Goal: Information Seeking & Learning: Learn about a topic

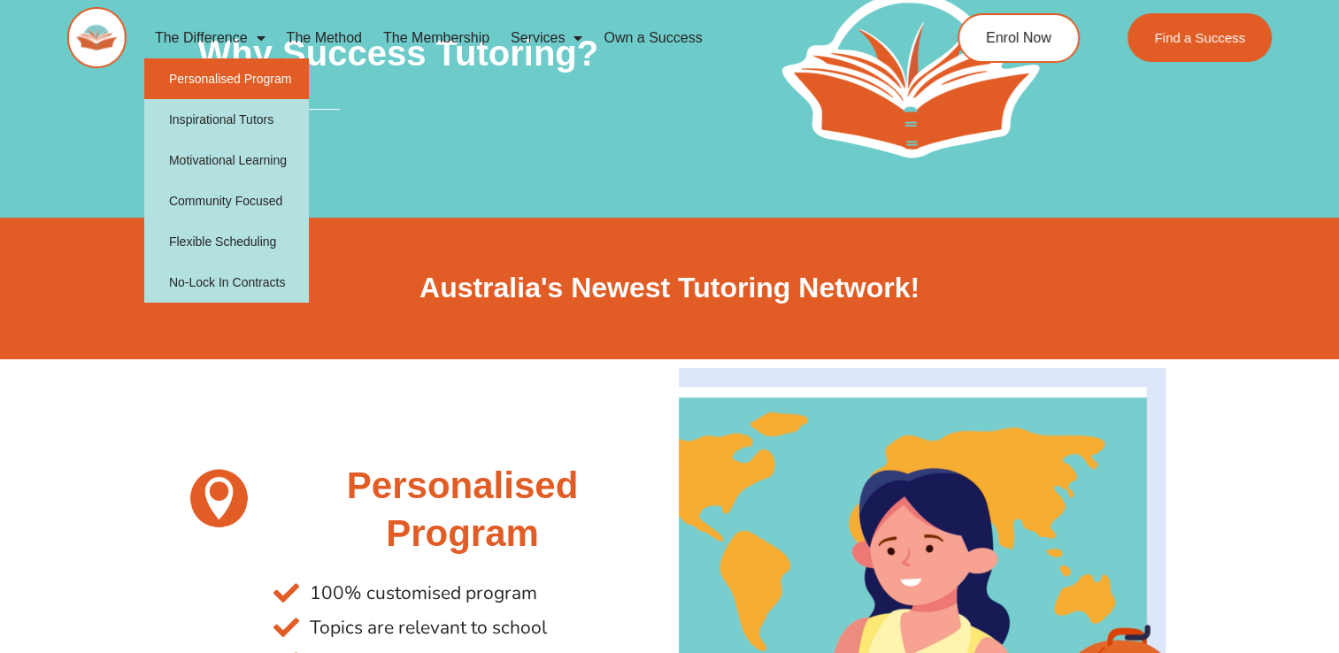
click at [204, 96] on link "Personalised Program" at bounding box center [226, 78] width 165 height 41
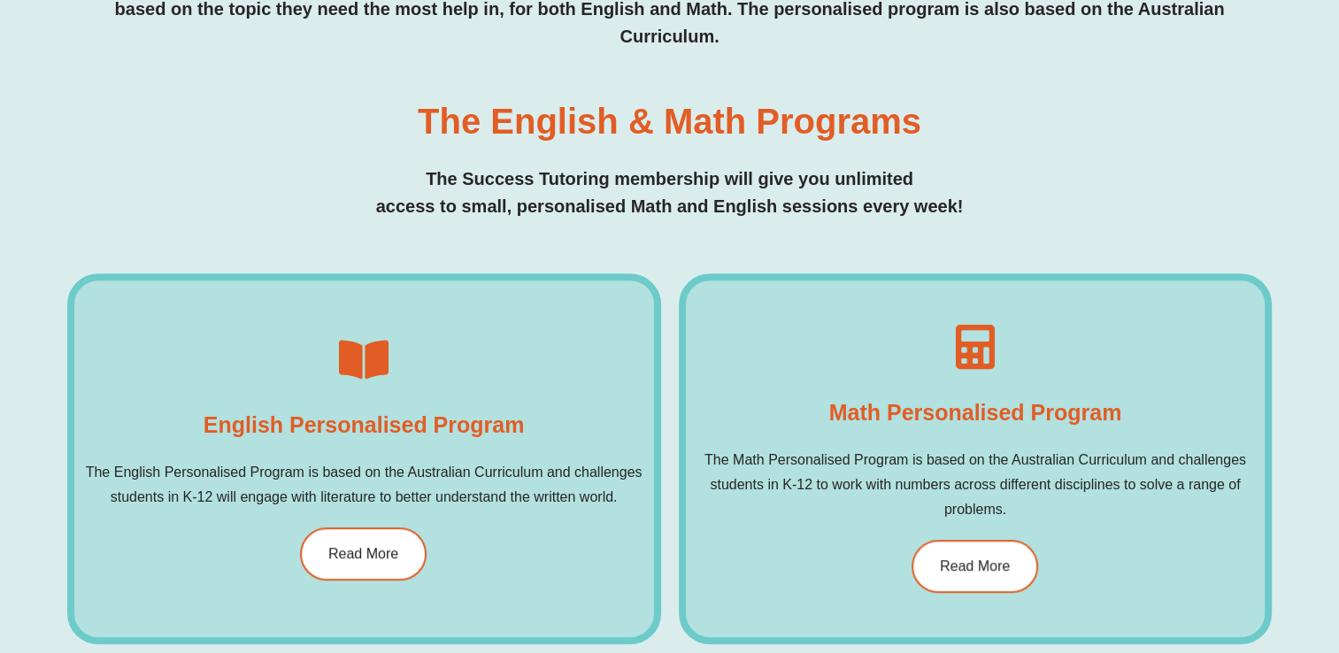
scroll to position [1055, 0]
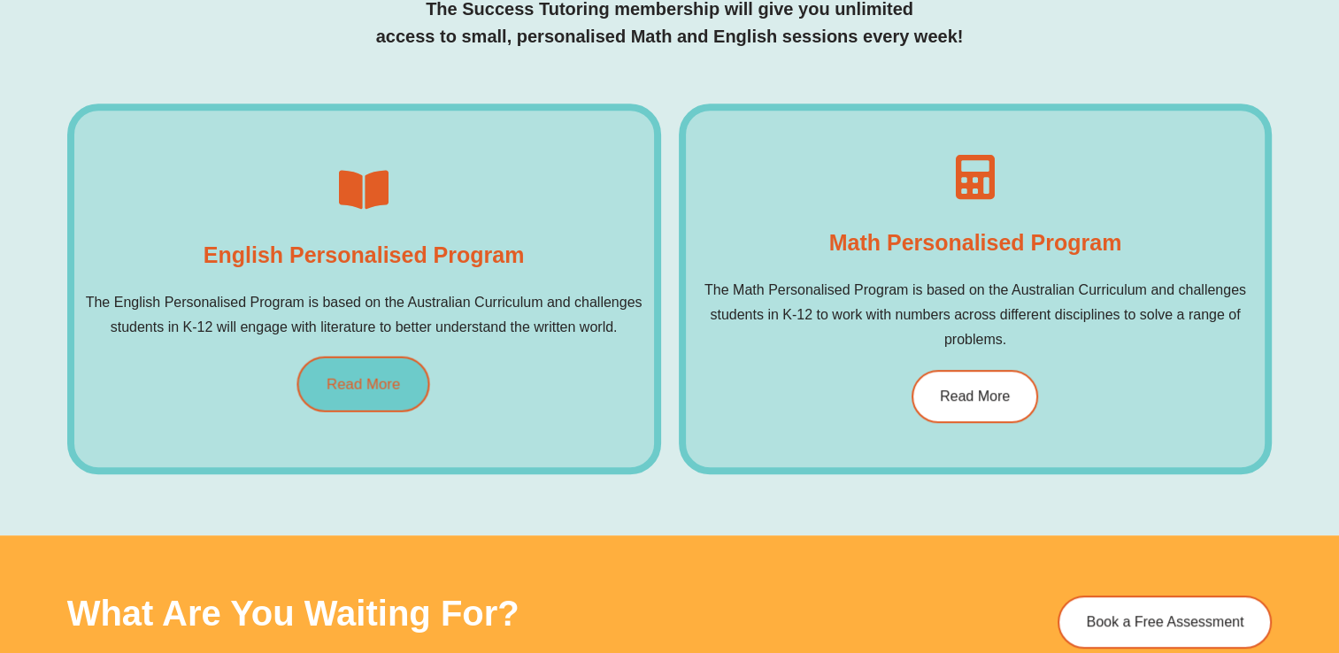
click at [377, 377] on span "Read More" at bounding box center [363, 384] width 73 height 15
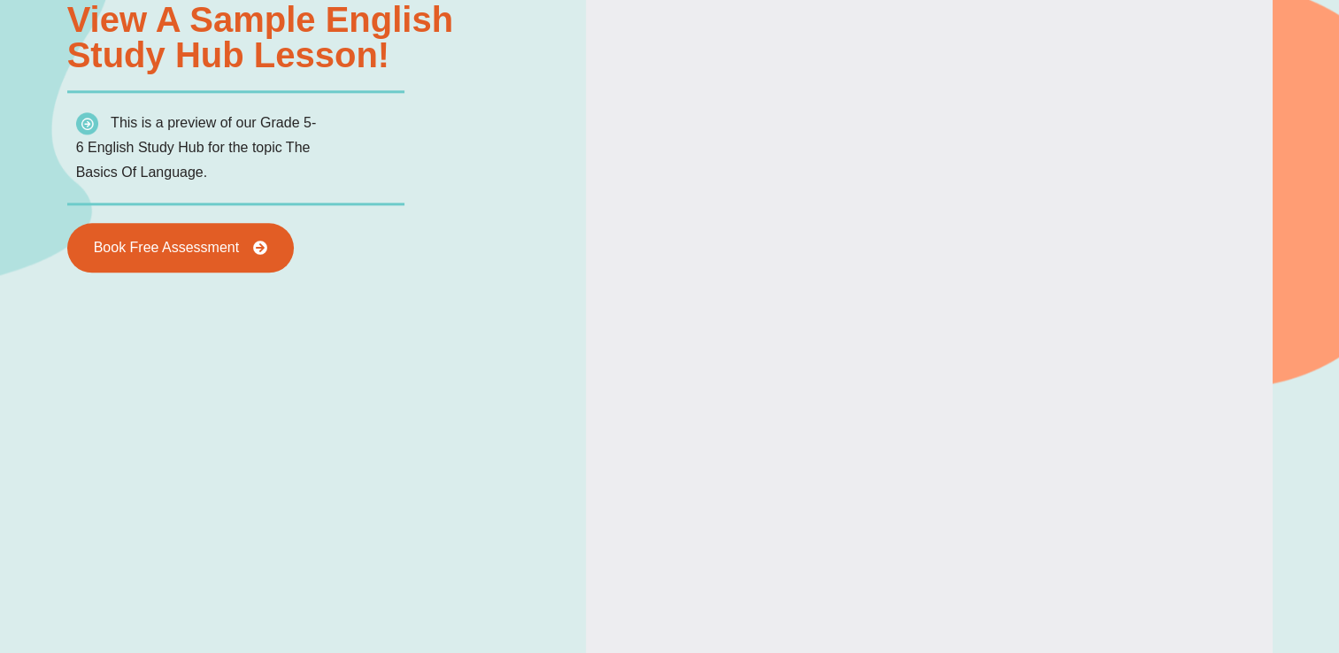
scroll to position [2060, 0]
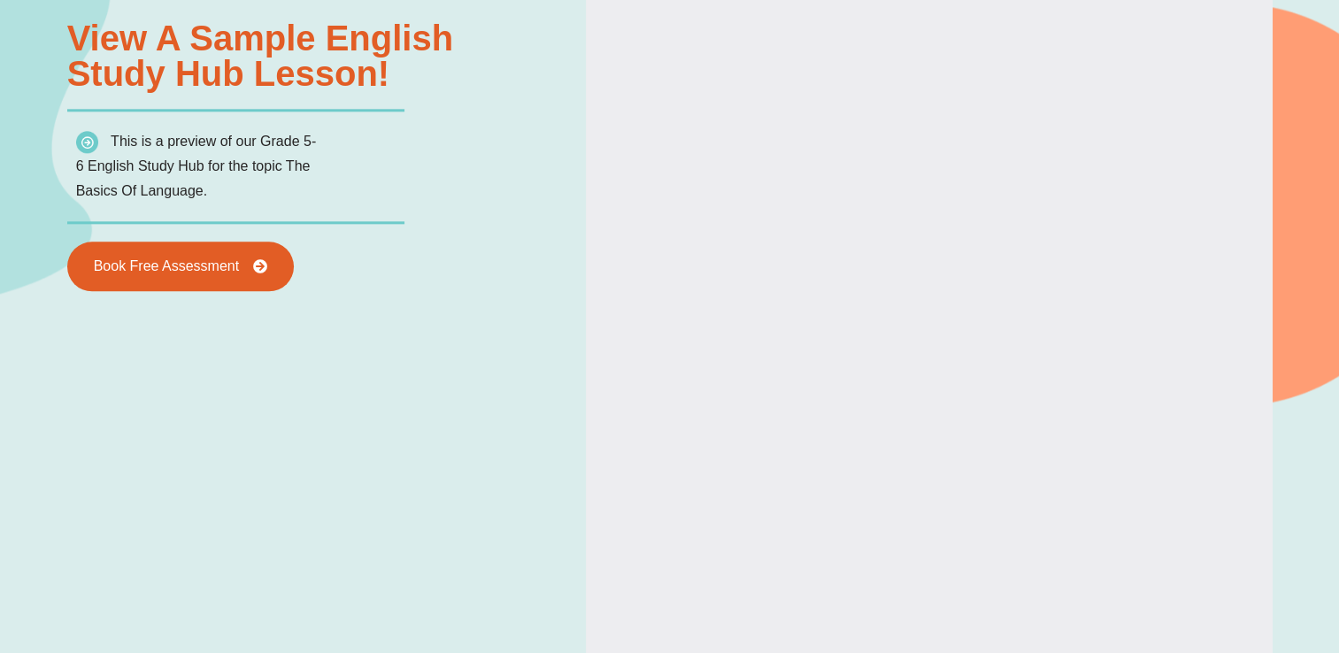
type input "*"
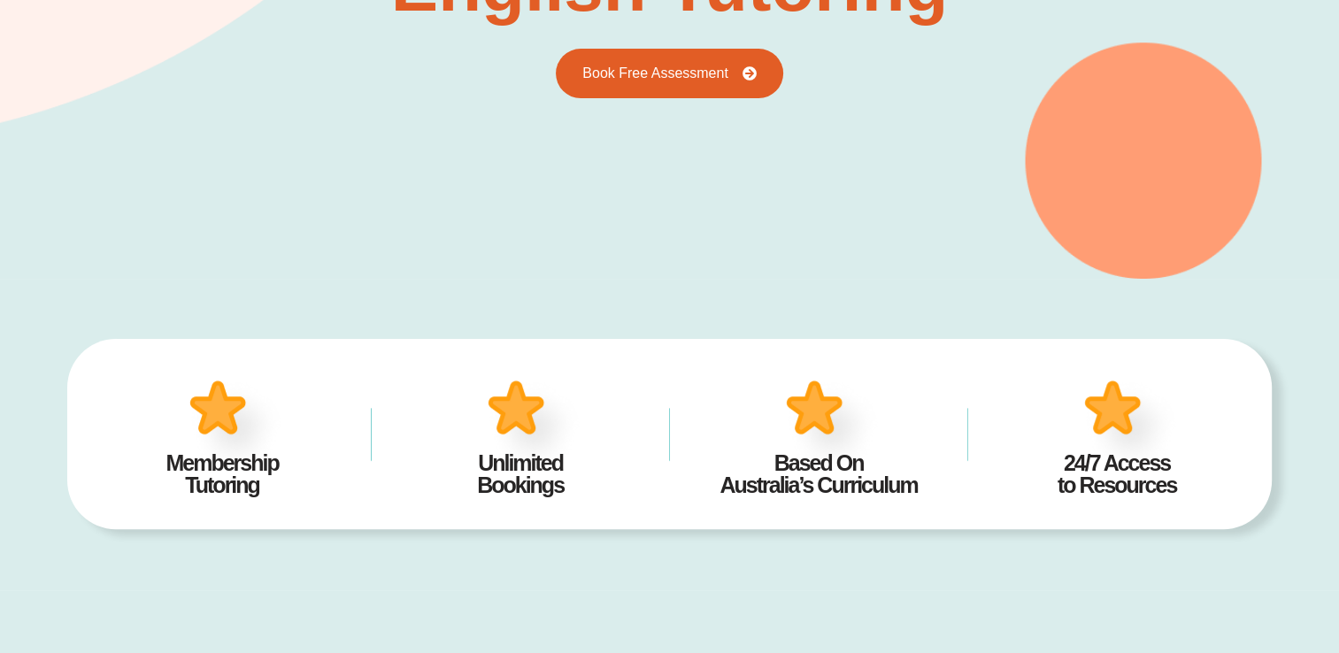
scroll to position [0, 0]
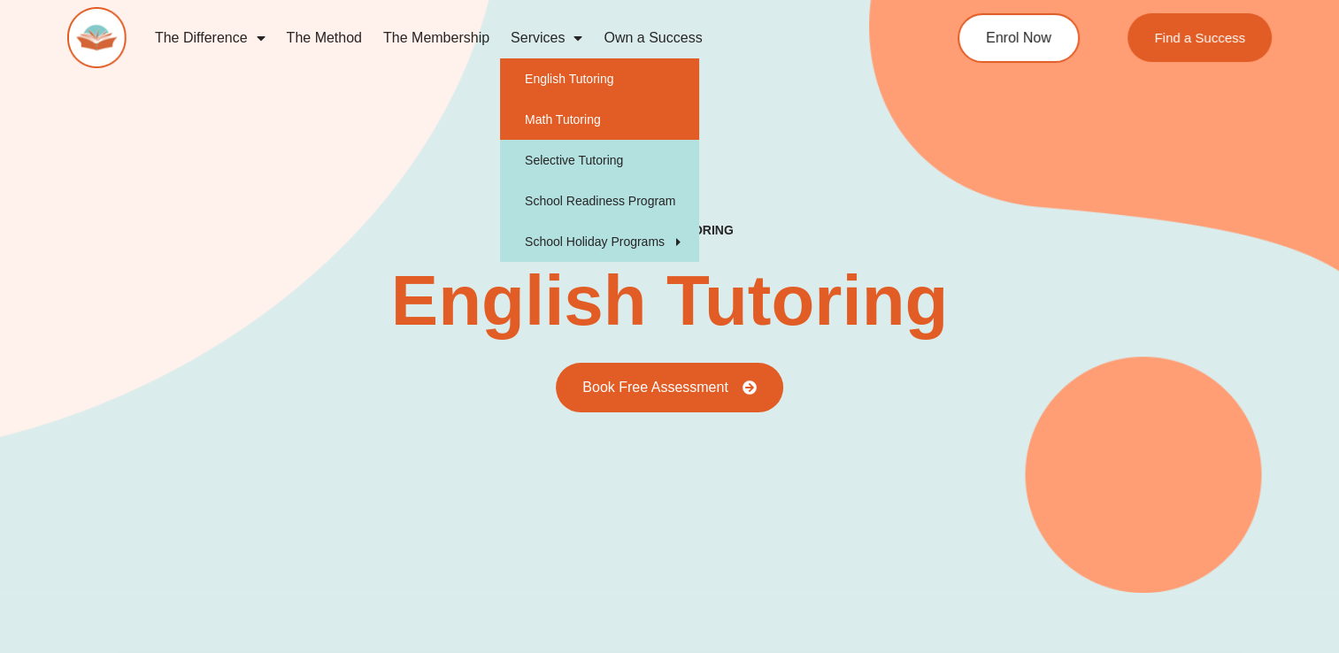
click at [511, 127] on link "Math Tutoring" at bounding box center [599, 119] width 199 height 41
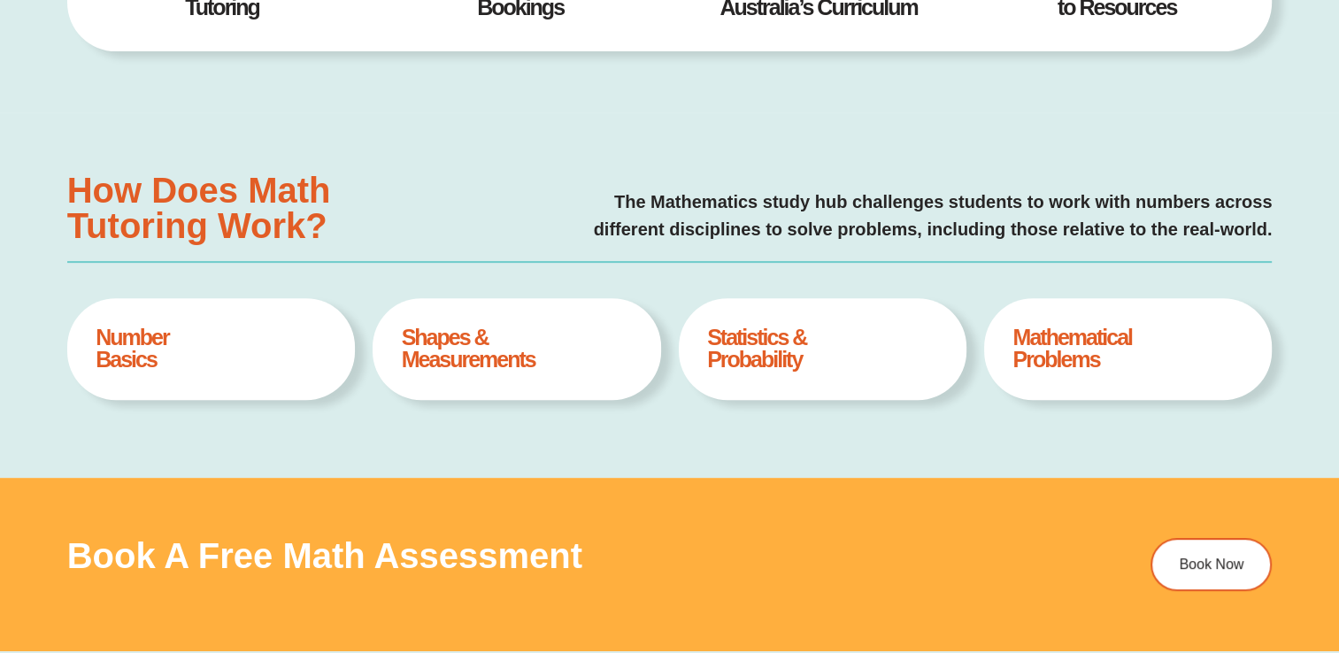
type input "*"
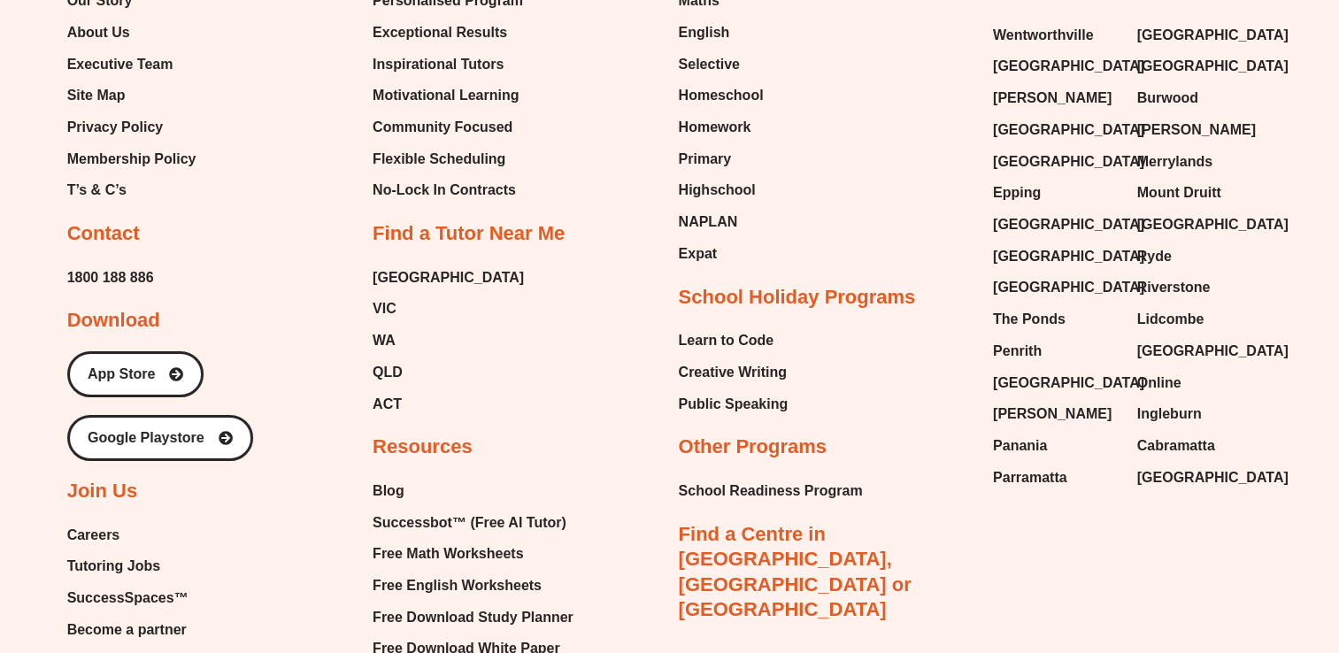
scroll to position [6136, 0]
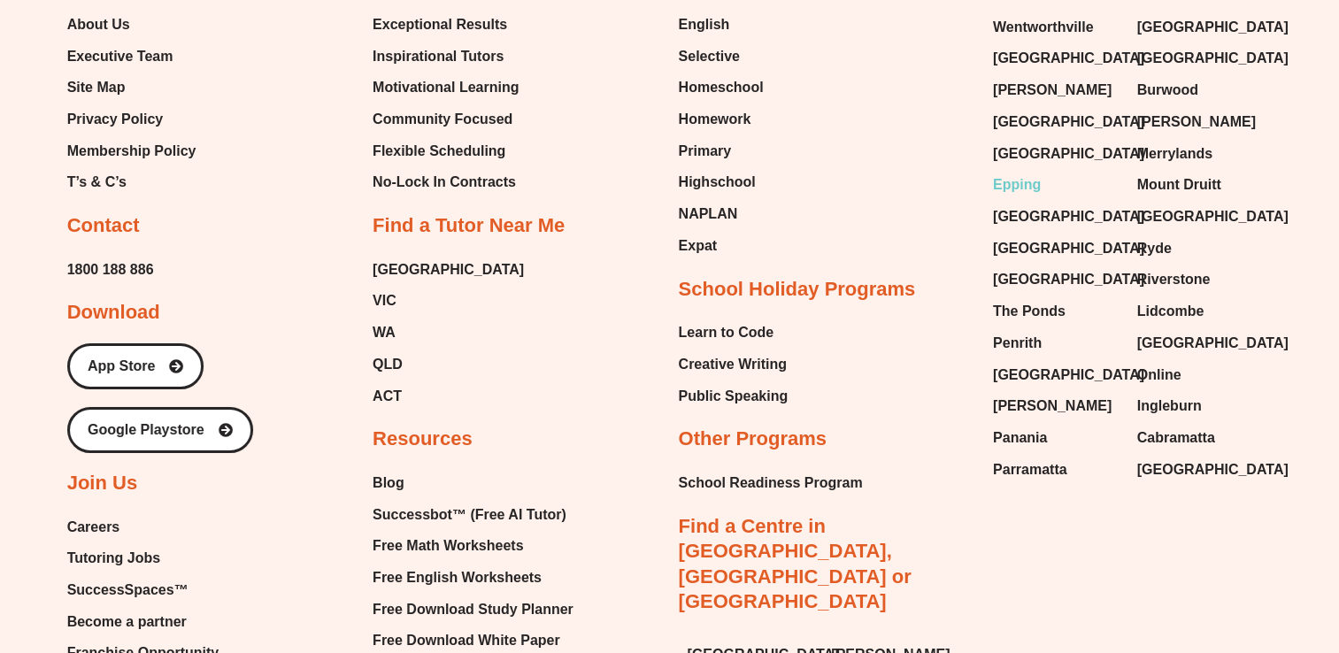
click at [1001, 172] on span "Epping" at bounding box center [1017, 185] width 48 height 27
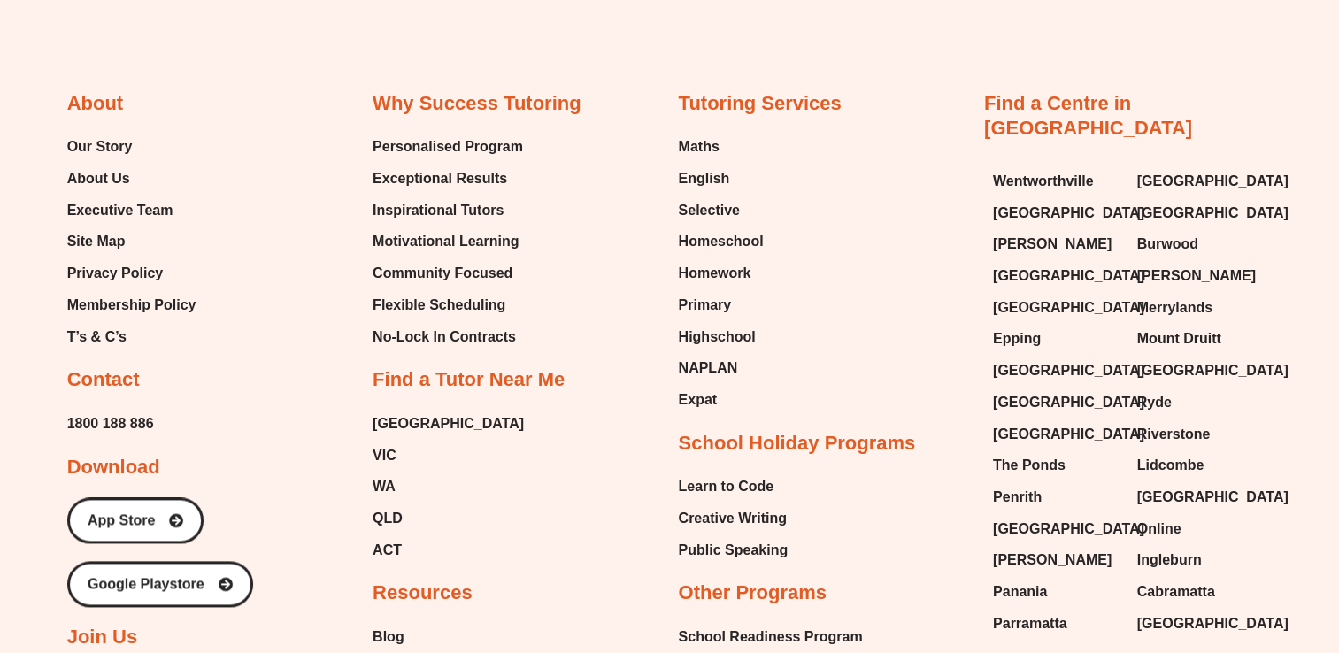
scroll to position [8769, 0]
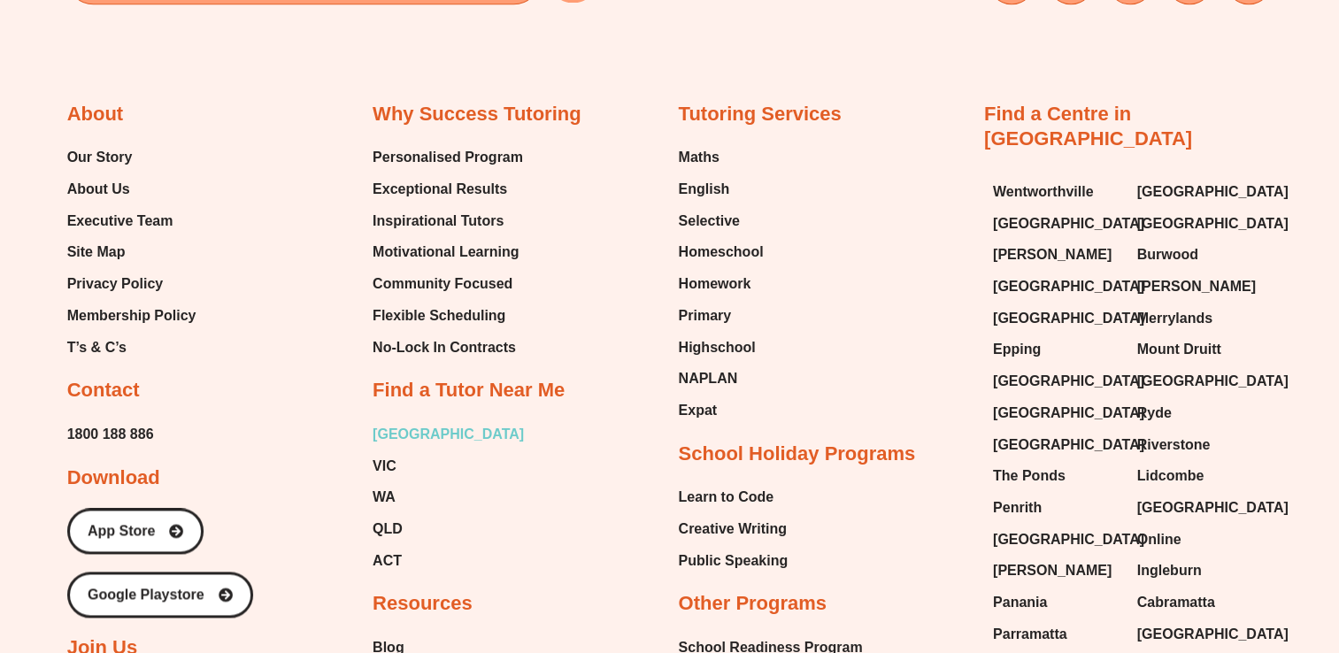
click at [386, 421] on span "[GEOGRAPHIC_DATA]" at bounding box center [447, 434] width 151 height 27
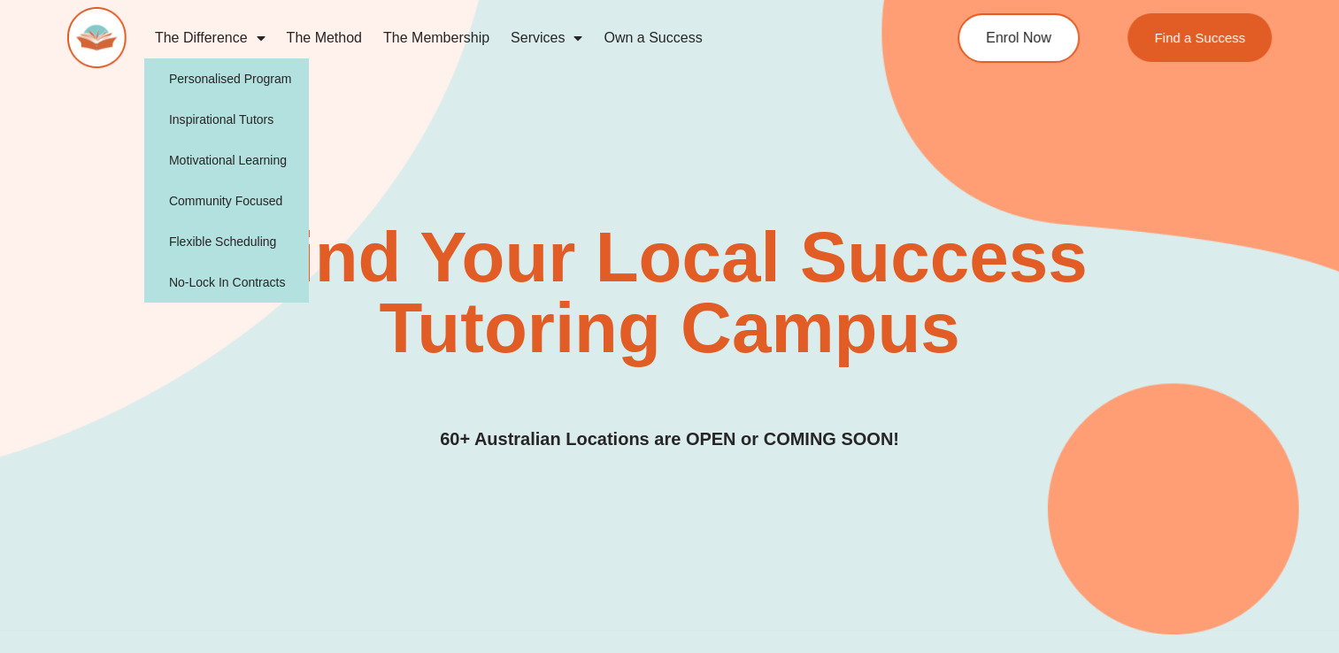
click at [206, 27] on link "The Difference" at bounding box center [210, 38] width 132 height 41
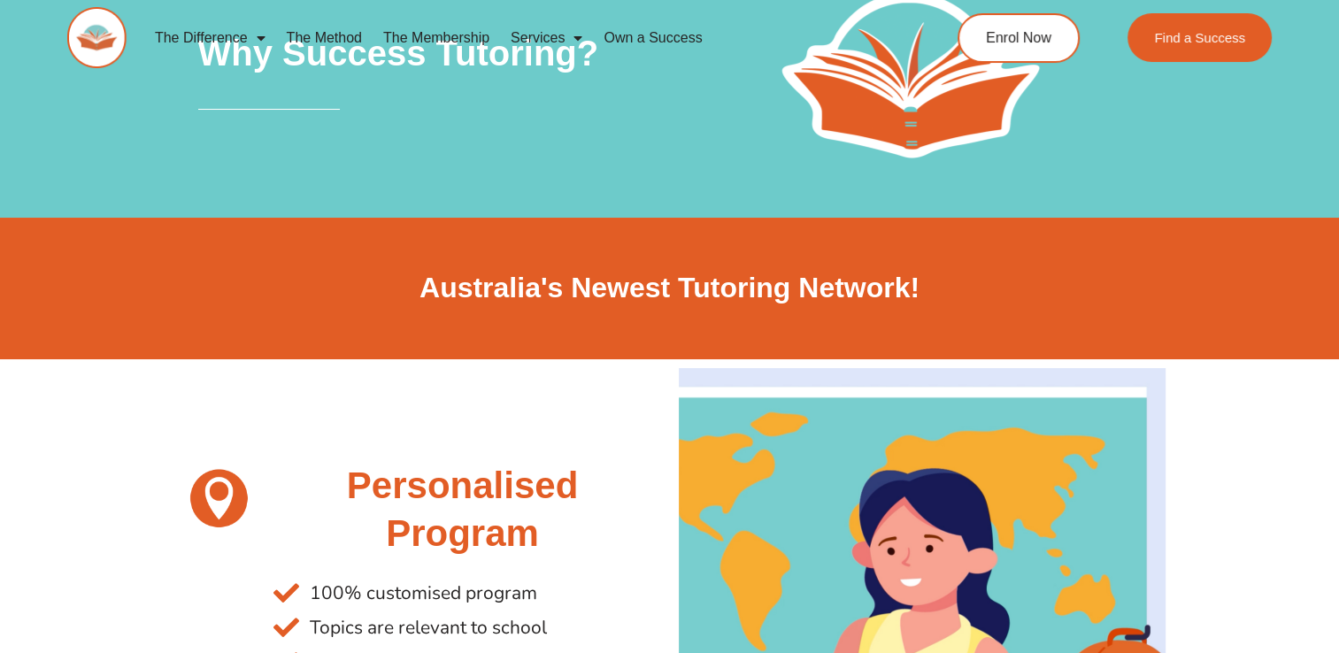
click at [292, 41] on link "The Method" at bounding box center [324, 38] width 96 height 41
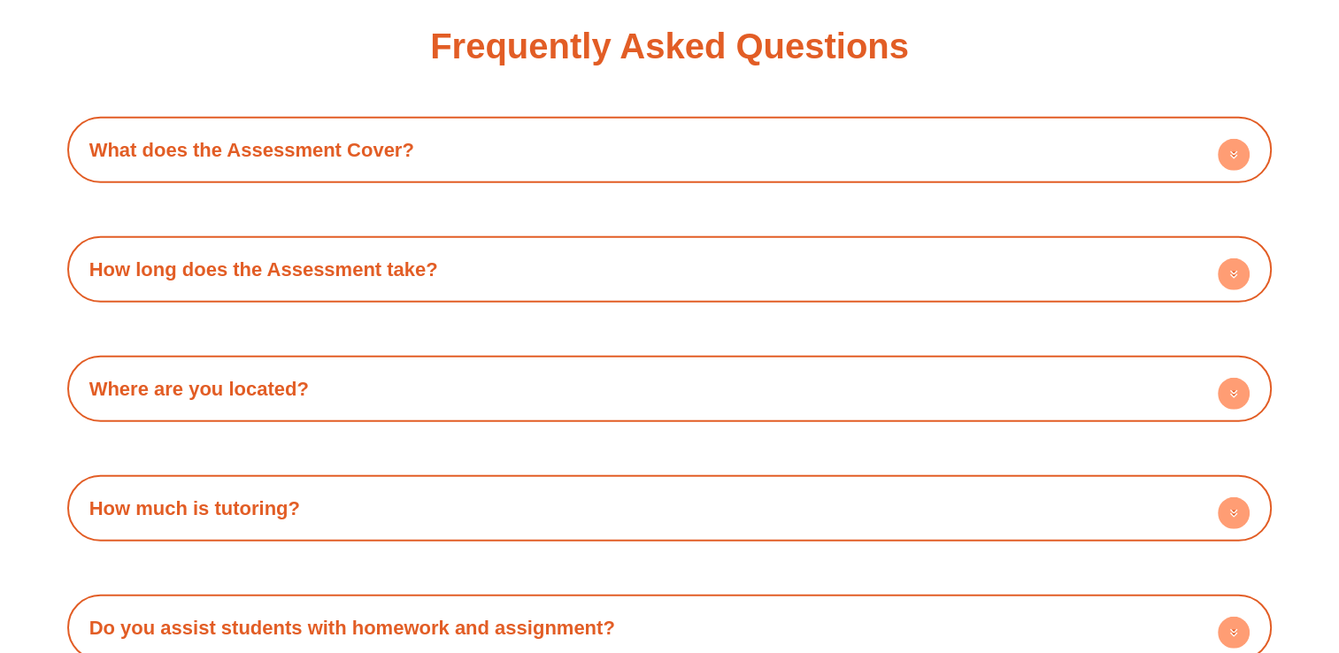
scroll to position [5167, 0]
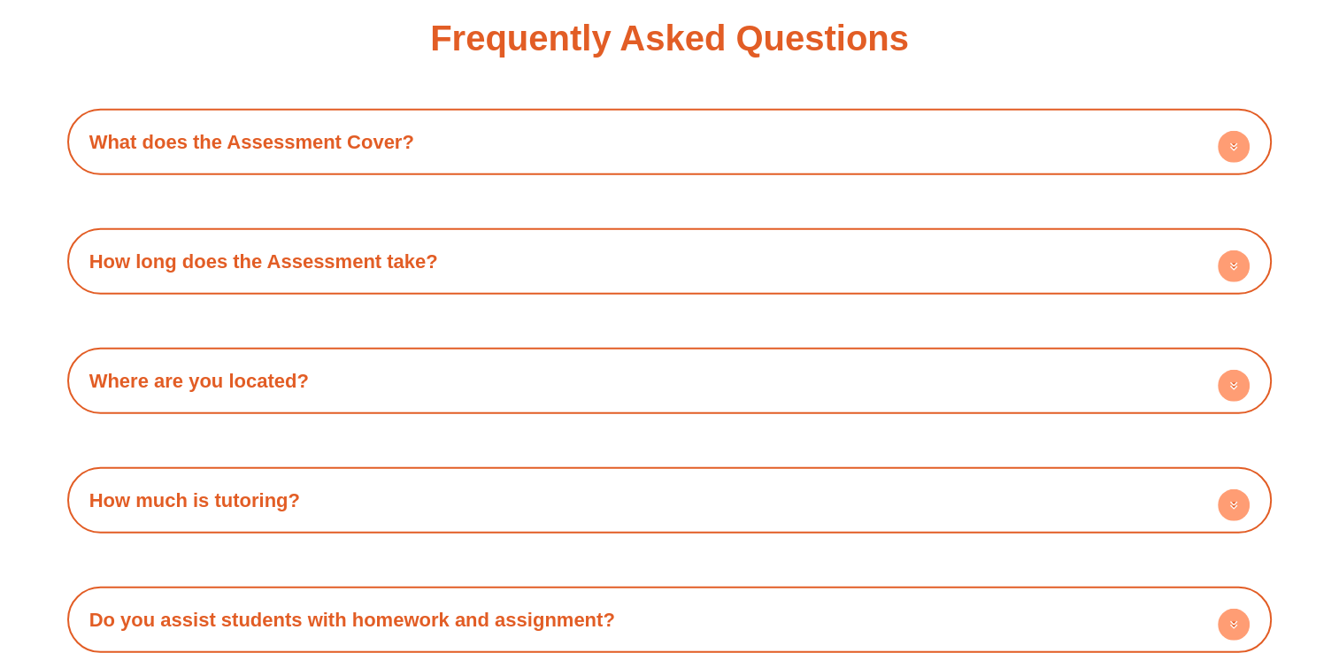
click at [1216, 141] on h4 "What does the Assessment Cover?" at bounding box center [669, 142] width 1187 height 49
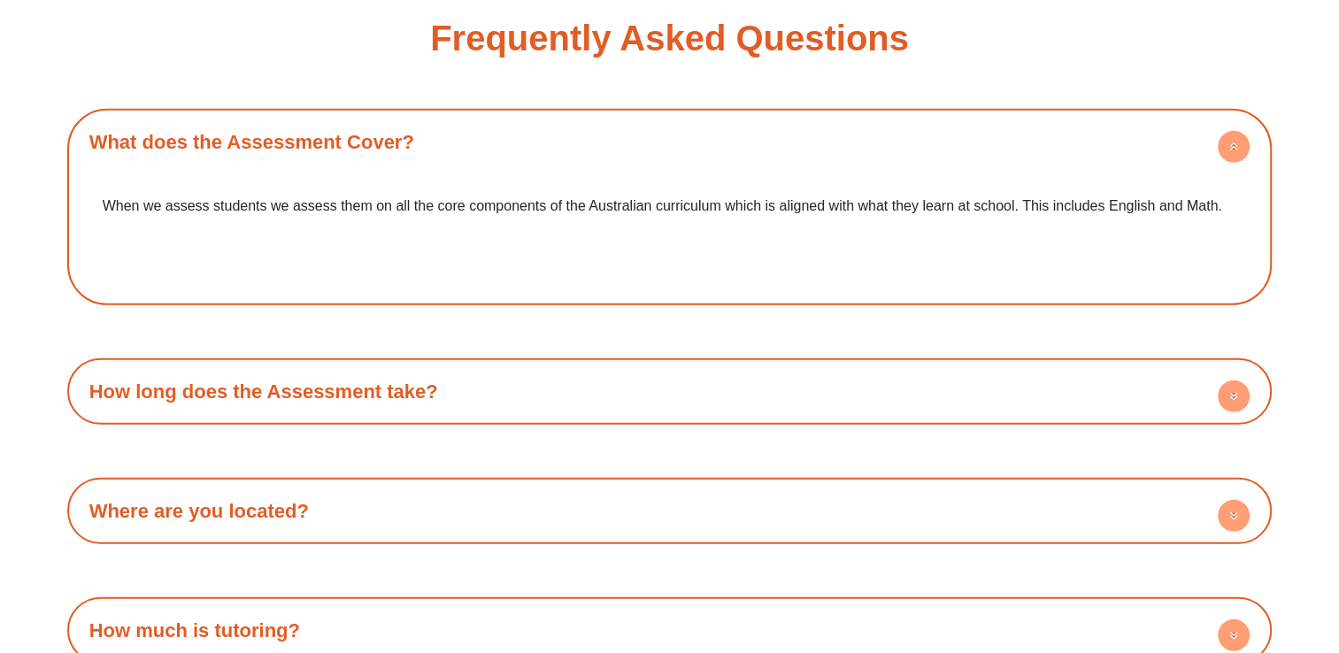
click at [1216, 141] on h4 "What does the Assessment Cover?" at bounding box center [669, 142] width 1187 height 49
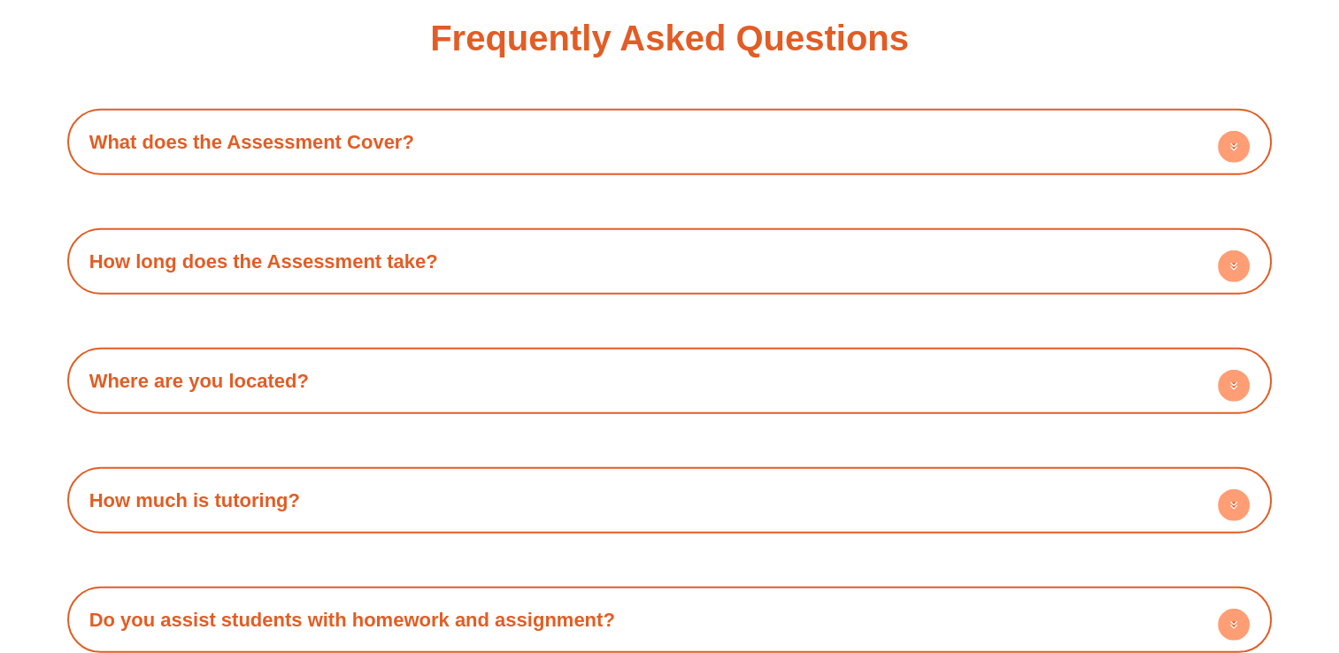
click at [1214, 246] on div "How long does the Assessment take?" at bounding box center [669, 261] width 1187 height 49
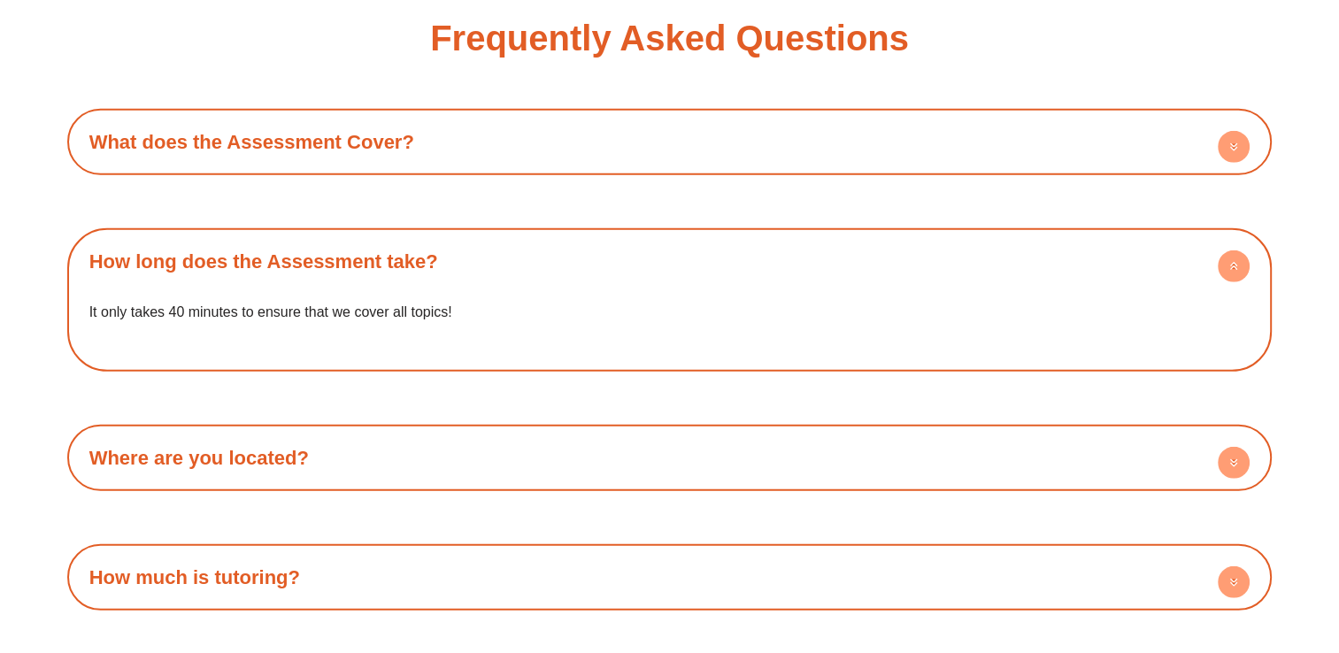
click at [1214, 246] on div "How long does the Assessment take?" at bounding box center [669, 261] width 1187 height 49
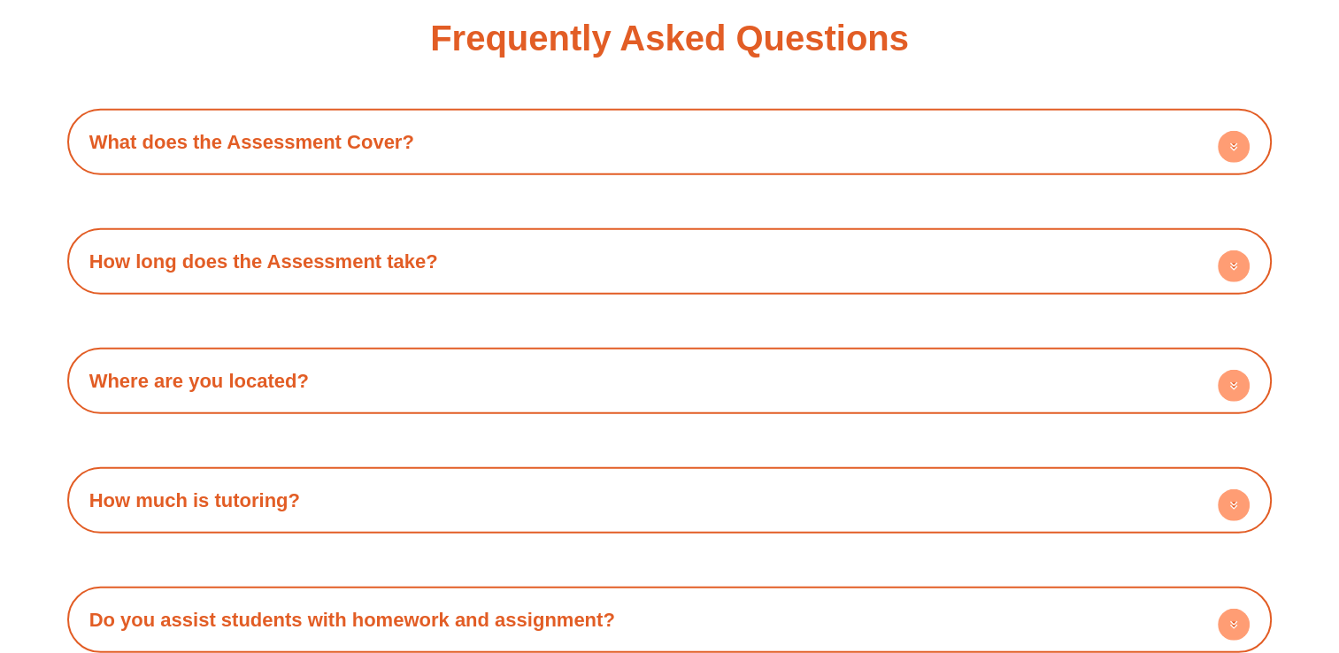
click at [1213, 249] on div "How long does the Assessment take?" at bounding box center [669, 261] width 1187 height 49
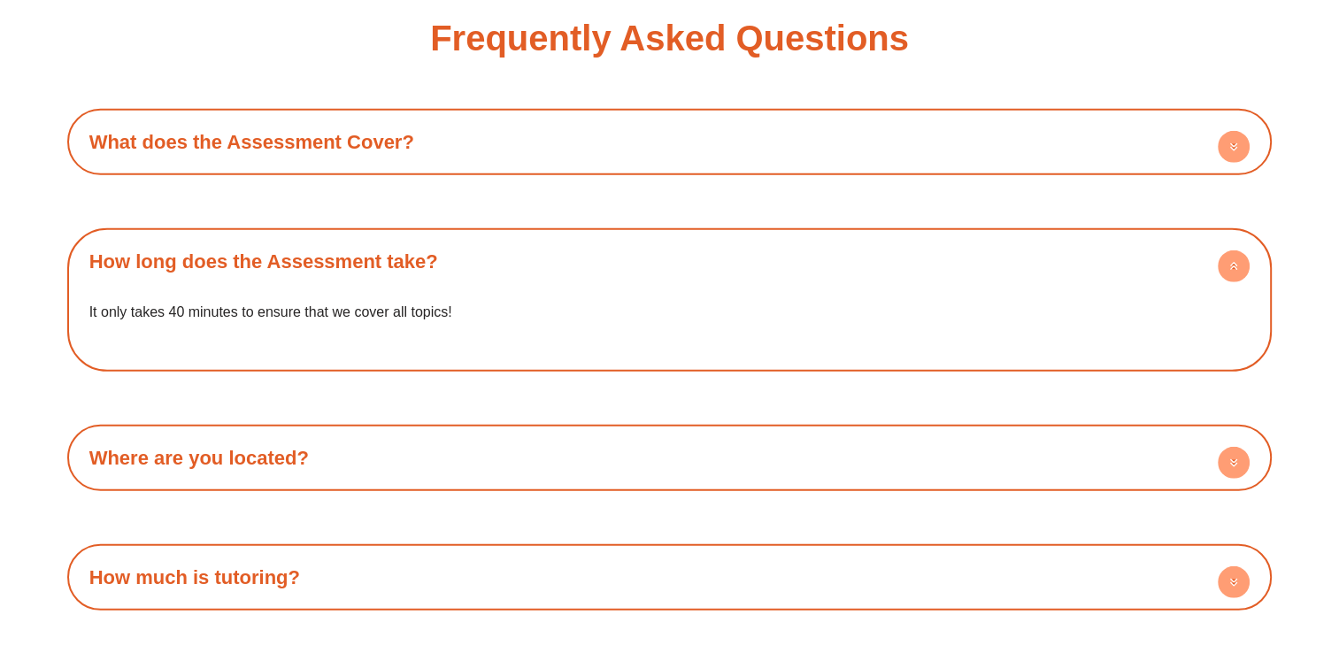
click at [1213, 249] on div "How long does the Assessment take?" at bounding box center [669, 261] width 1187 height 49
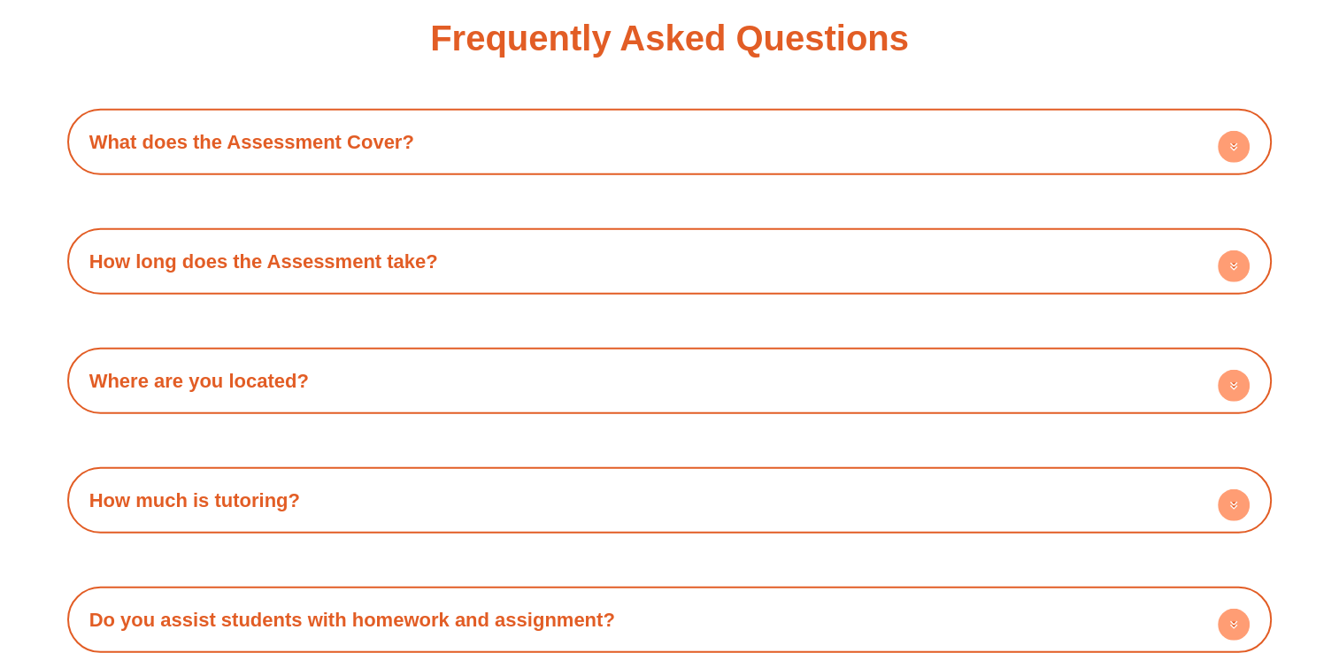
click at [1220, 370] on icon at bounding box center [1233, 386] width 32 height 32
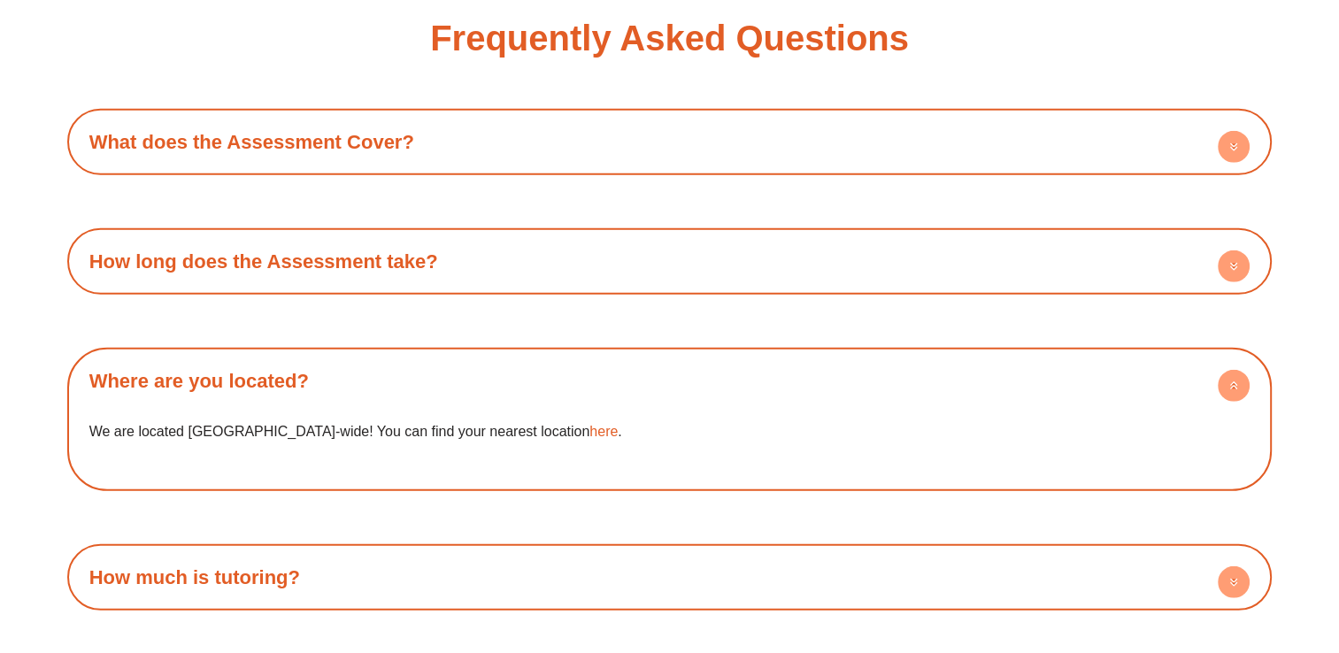
click at [1220, 370] on icon at bounding box center [1233, 386] width 32 height 32
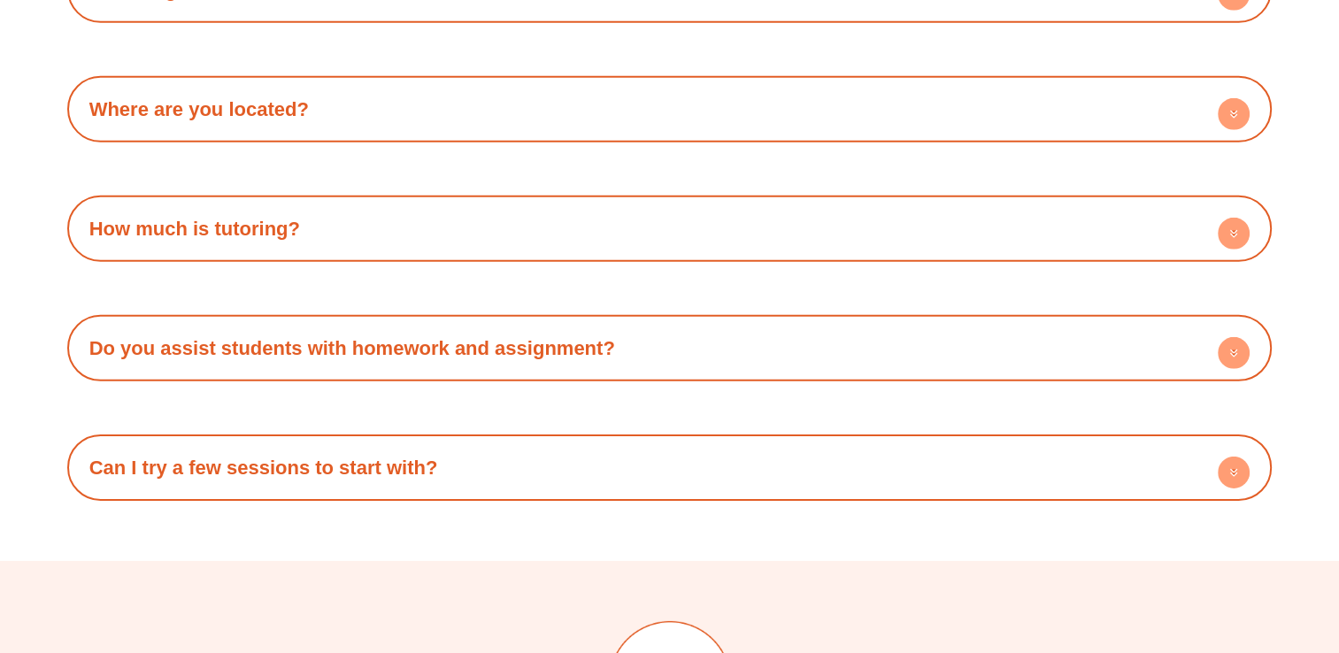
scroll to position [5446, 0]
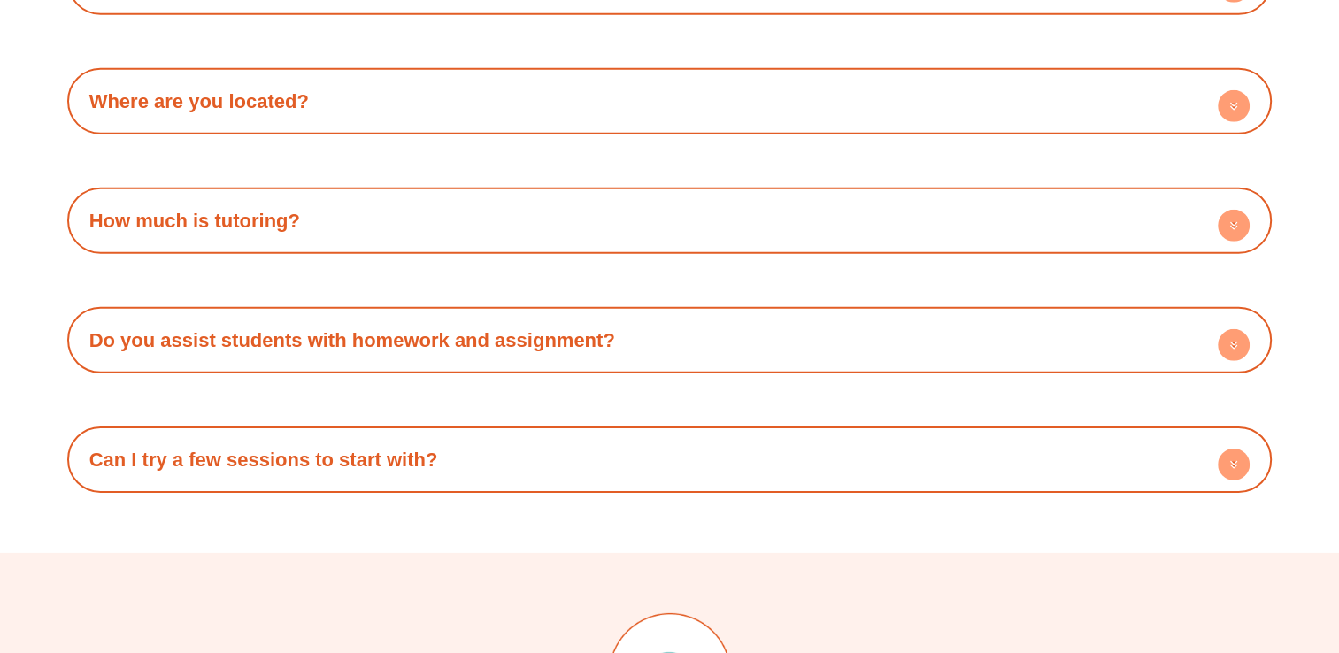
click at [1238, 231] on circle at bounding box center [1233, 226] width 32 height 32
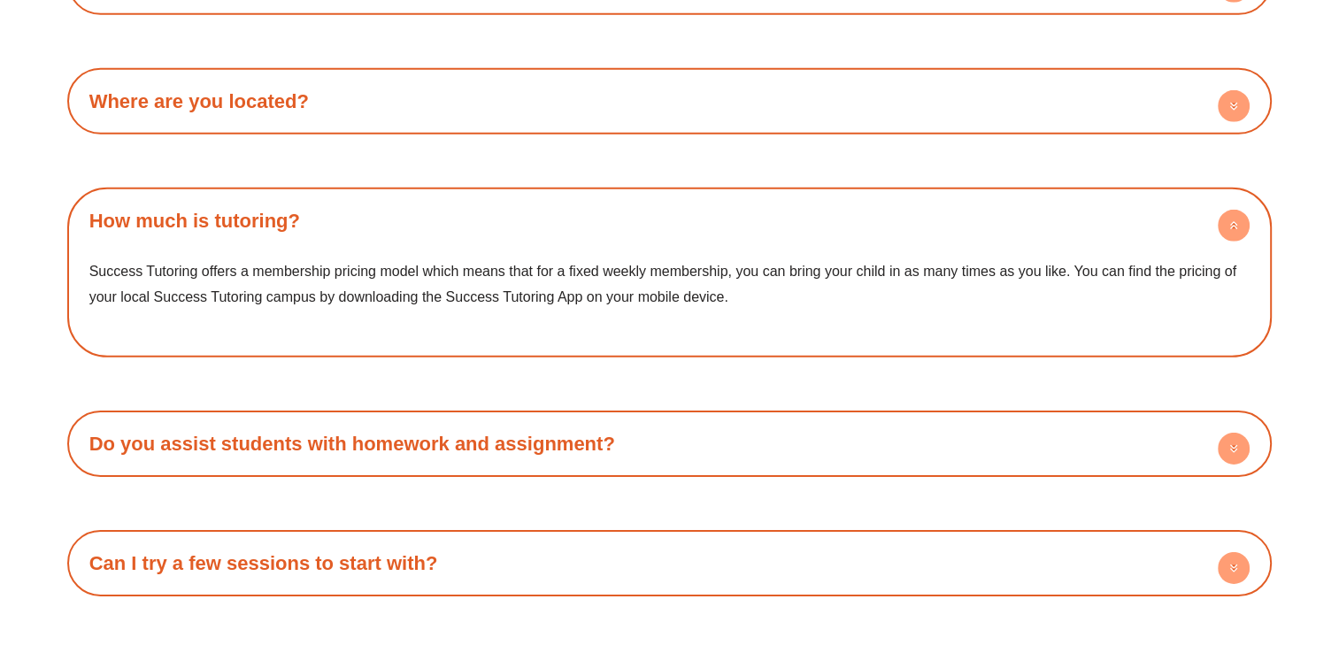
click at [1238, 231] on circle at bounding box center [1233, 226] width 32 height 32
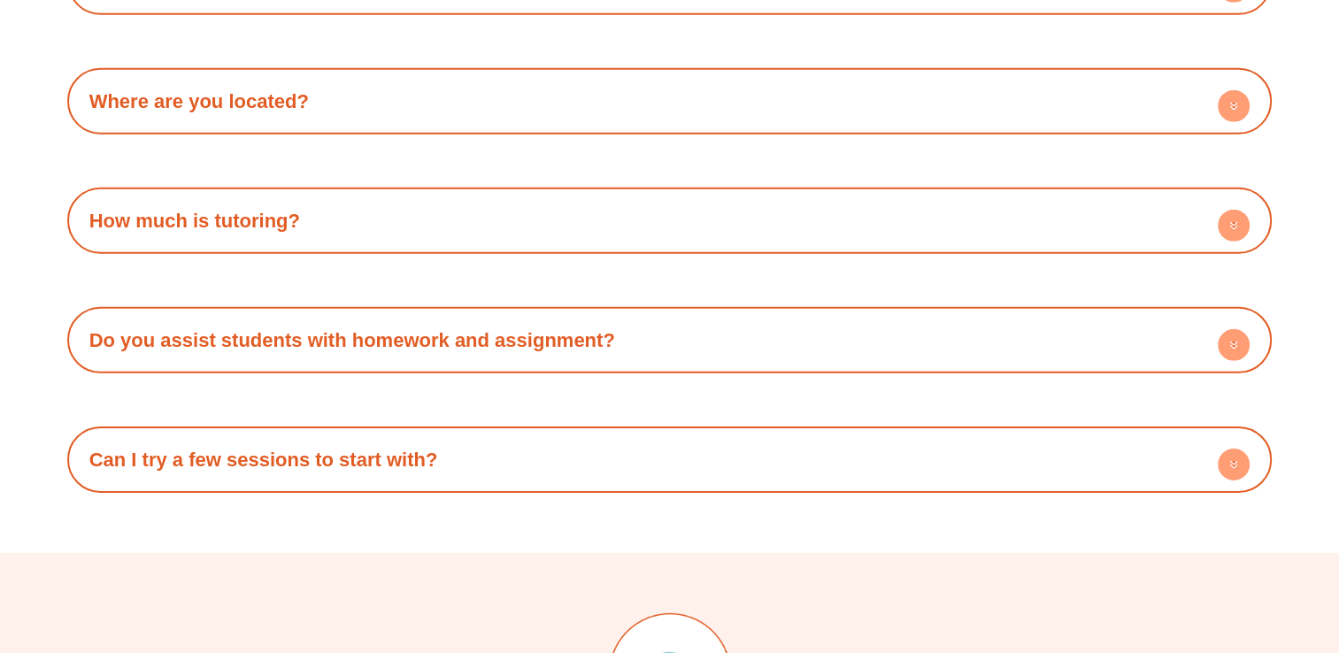
click at [1245, 219] on circle at bounding box center [1233, 226] width 32 height 32
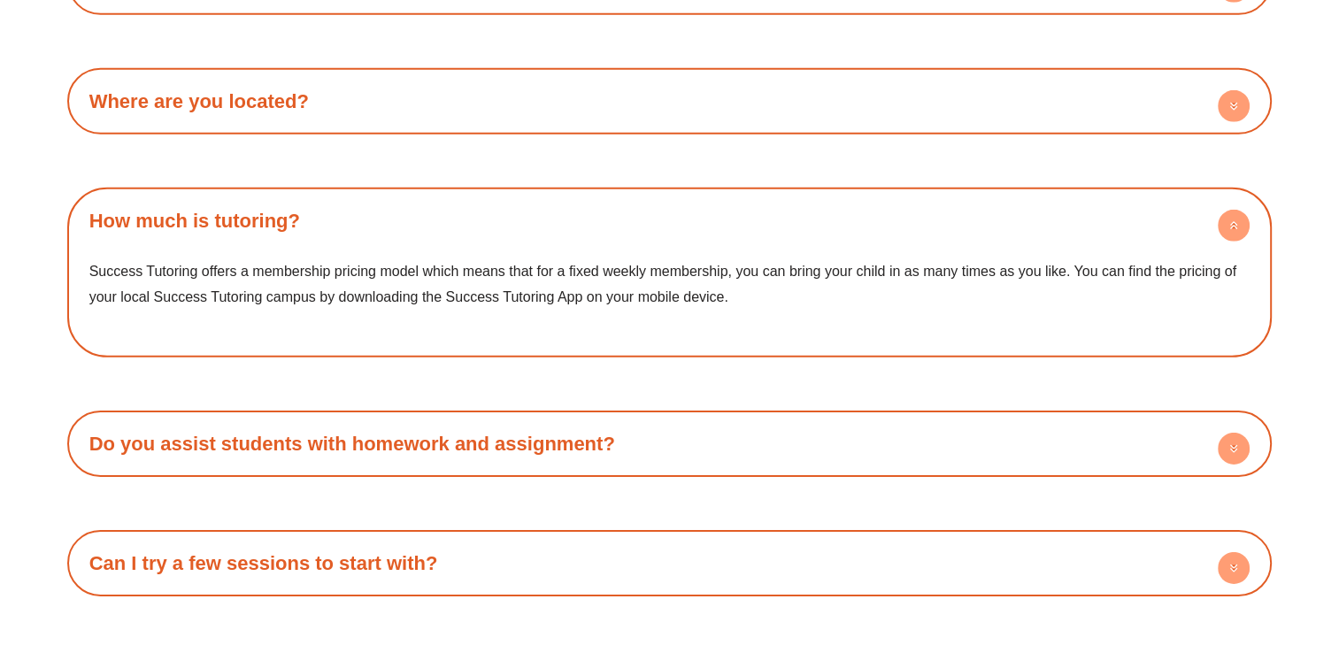
click at [1245, 219] on circle at bounding box center [1233, 226] width 32 height 32
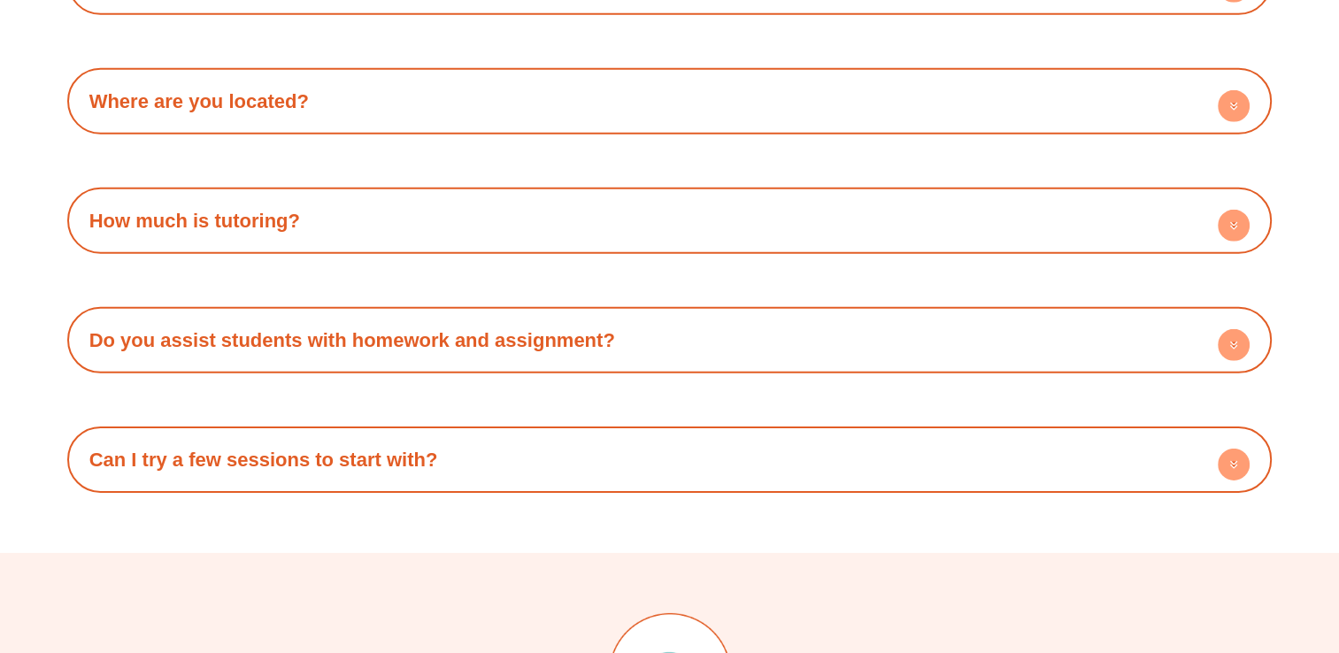
click at [1226, 331] on circle at bounding box center [1233, 345] width 32 height 32
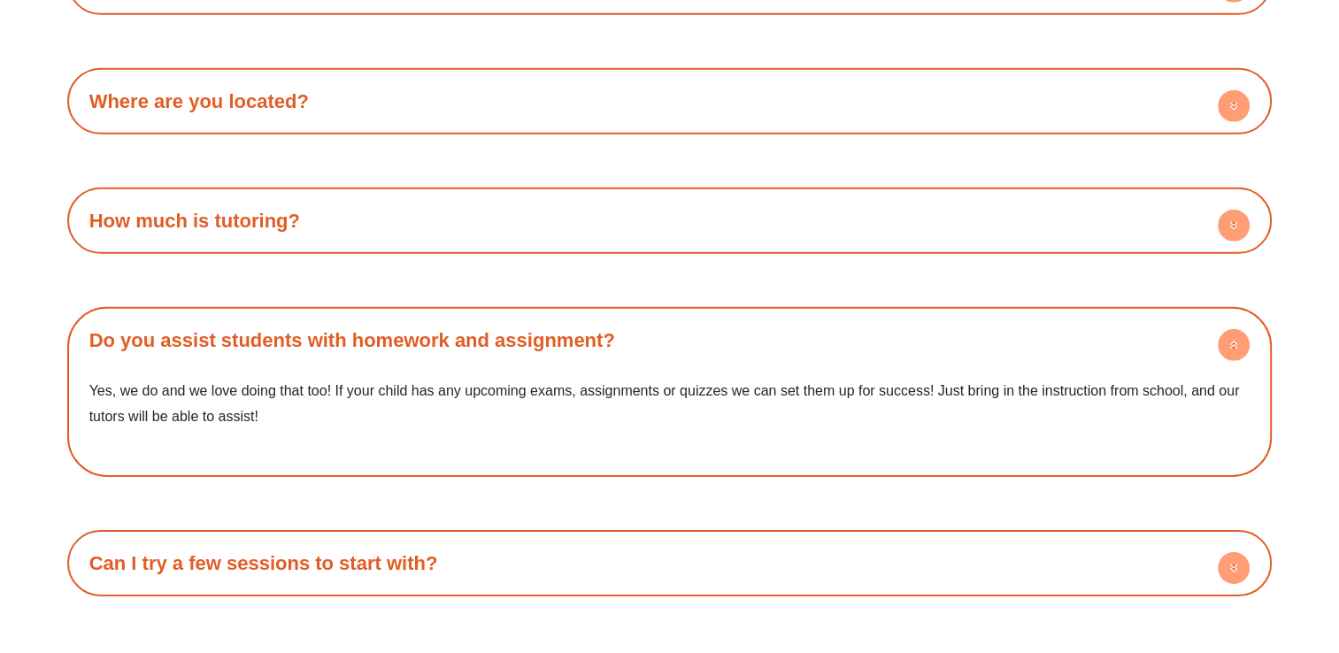
click at [1227, 334] on circle at bounding box center [1233, 345] width 32 height 32
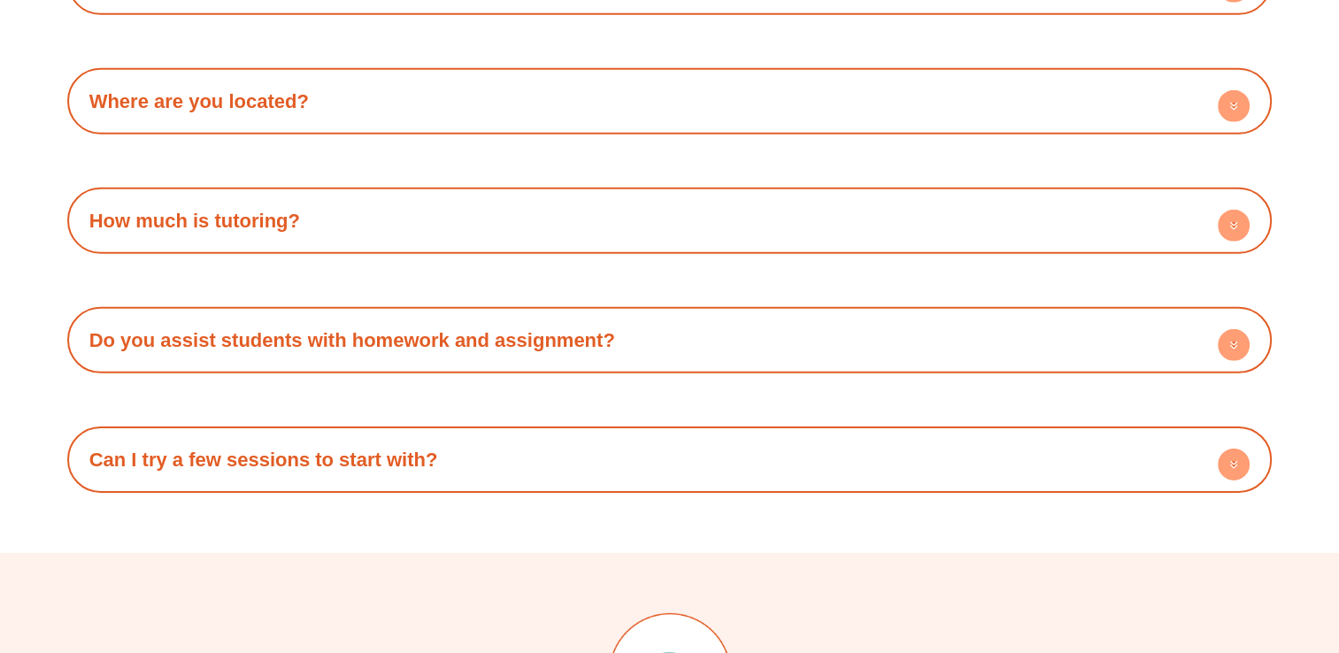
click at [1196, 448] on h4 "Can I try a few sessions to start with?" at bounding box center [669, 459] width 1187 height 49
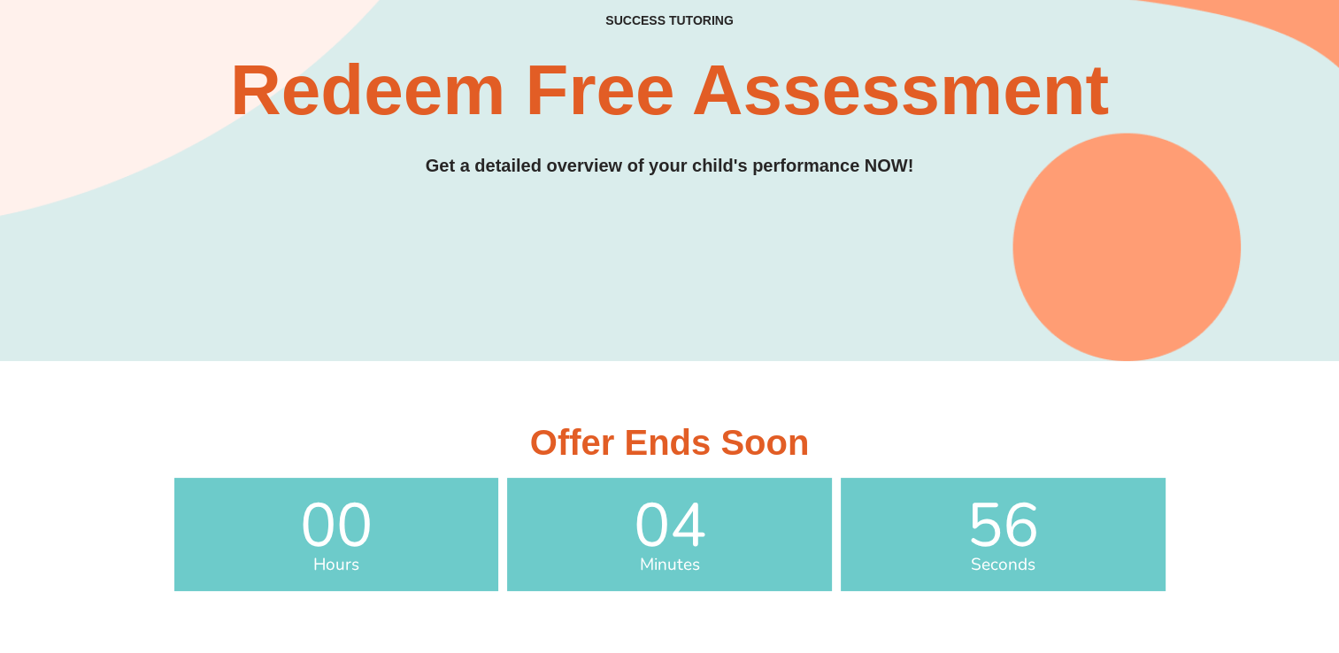
scroll to position [0, 0]
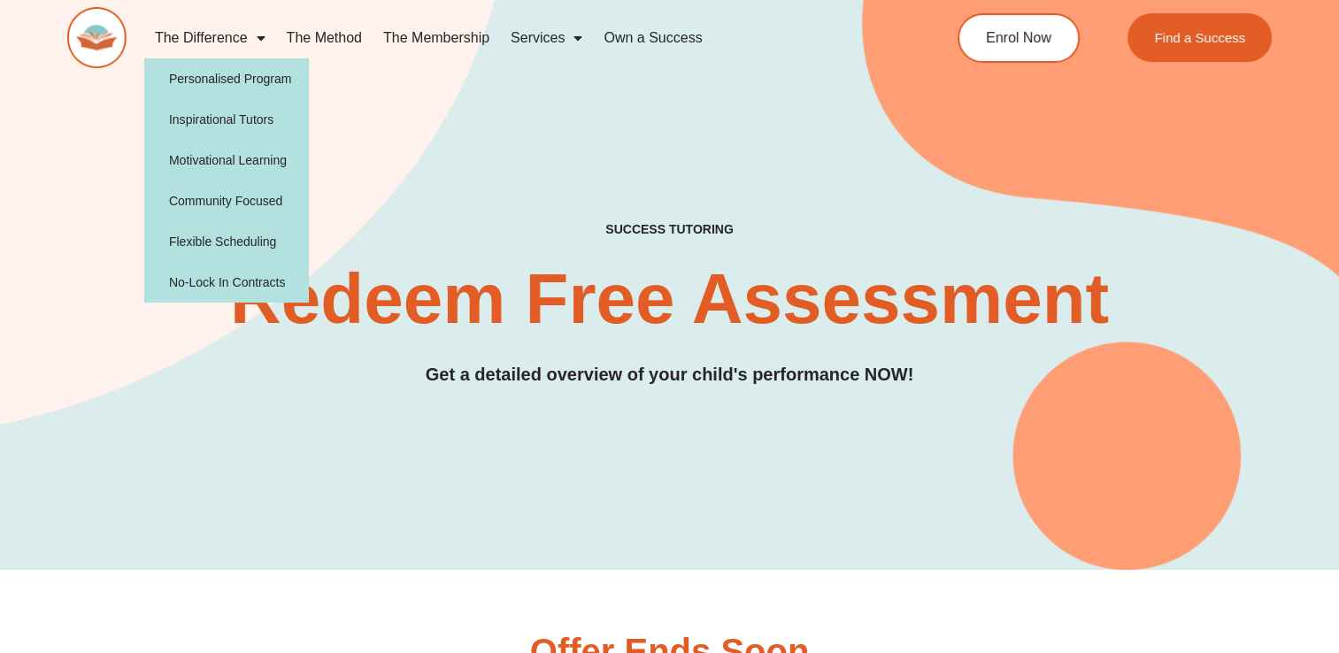
click at [210, 27] on link "The Difference" at bounding box center [210, 38] width 132 height 41
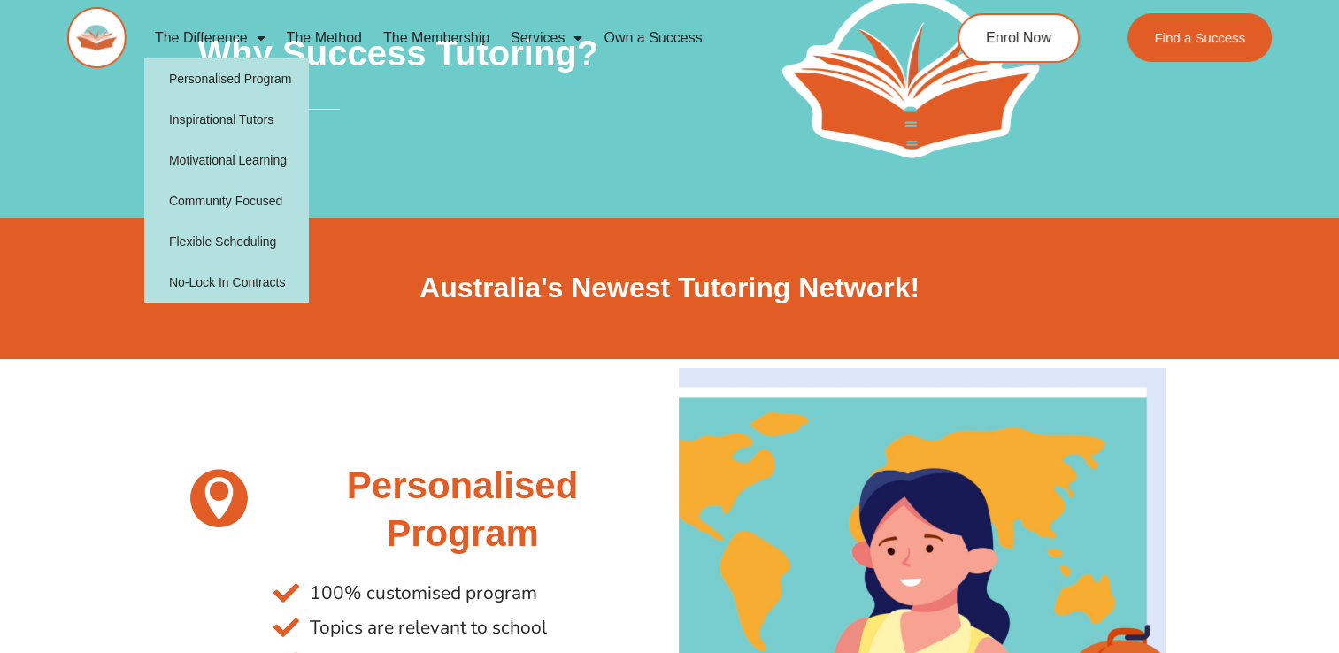
click at [241, 28] on link "The Difference" at bounding box center [210, 38] width 132 height 41
click at [211, 242] on link "Flexible Scheduling" at bounding box center [226, 241] width 165 height 41
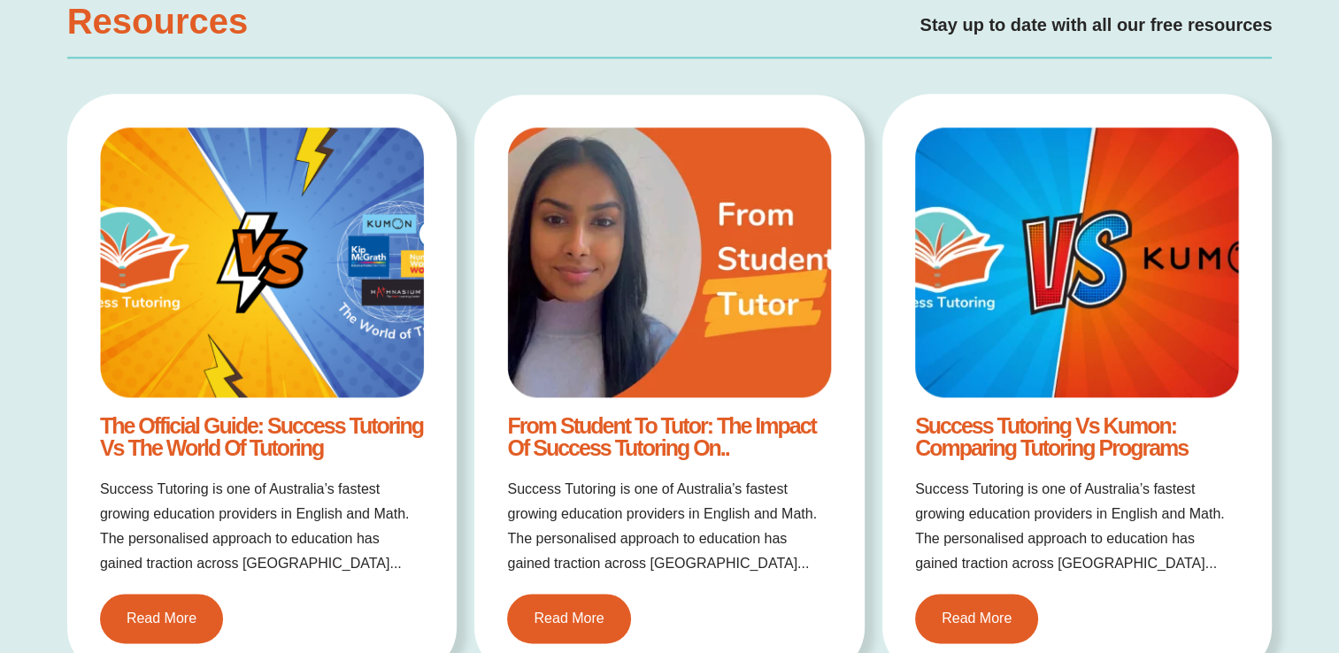
scroll to position [2367, 0]
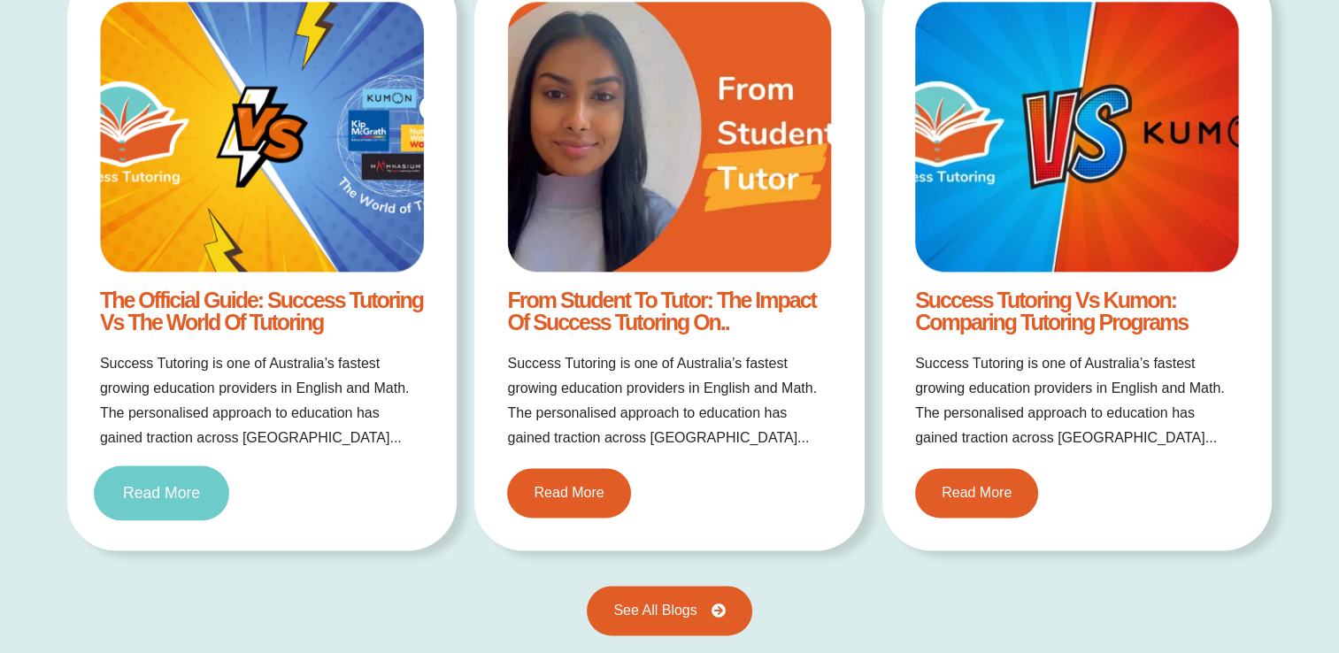
click at [198, 485] on span "Read More" at bounding box center [161, 493] width 77 height 16
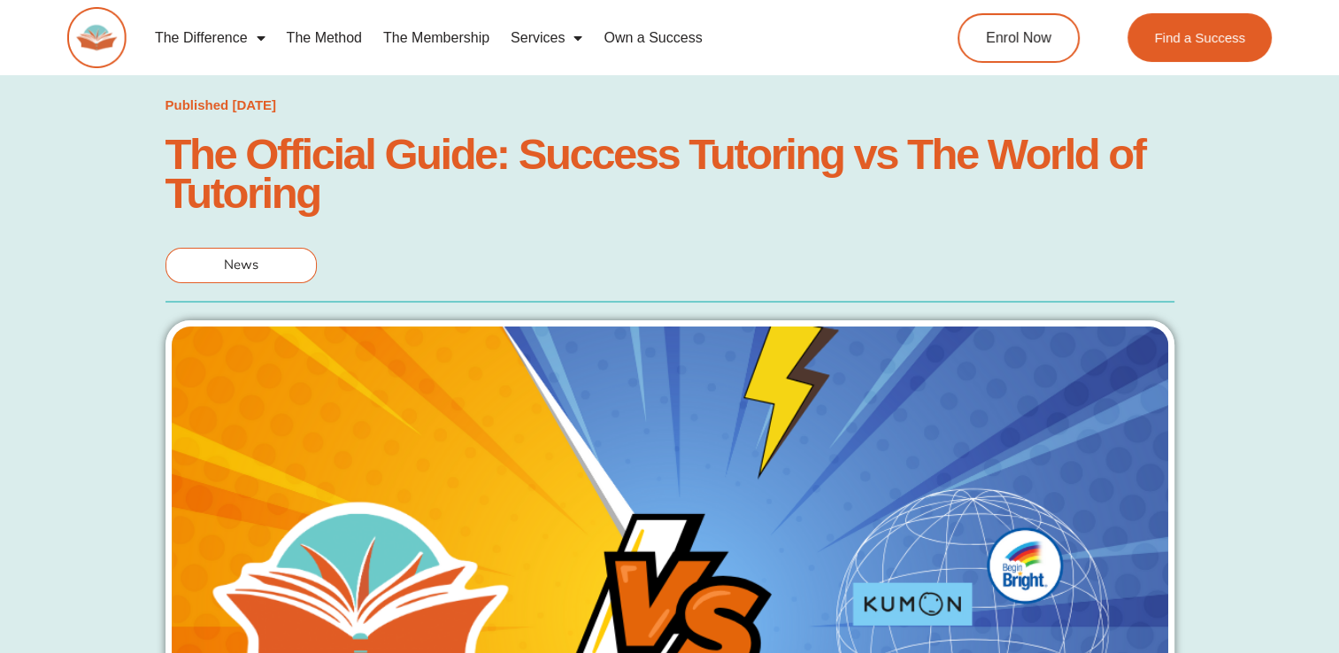
click at [487, 36] on link "The Membership" at bounding box center [435, 38] width 127 height 41
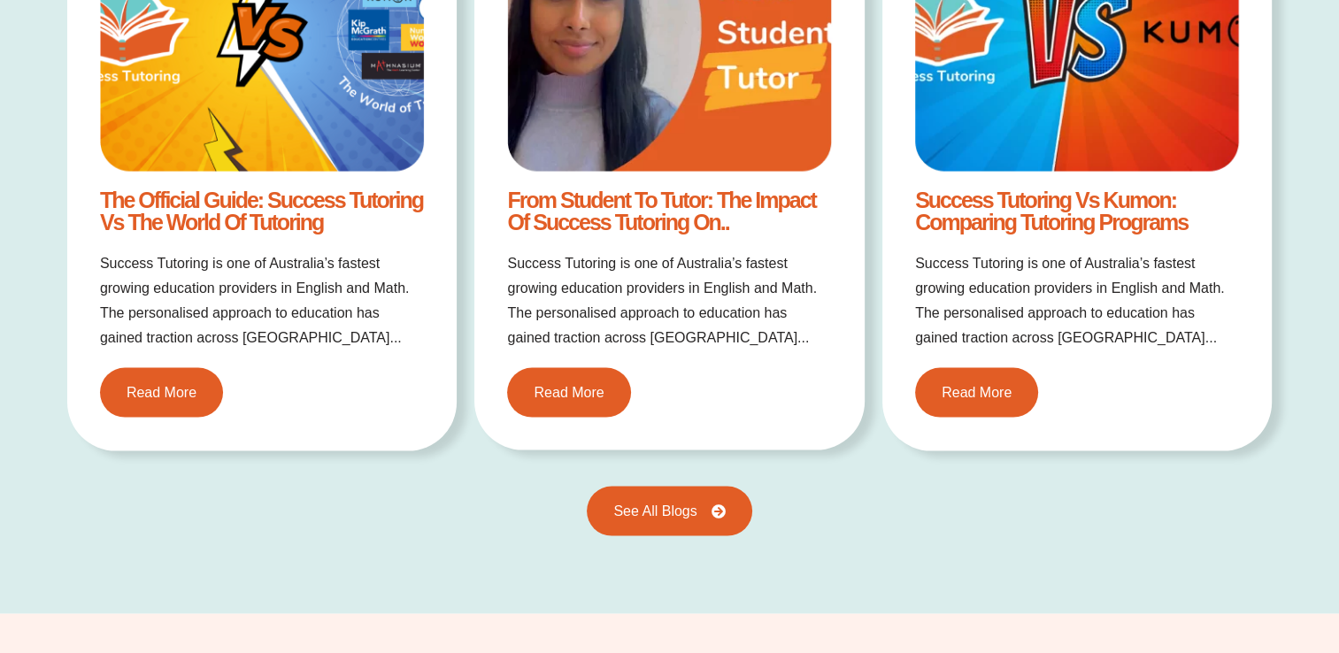
scroll to position [3612, 0]
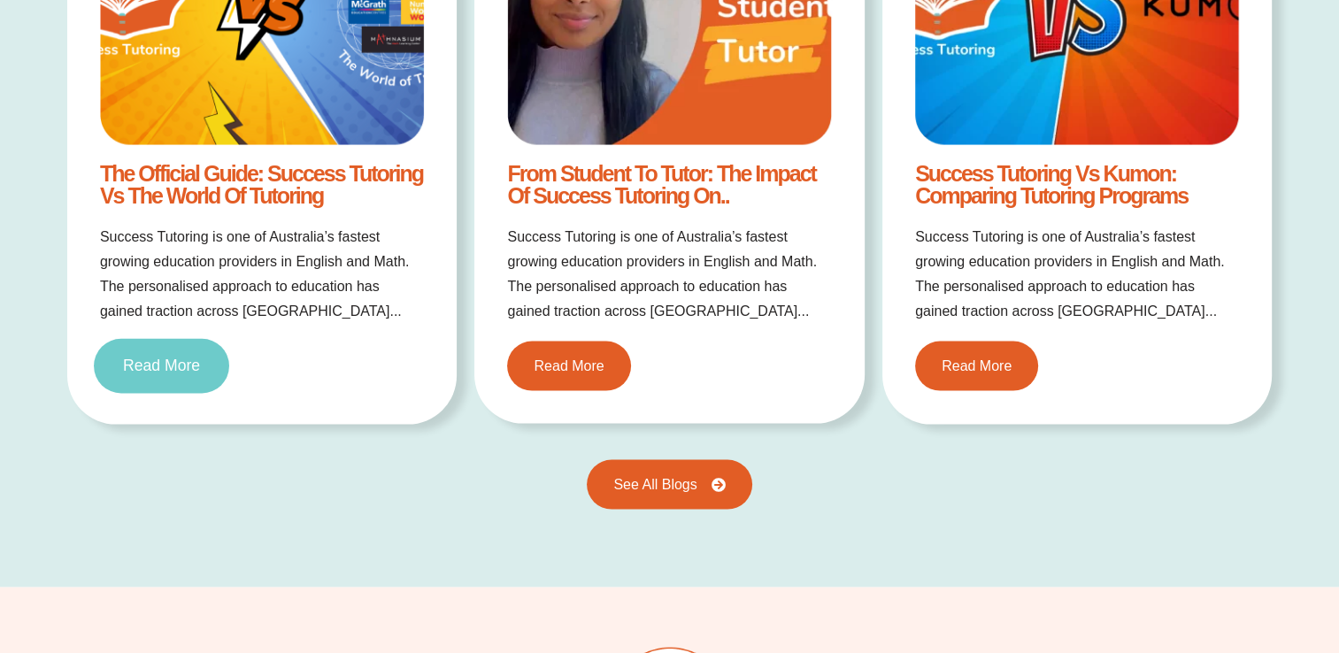
click at [173, 370] on link "Read More" at bounding box center [161, 367] width 135 height 55
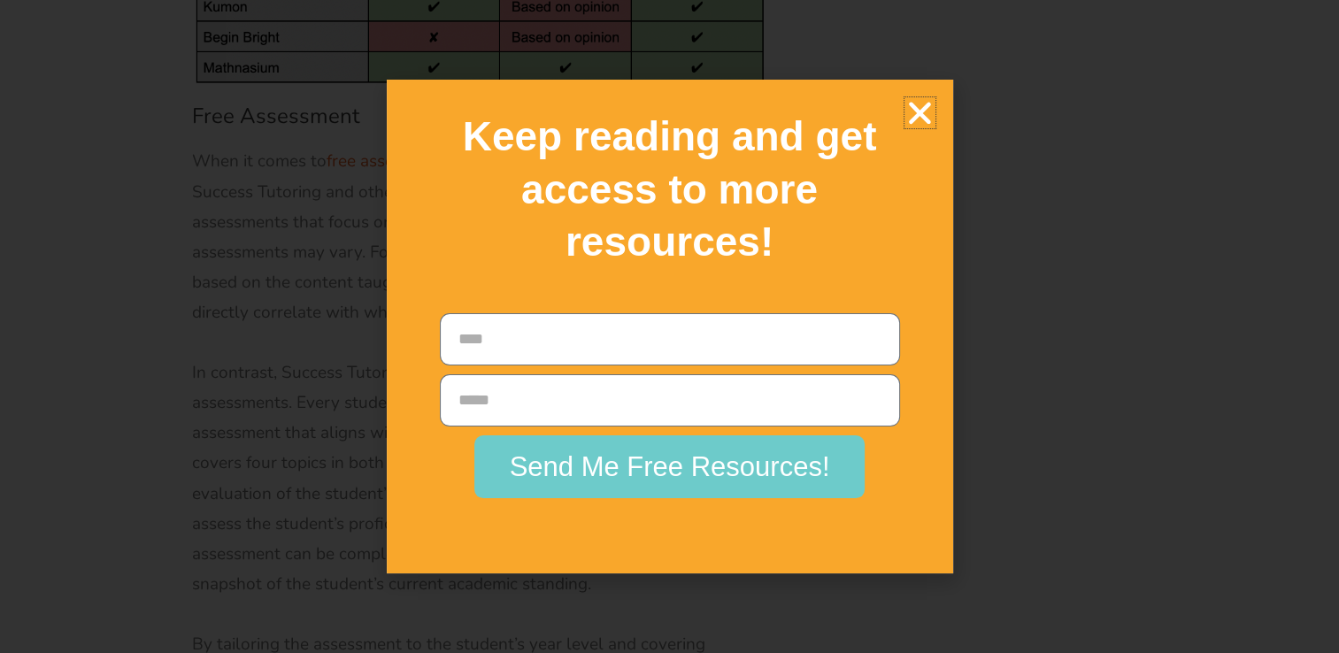
scroll to position [6320, 0]
click at [913, 105] on icon "Close" at bounding box center [919, 112] width 31 height 31
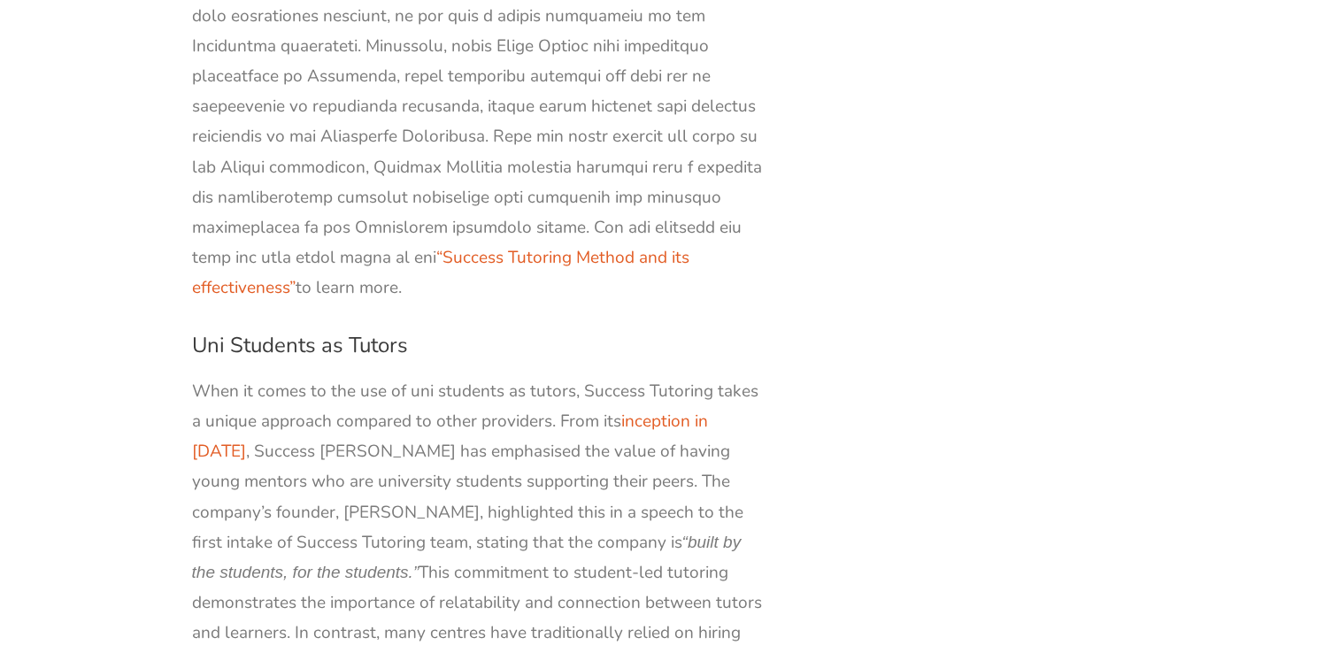
scroll to position [0, 0]
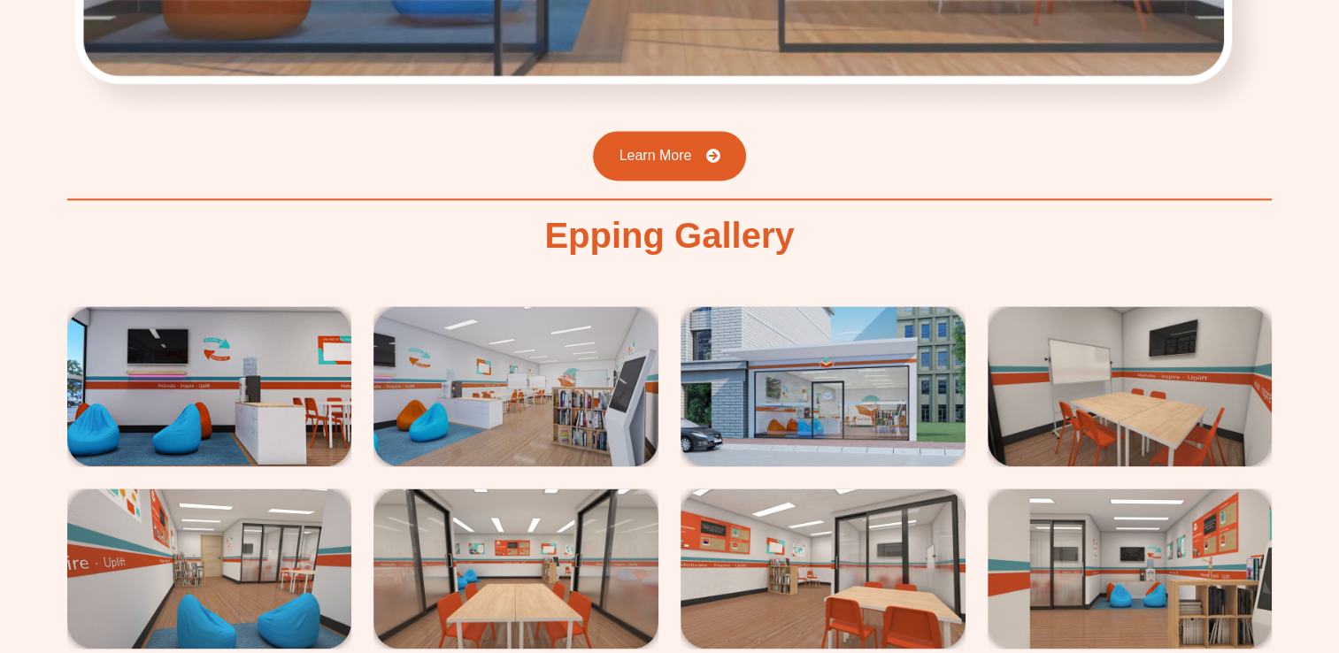
scroll to position [3065, 0]
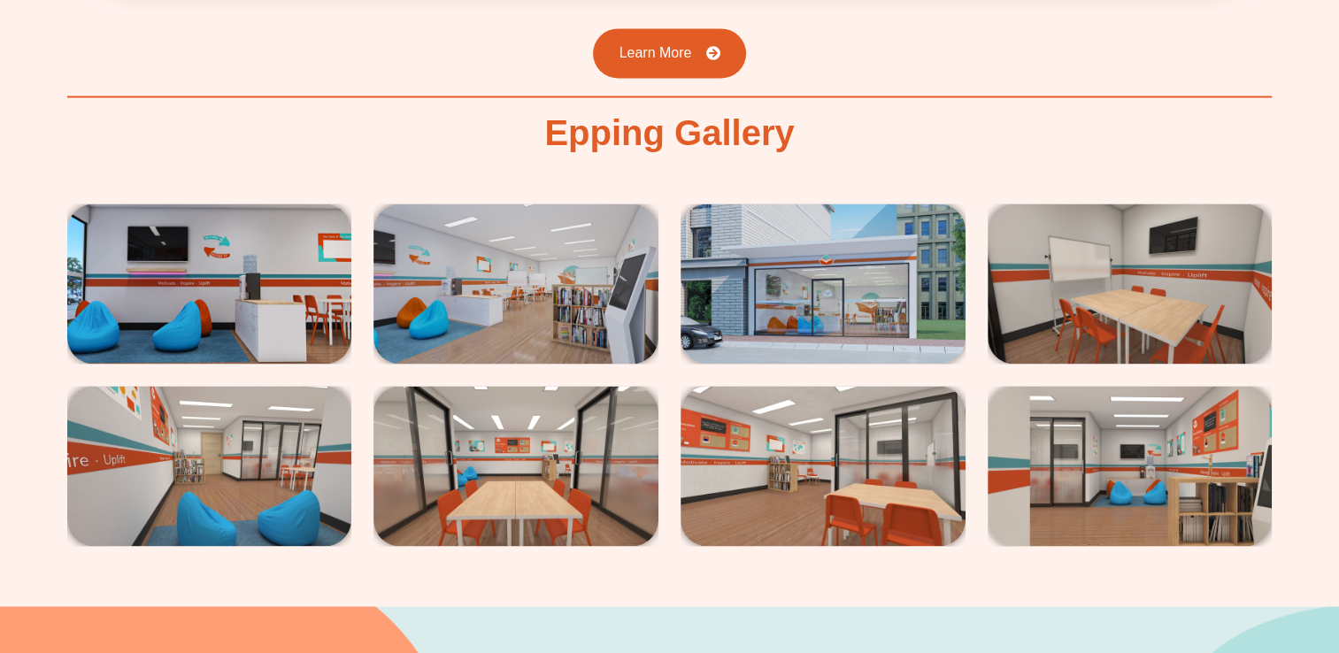
click at [294, 203] on img at bounding box center [209, 283] width 285 height 160
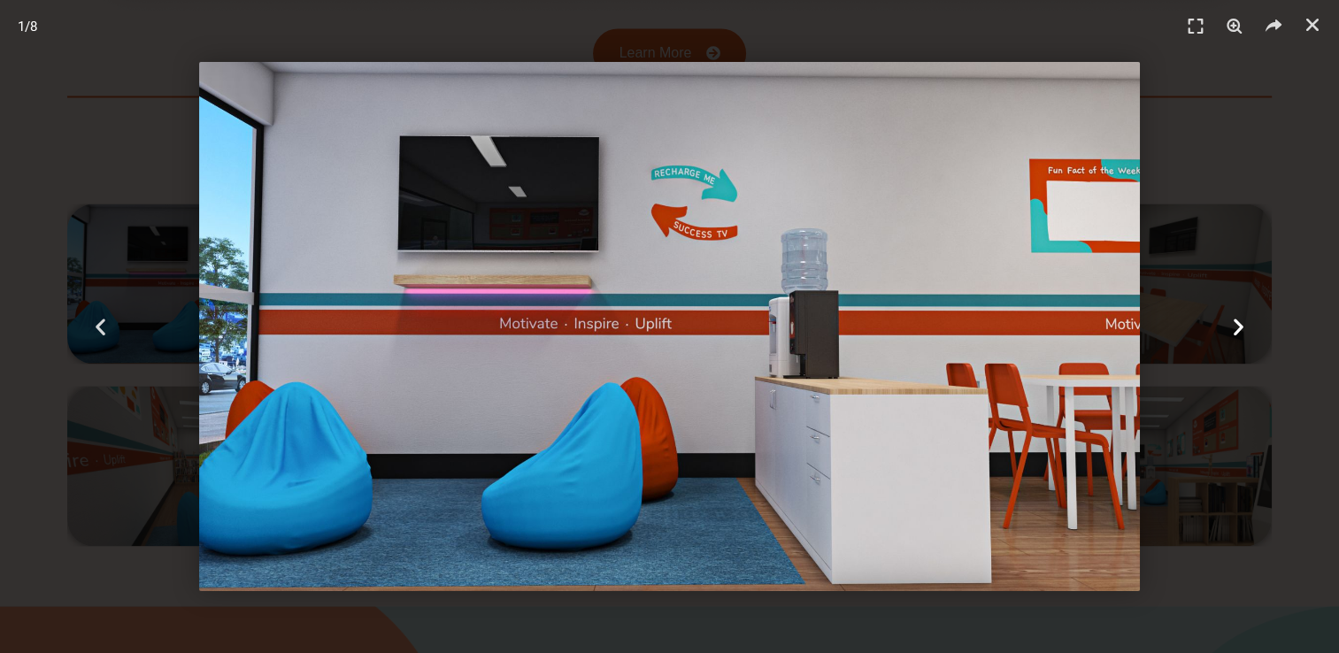
click at [1237, 318] on icon "Next slide" at bounding box center [1238, 327] width 22 height 22
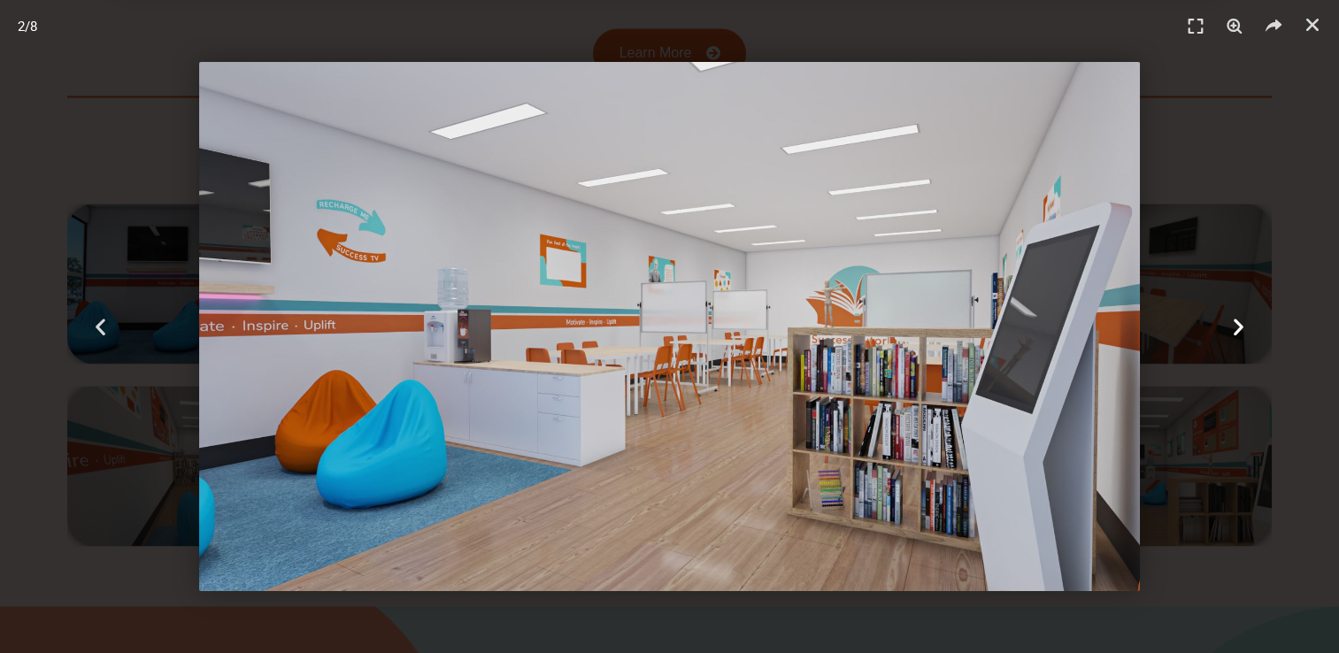
click at [1237, 318] on icon "Next slide" at bounding box center [1238, 327] width 22 height 22
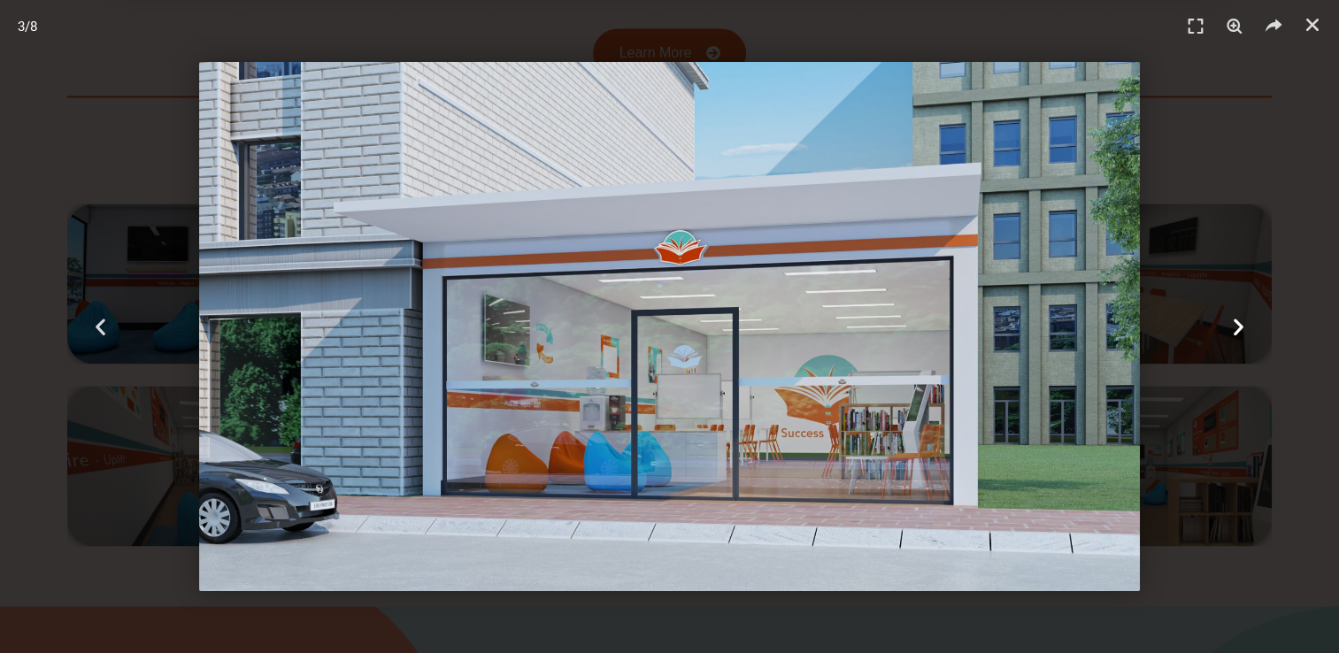
click at [1237, 318] on icon "Next slide" at bounding box center [1238, 327] width 22 height 22
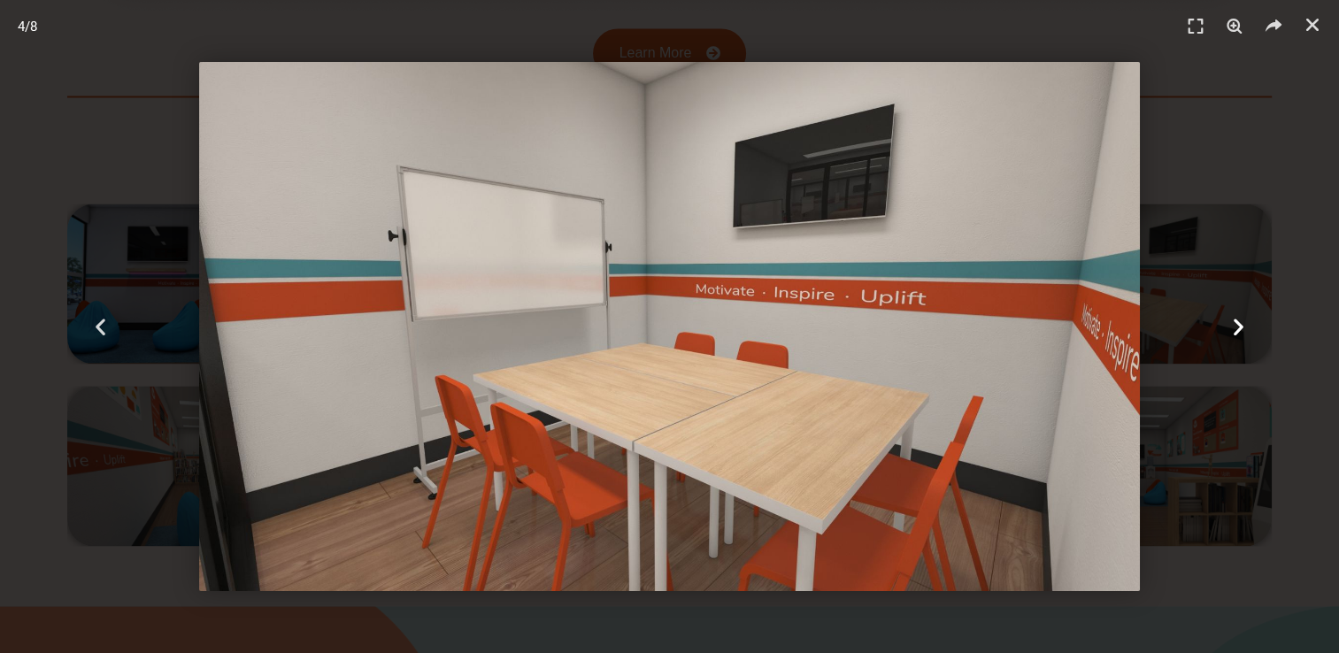
click at [1237, 318] on icon "Next slide" at bounding box center [1238, 327] width 22 height 22
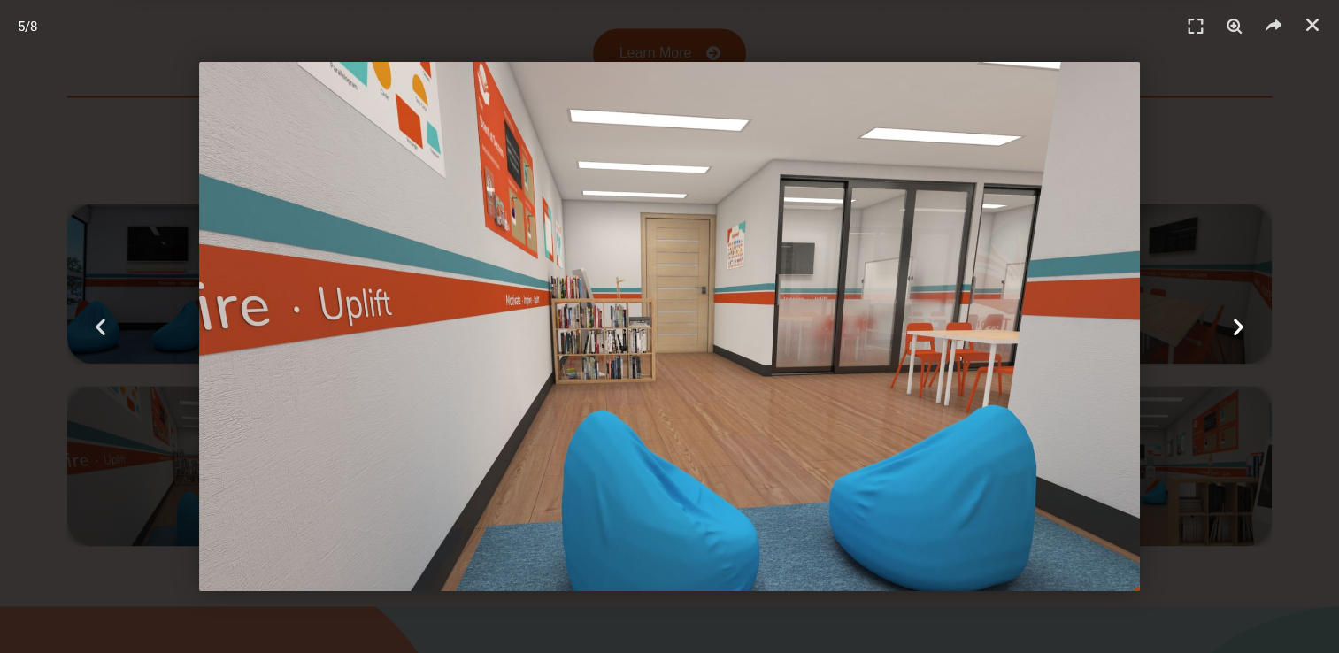
click at [1237, 318] on icon "Next slide" at bounding box center [1238, 327] width 22 height 22
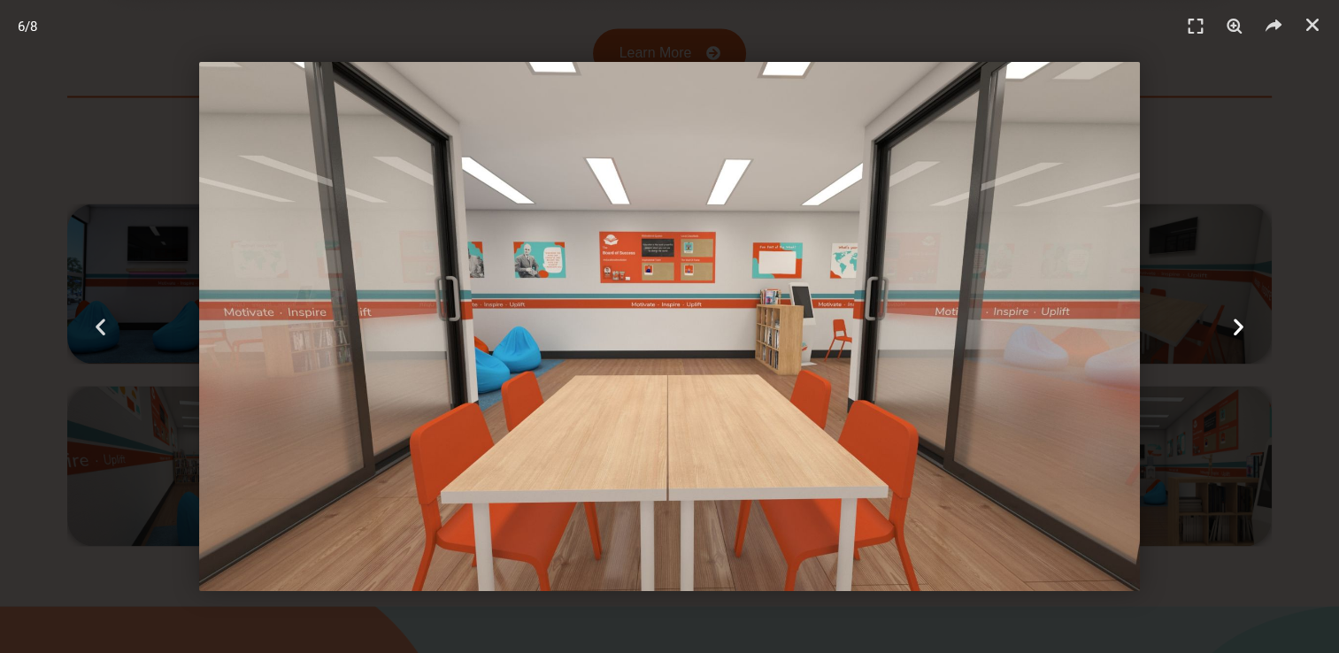
click at [1237, 318] on icon "Next slide" at bounding box center [1238, 327] width 22 height 22
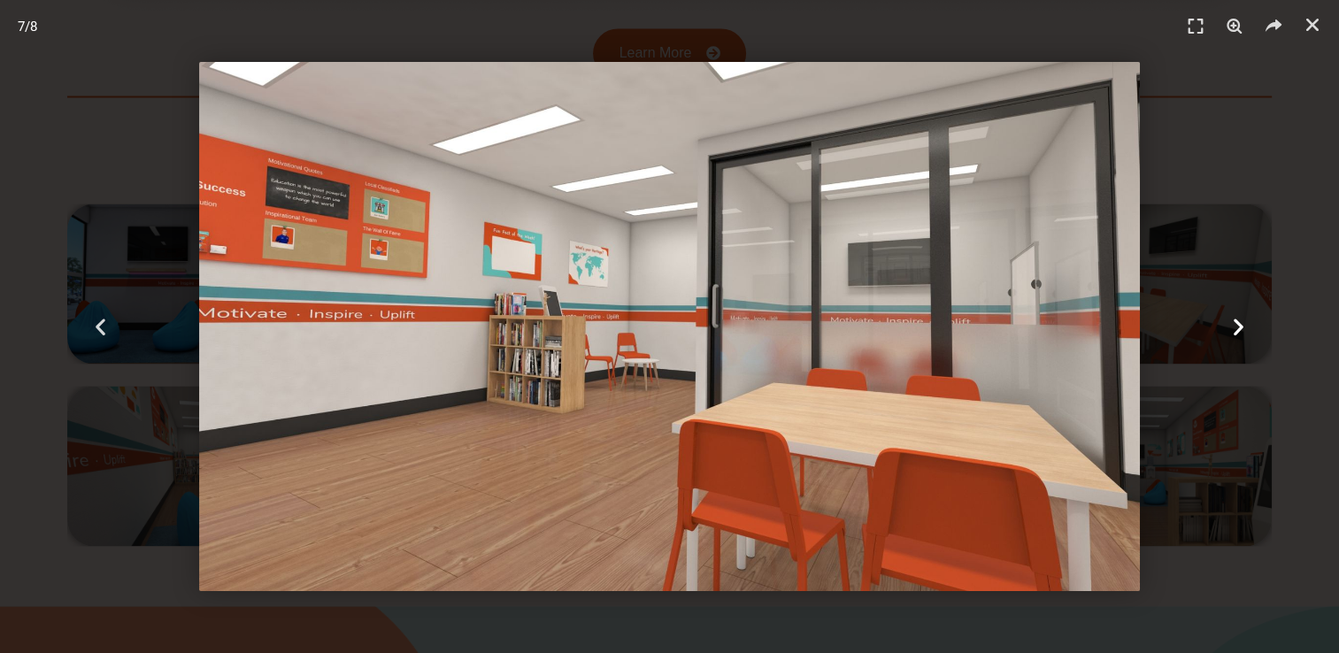
click at [1237, 318] on icon "Next slide" at bounding box center [1238, 327] width 22 height 22
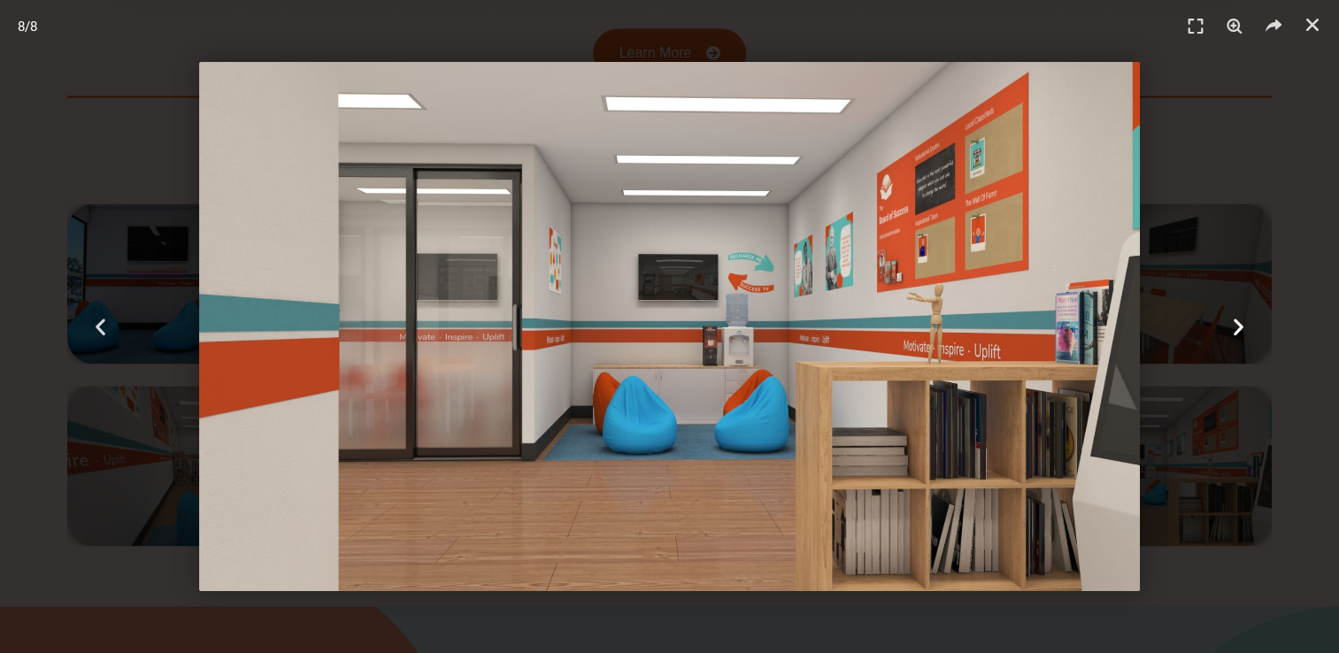
click at [1237, 318] on icon "Next slide" at bounding box center [1238, 327] width 22 height 22
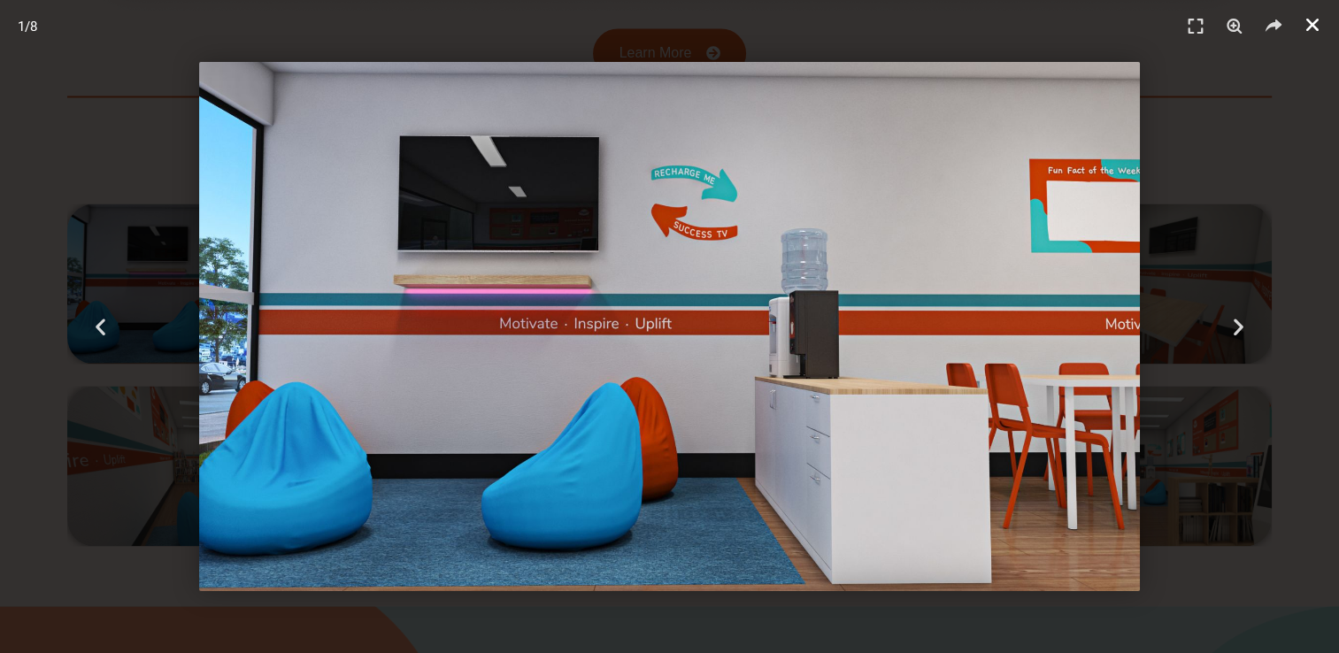
click at [1320, 23] on icon "Close (Esc)" at bounding box center [1312, 25] width 18 height 18
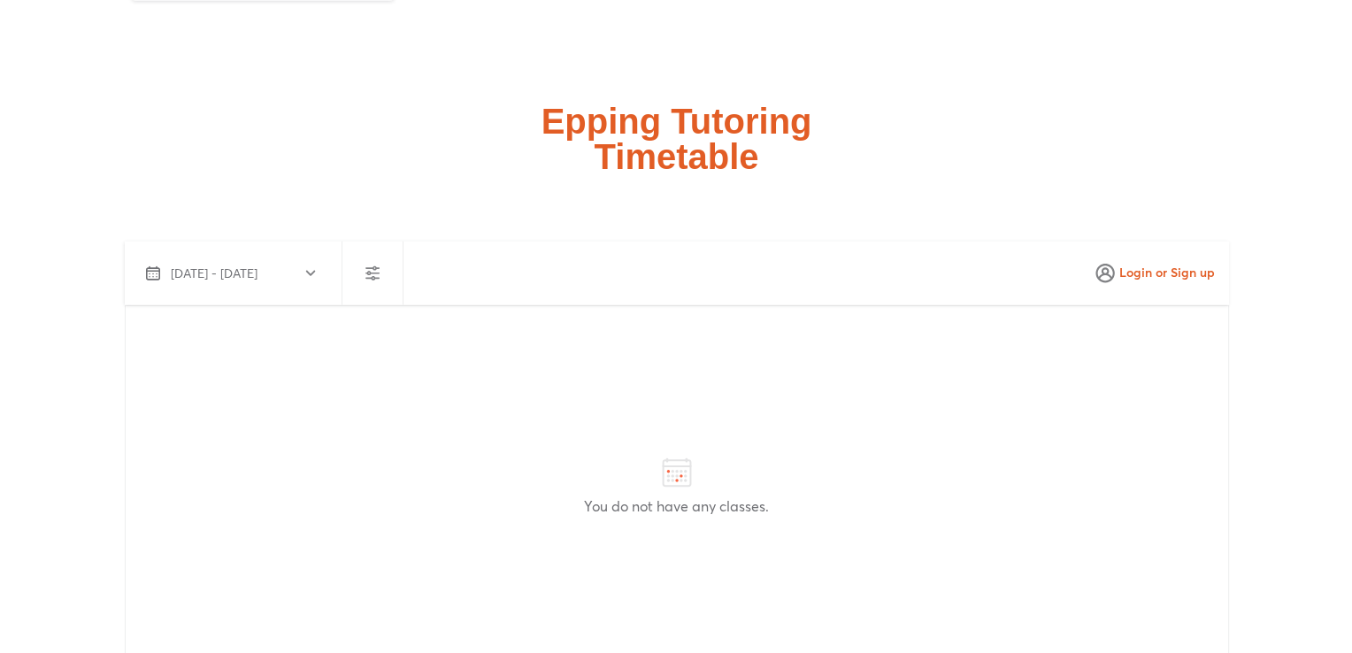
scroll to position [4130, 0]
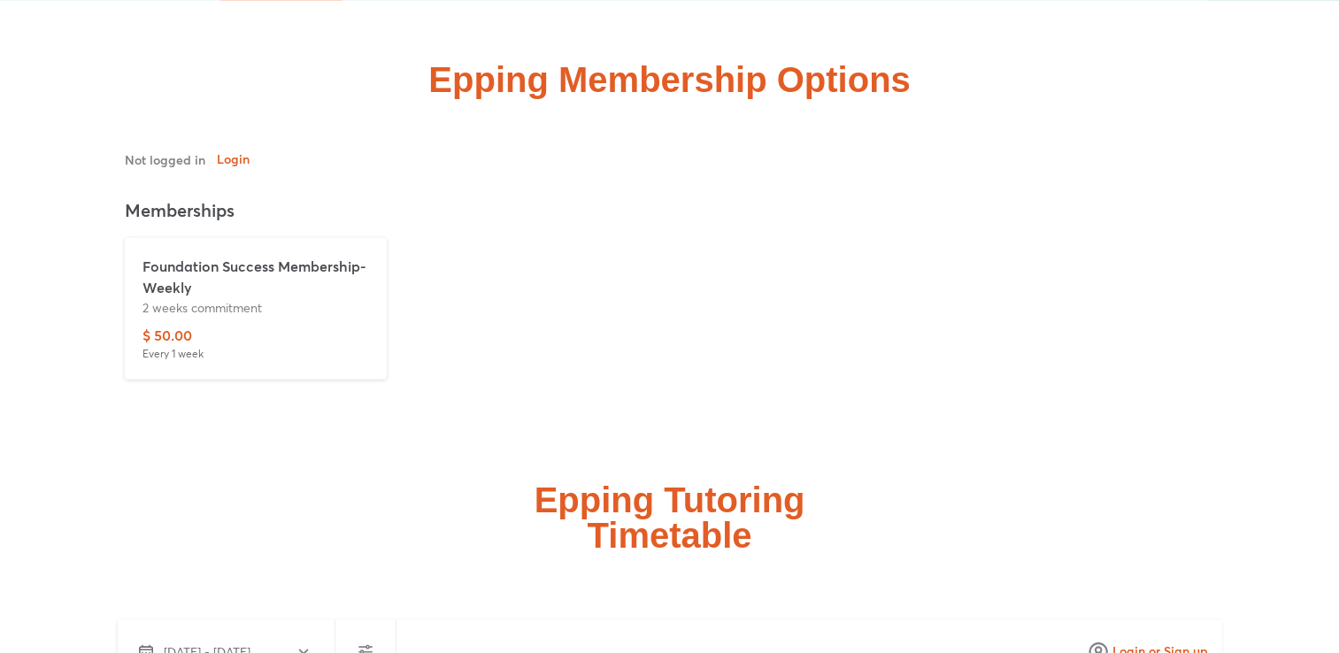
click at [278, 256] on p "Foundation Success Membership-Weekly" at bounding box center [255, 277] width 226 height 42
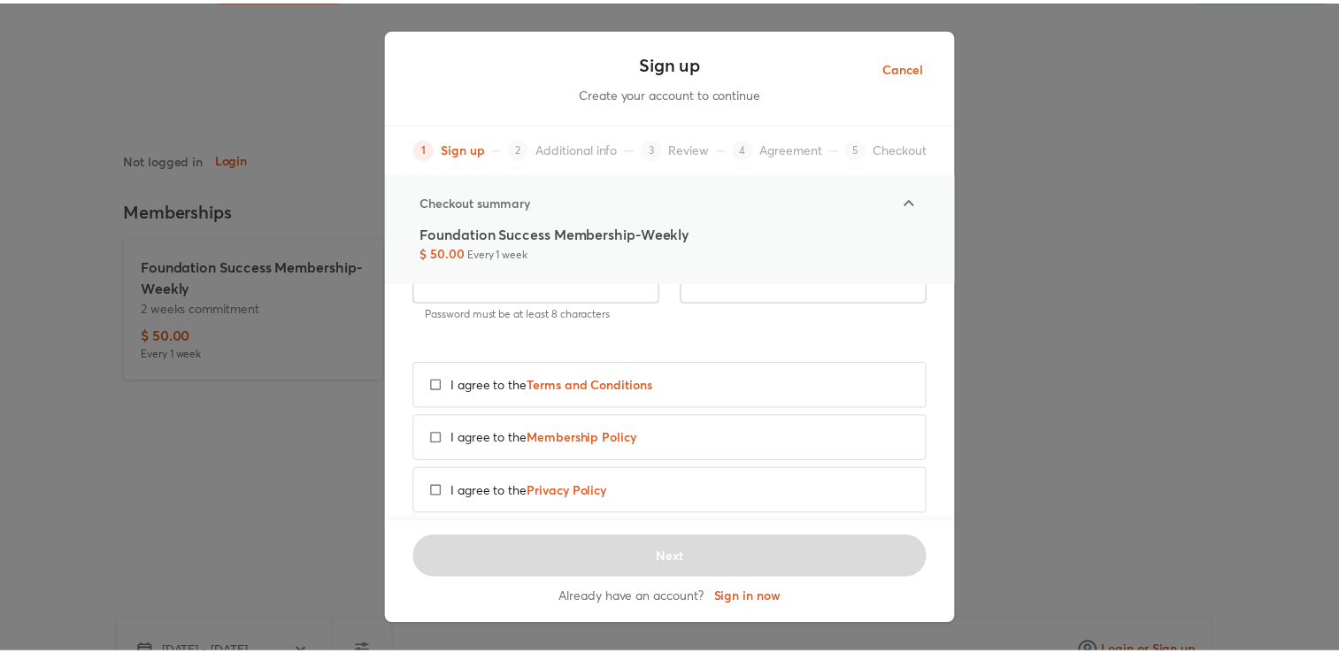
scroll to position [0, 0]
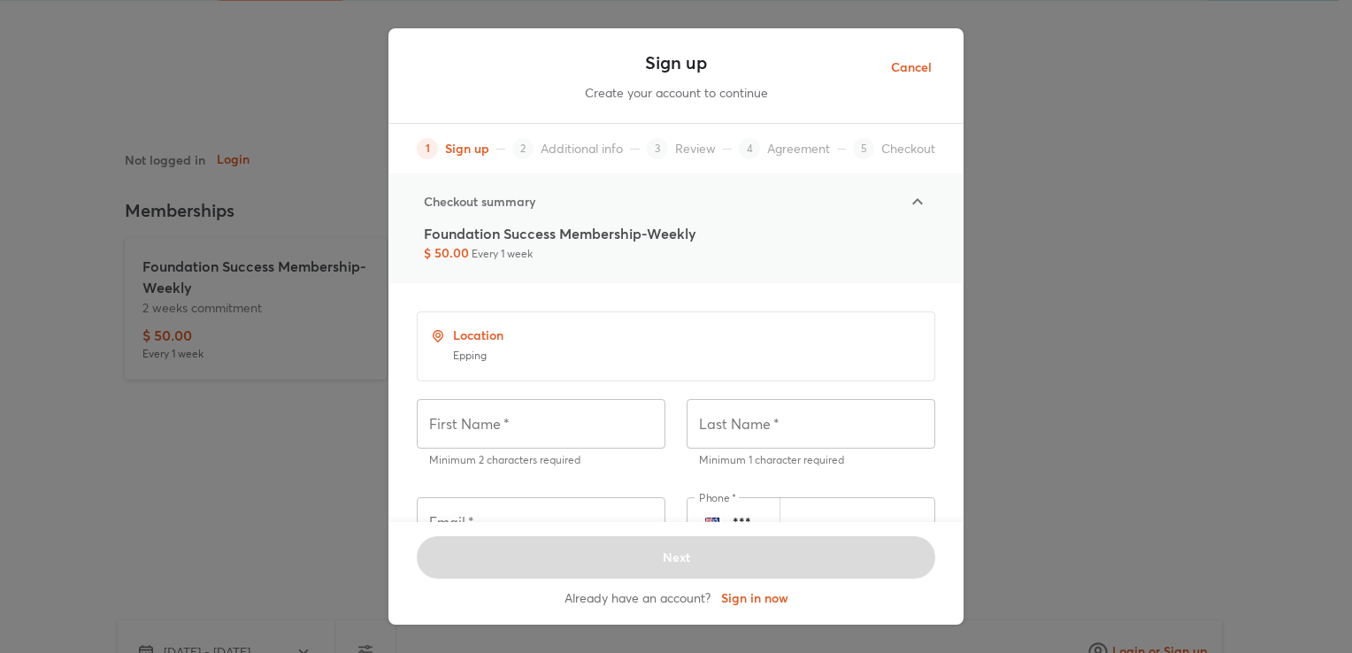
click at [898, 65] on span "Cancel" at bounding box center [911, 68] width 41 height 22
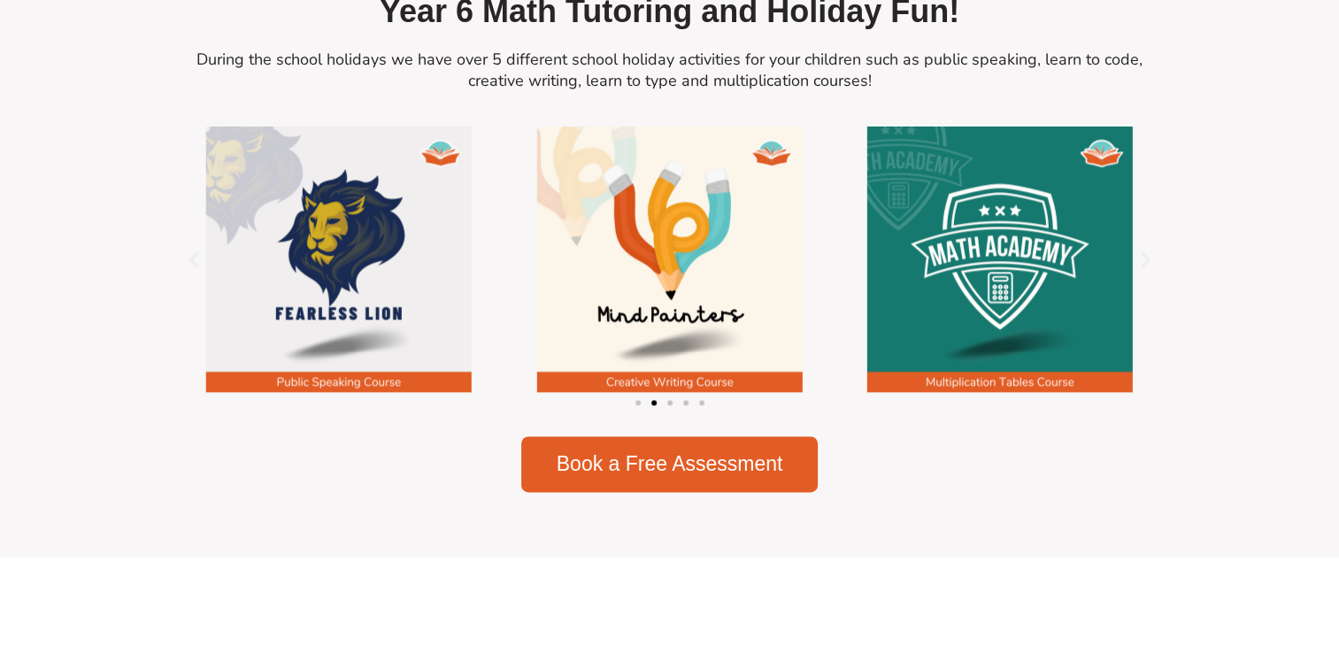
scroll to position [2326, 0]
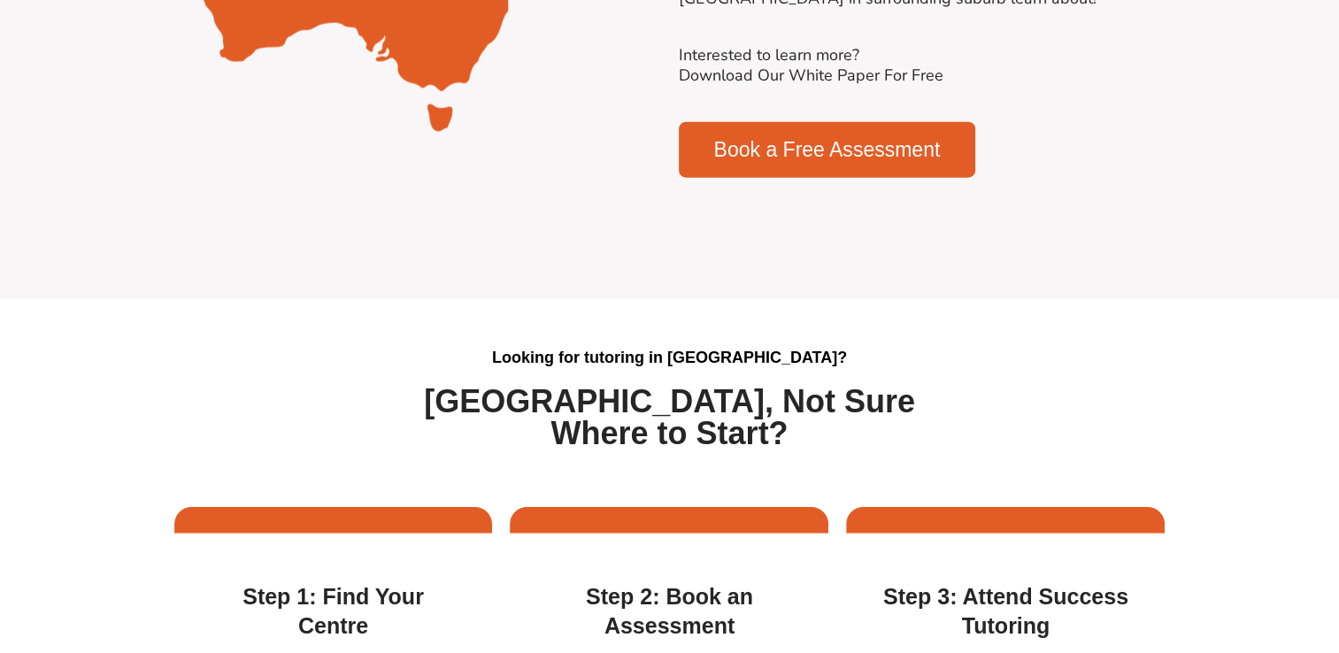
scroll to position [1456, 0]
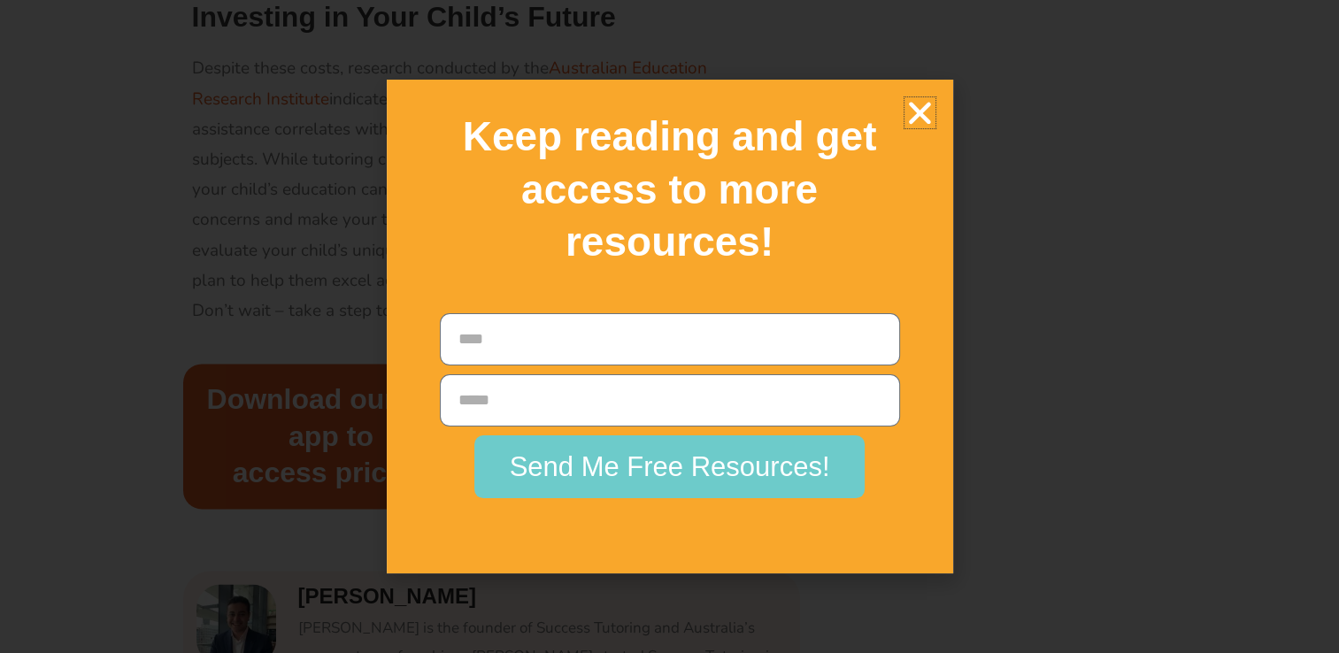
scroll to position [2379, 0]
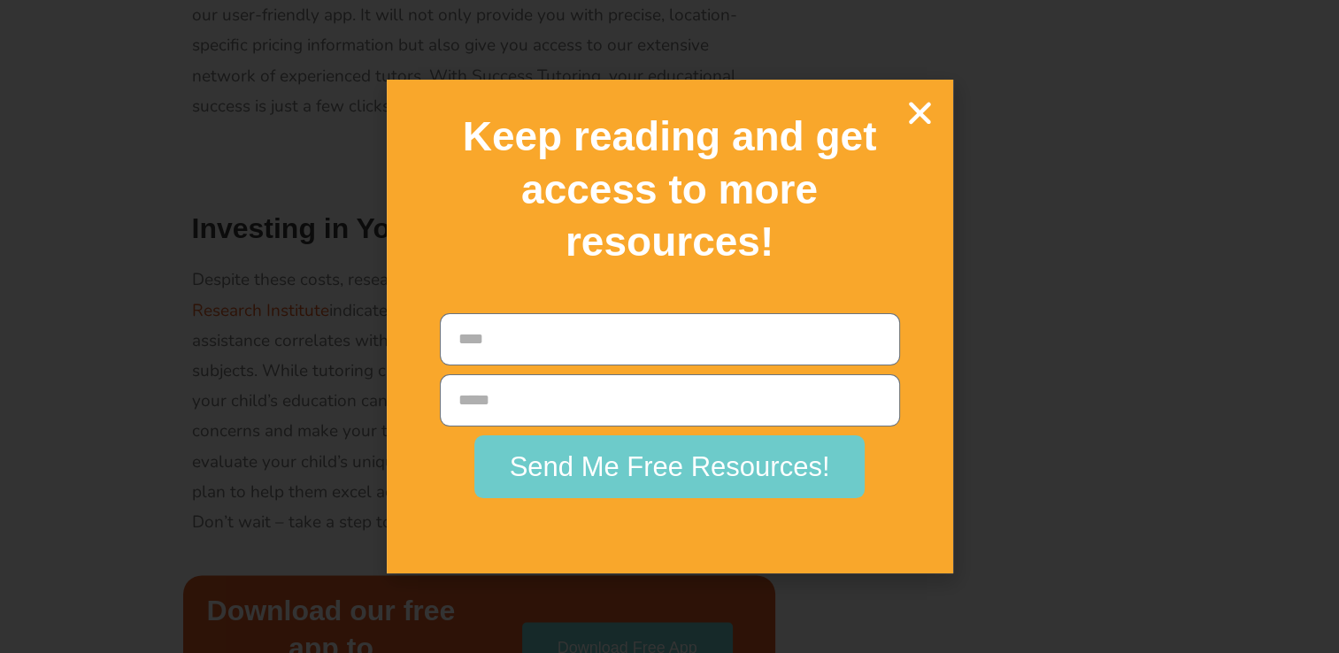
click at [920, 109] on icon "Close" at bounding box center [919, 112] width 31 height 31
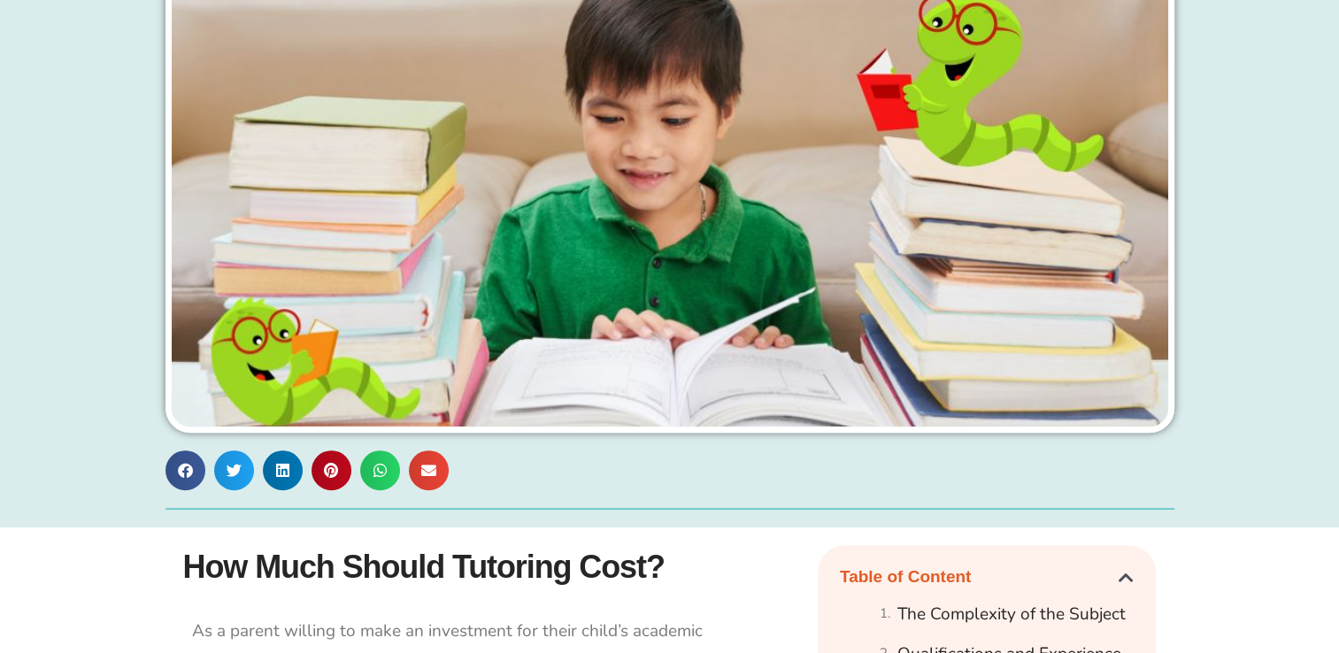
scroll to position [0, 0]
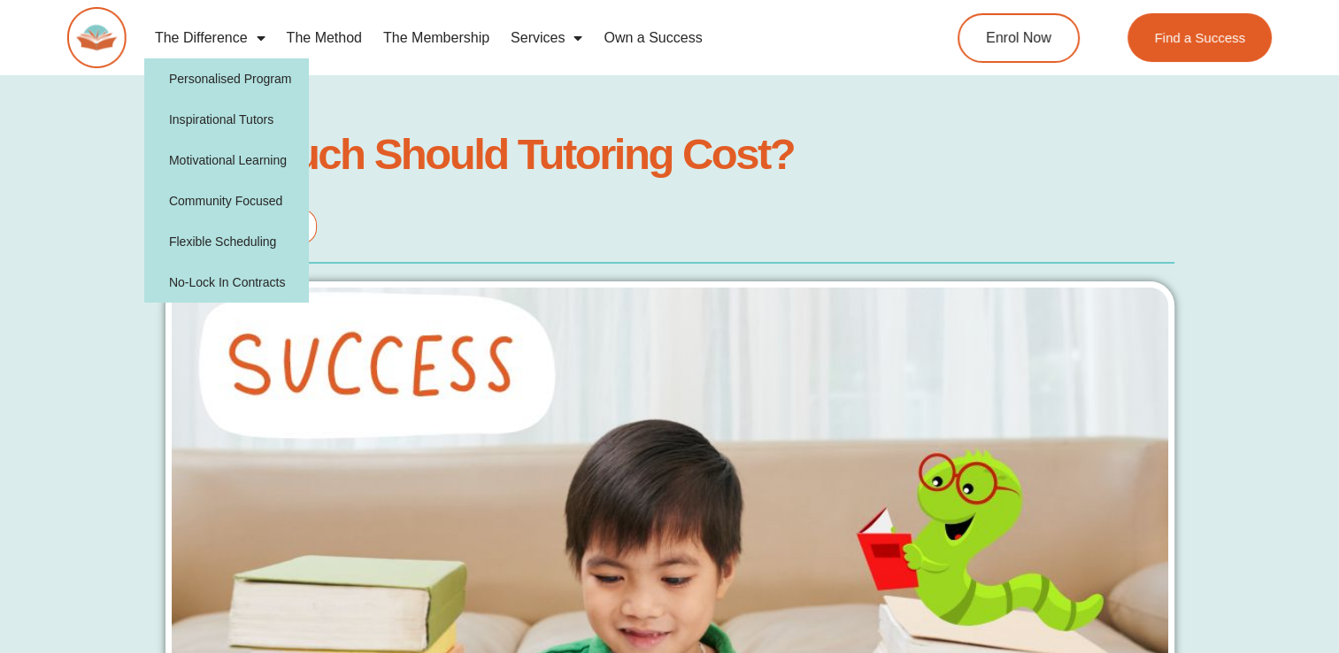
click at [230, 29] on link "The Difference" at bounding box center [210, 38] width 132 height 41
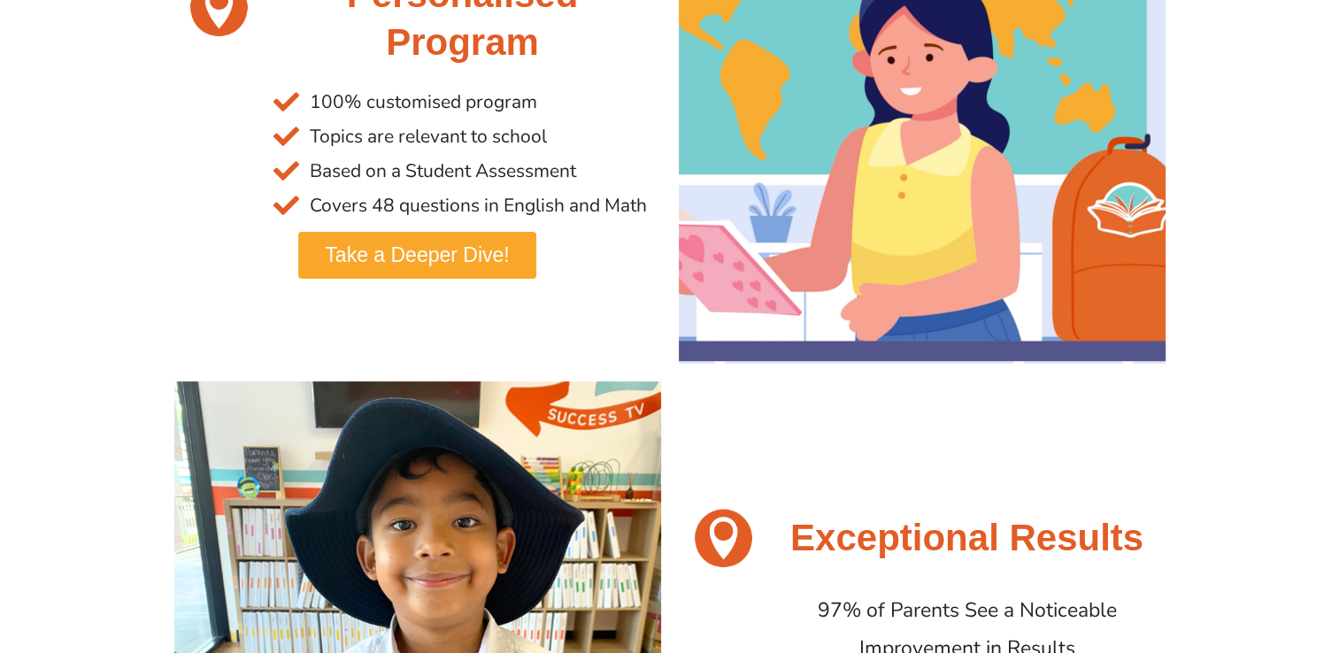
scroll to position [499, 0]
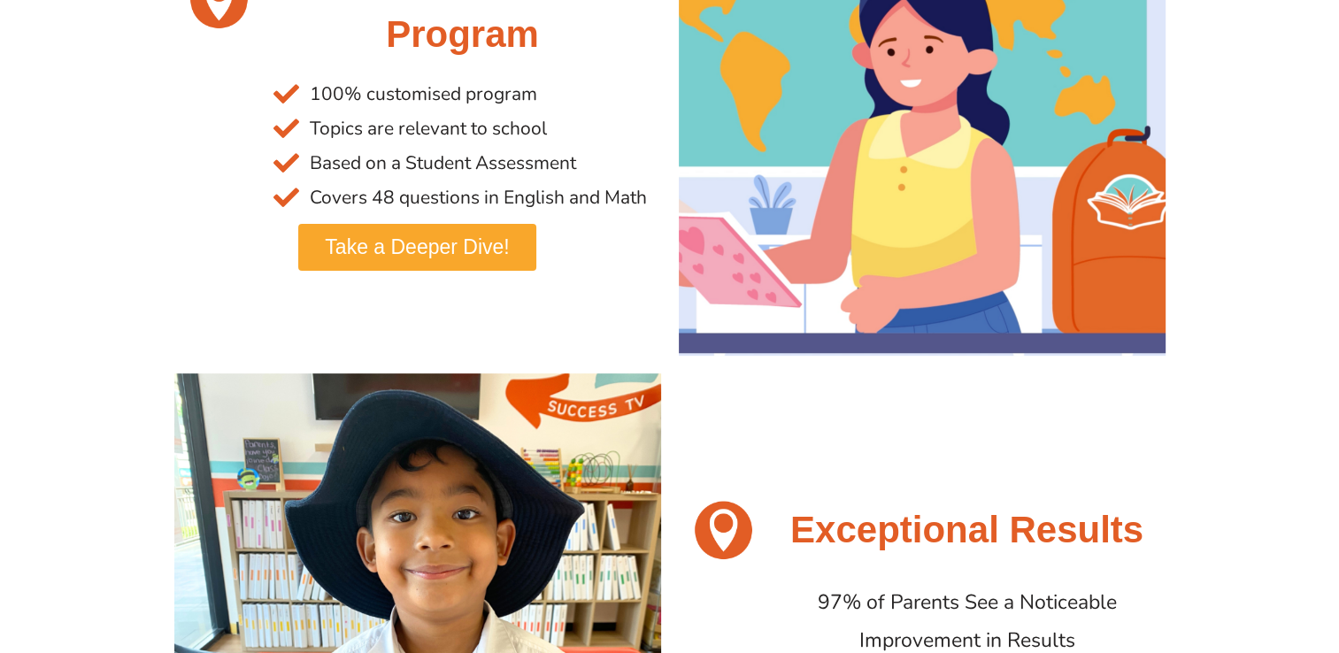
click at [472, 254] on span "Take a Deeper Dive!" at bounding box center [417, 247] width 184 height 20
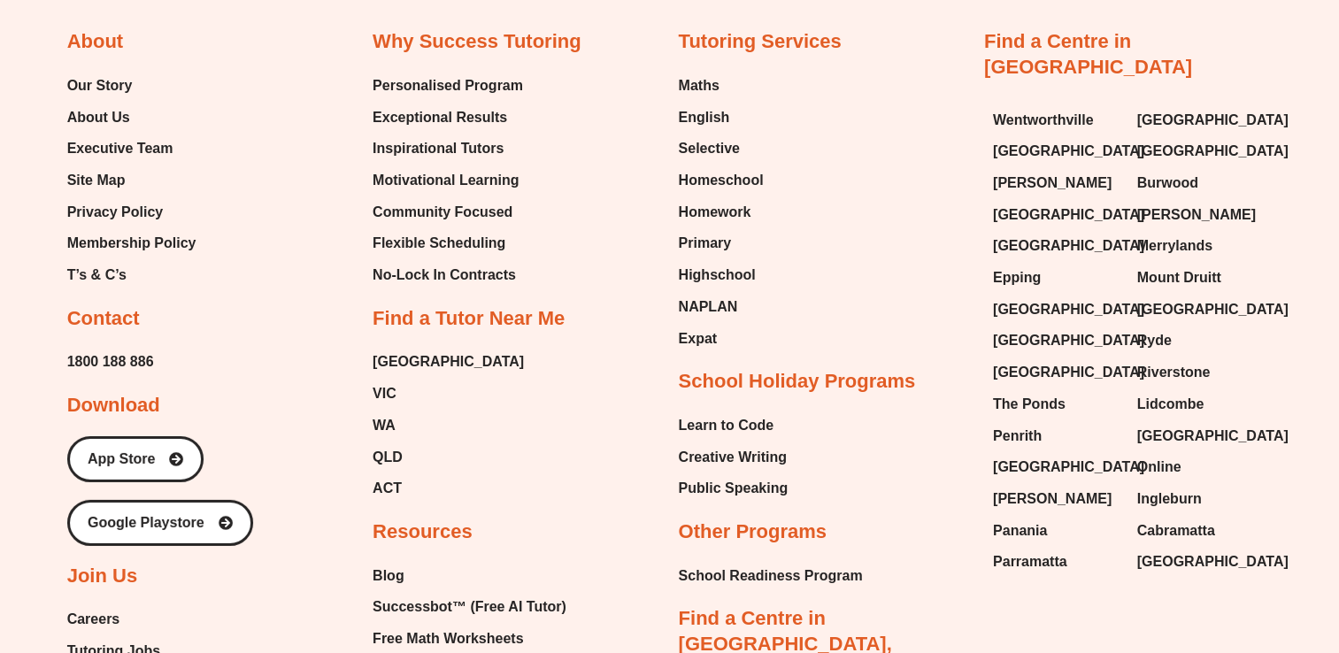
scroll to position [5483, 0]
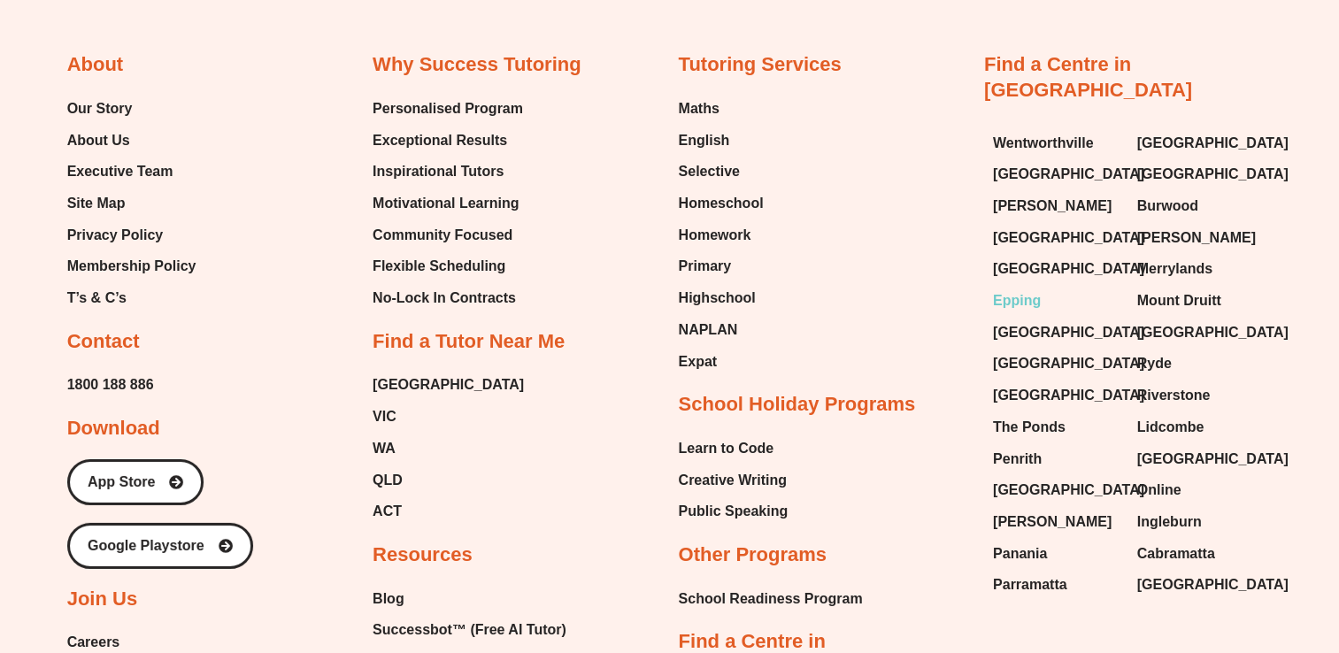
click at [1011, 288] on span "Epping" at bounding box center [1017, 301] width 48 height 27
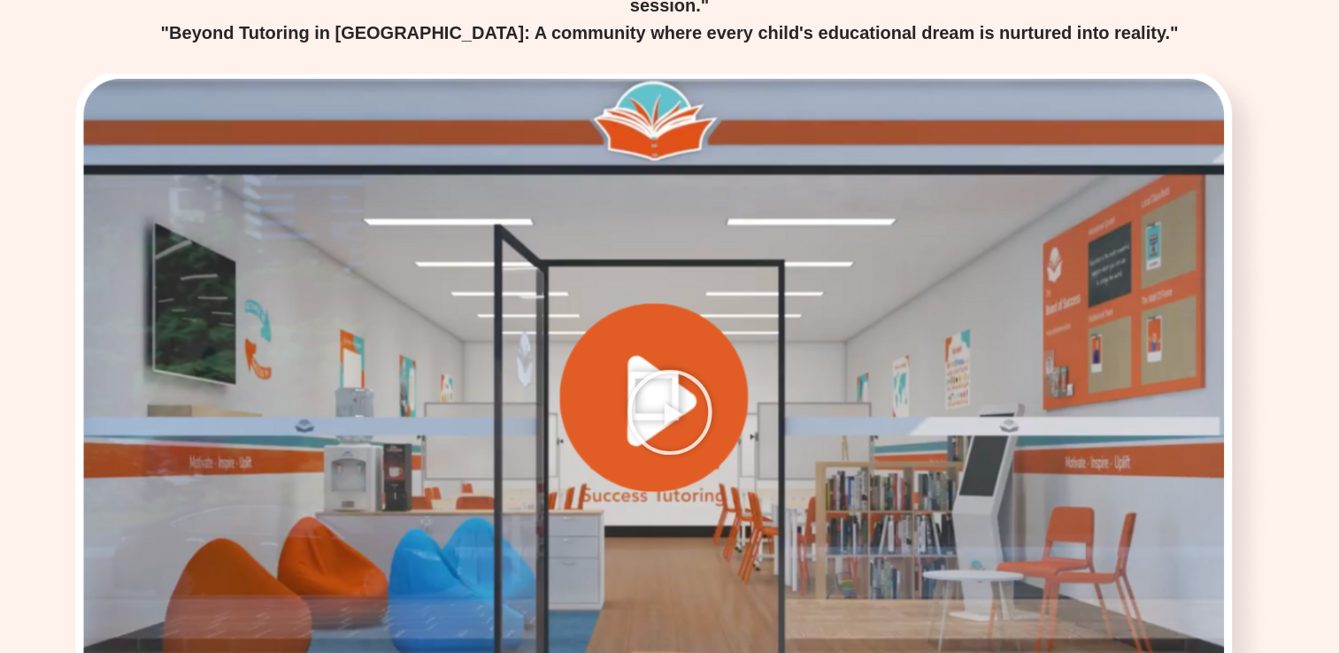
scroll to position [2336, 0]
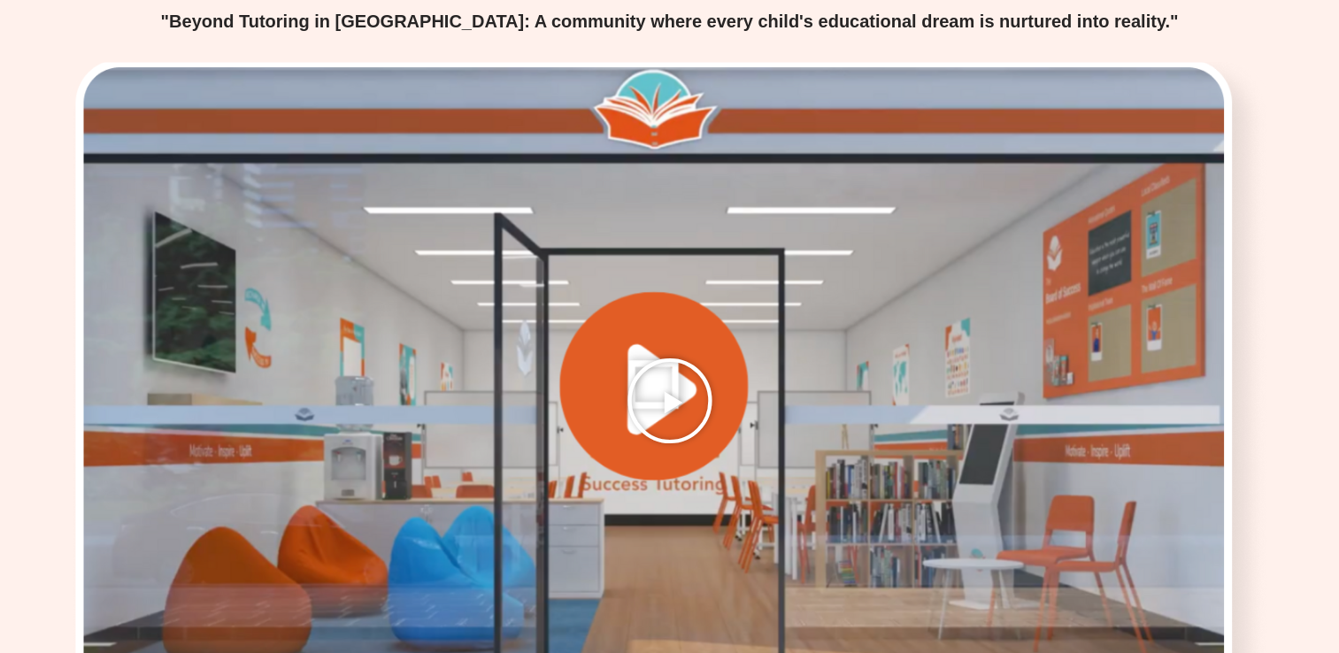
click at [641, 357] on icon "Play Video" at bounding box center [669, 401] width 88 height 88
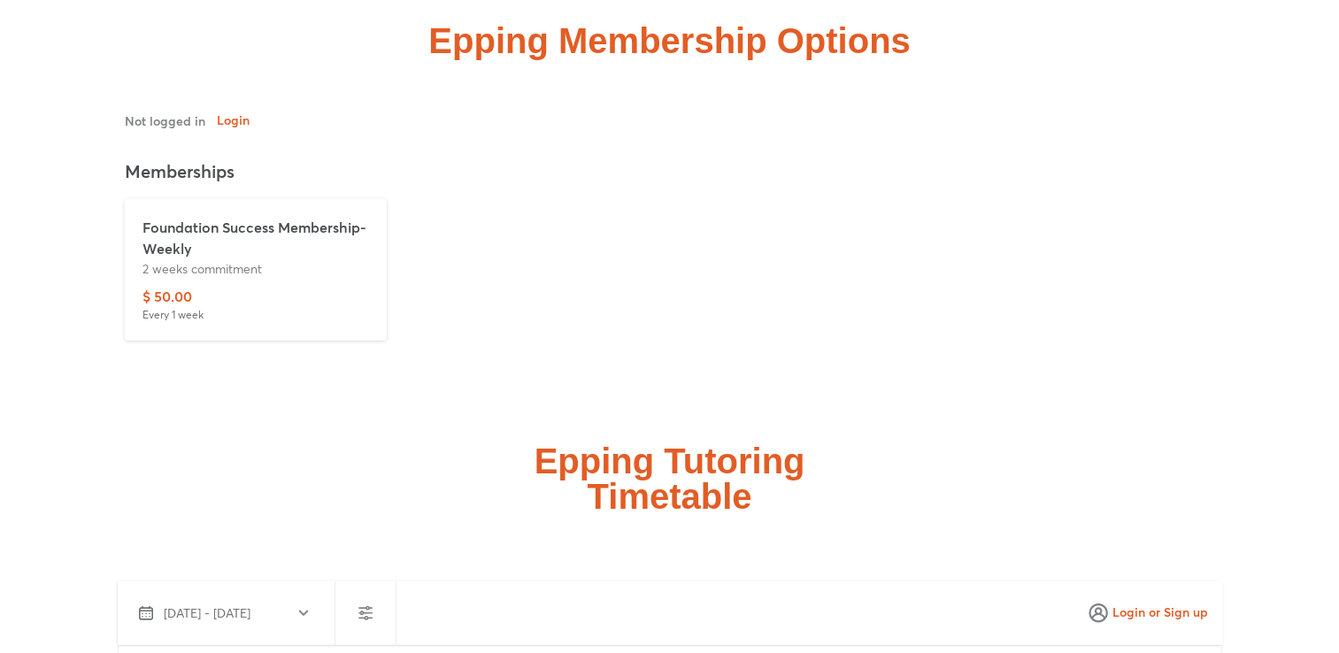
scroll to position [4409, 0]
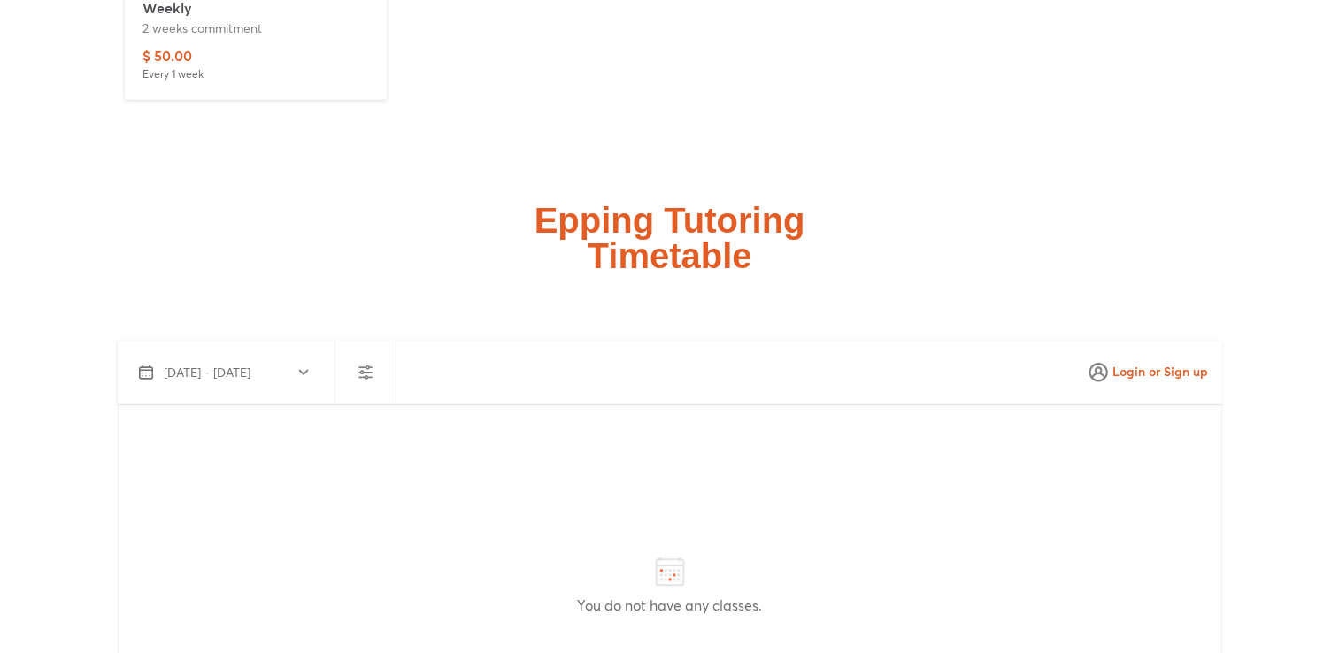
click at [304, 365] on icon "button" at bounding box center [303, 372] width 14 height 14
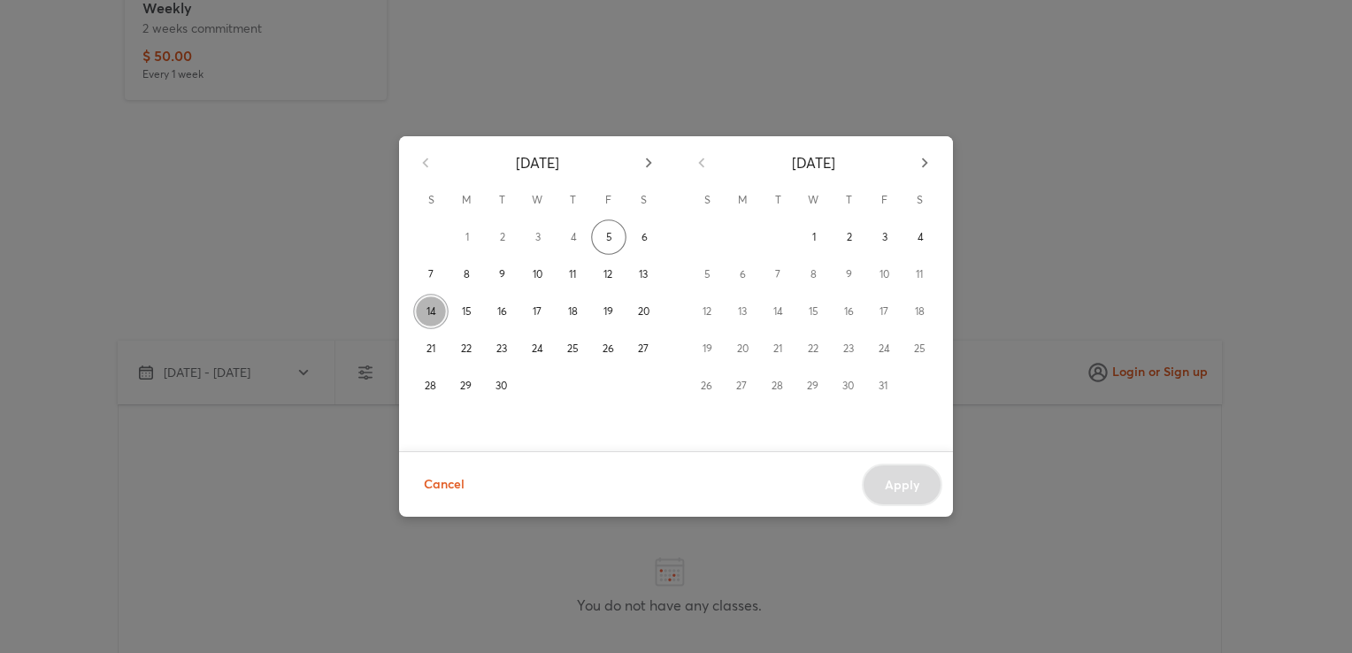
click at [427, 311] on button "14" at bounding box center [430, 311] width 35 height 35
click at [811, 236] on button "1" at bounding box center [813, 236] width 35 height 35
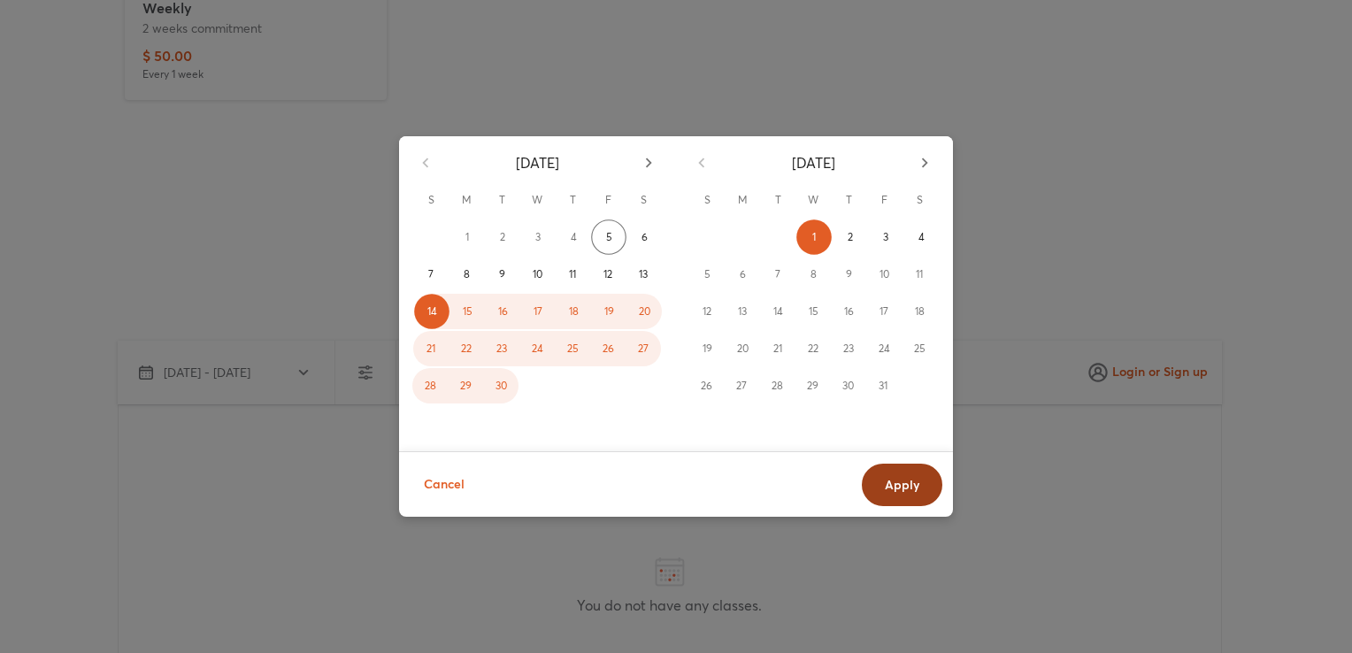
click at [889, 483] on span "Apply" at bounding box center [902, 485] width 35 height 18
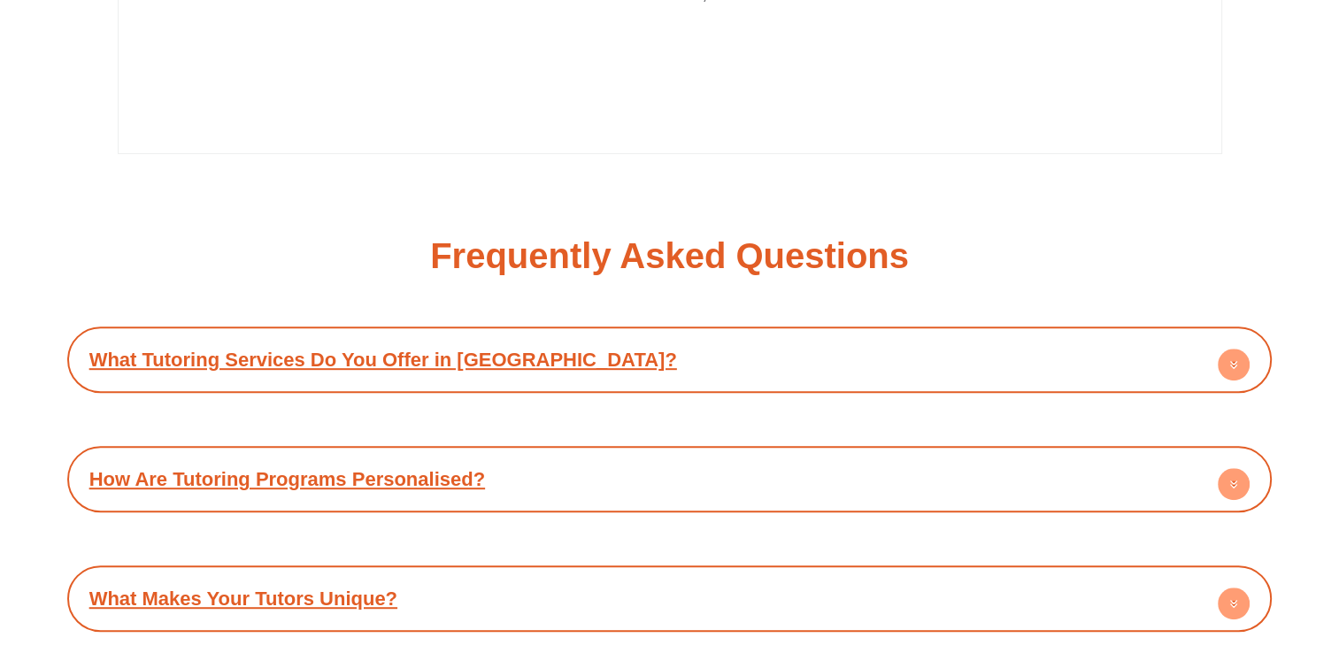
scroll to position [7531, 0]
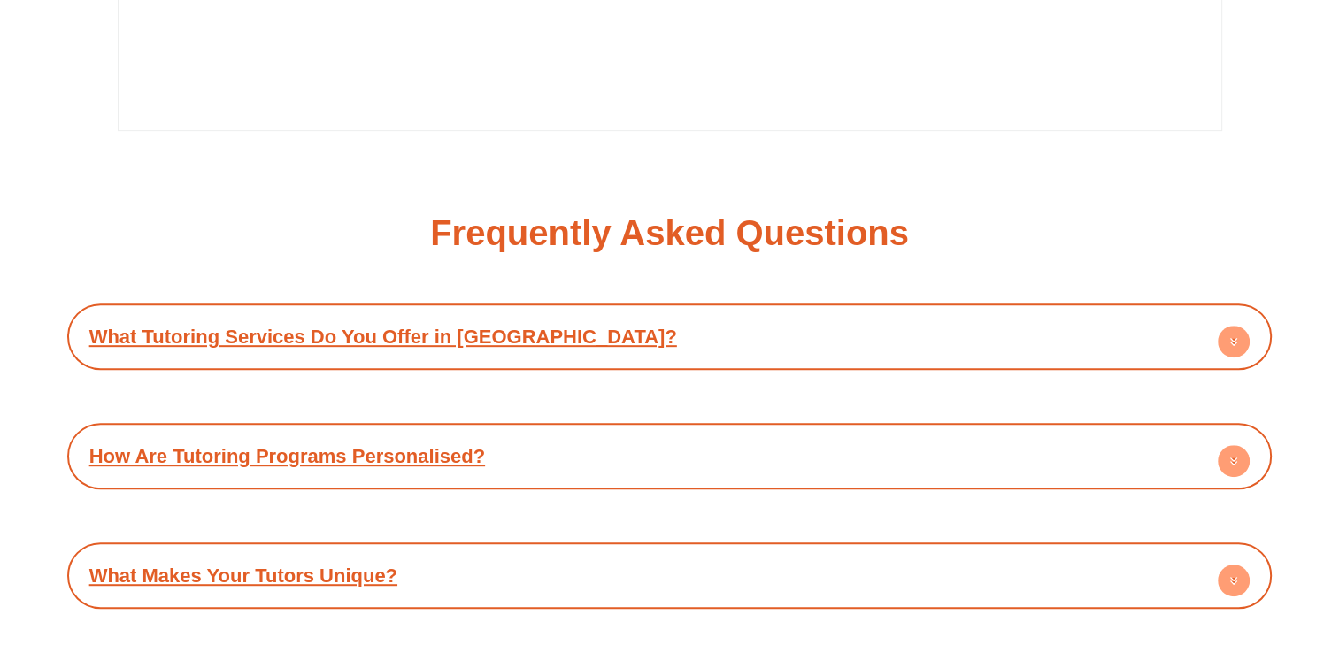
click at [941, 303] on div "What Tutoring Services Do You Offer in Epping? A: Success Tutoring Epping in Sy…" at bounding box center [669, 635] width 1205 height 664
click at [972, 312] on div "What Tutoring Services Do You Offer in Epping?" at bounding box center [669, 336] width 1187 height 49
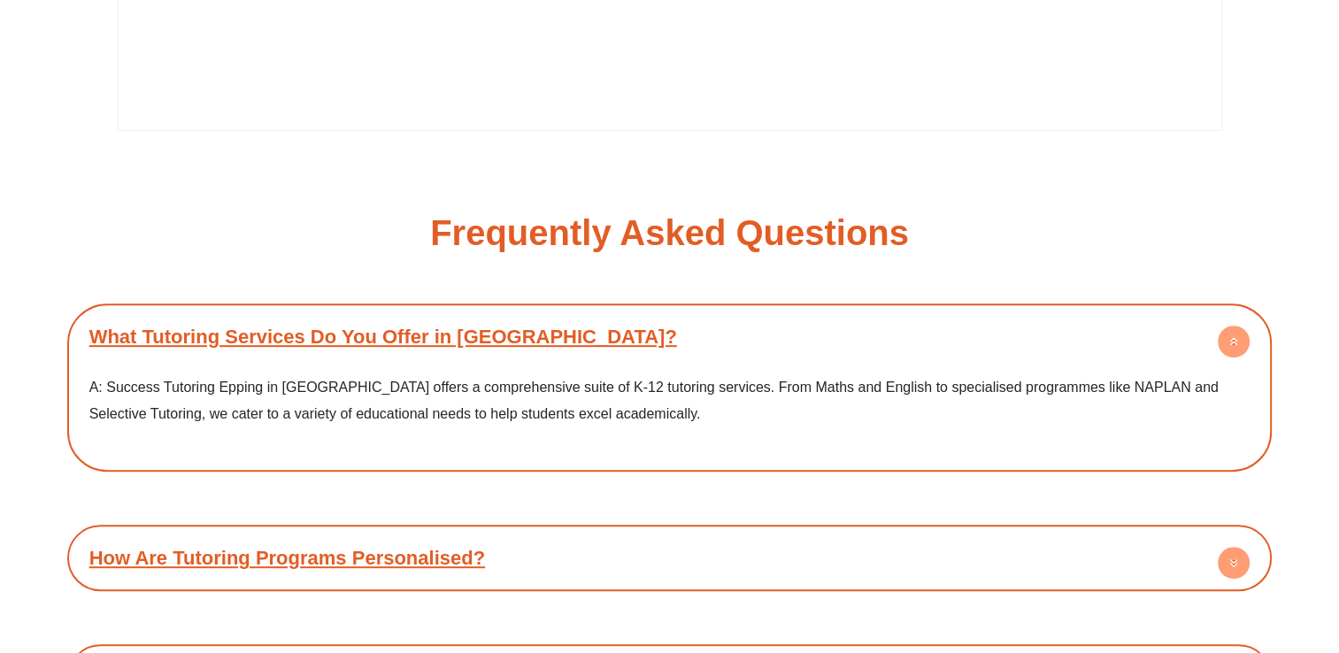
click at [1038, 533] on div "How Are Tutoring Programs Personalised?" at bounding box center [669, 557] width 1187 height 49
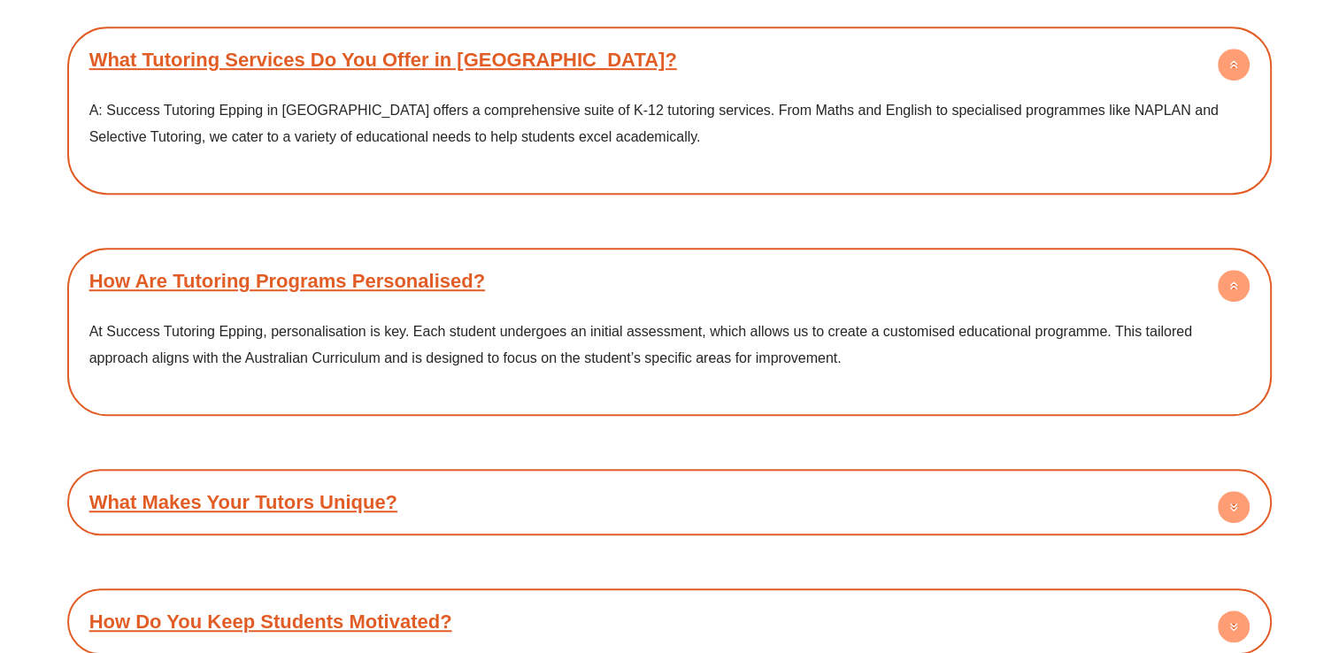
scroll to position [7913, 0]
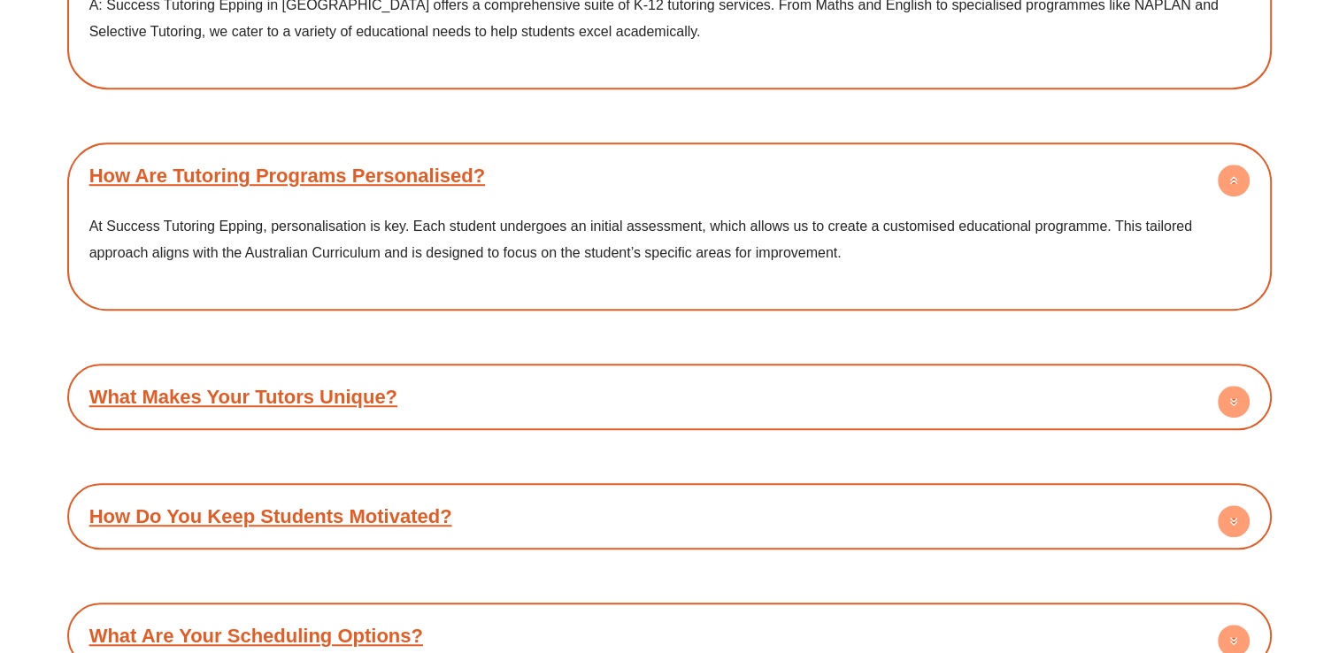
click at [1239, 386] on circle at bounding box center [1233, 402] width 32 height 32
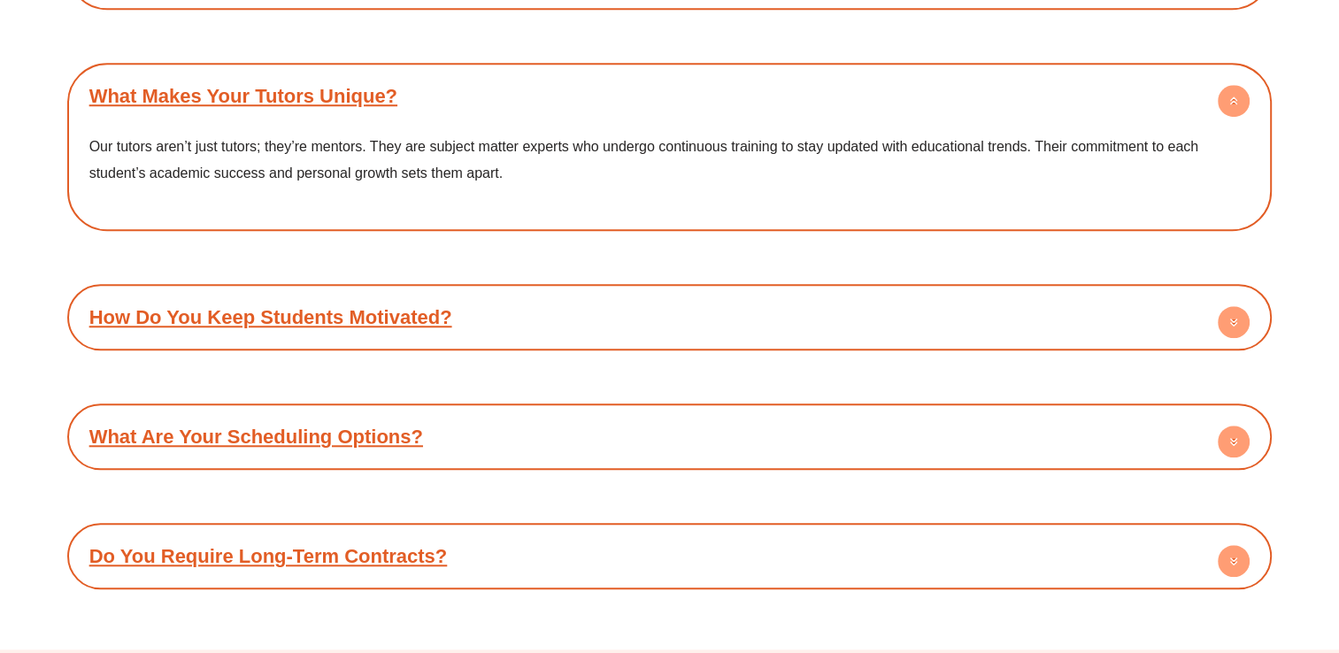
scroll to position [8238, 0]
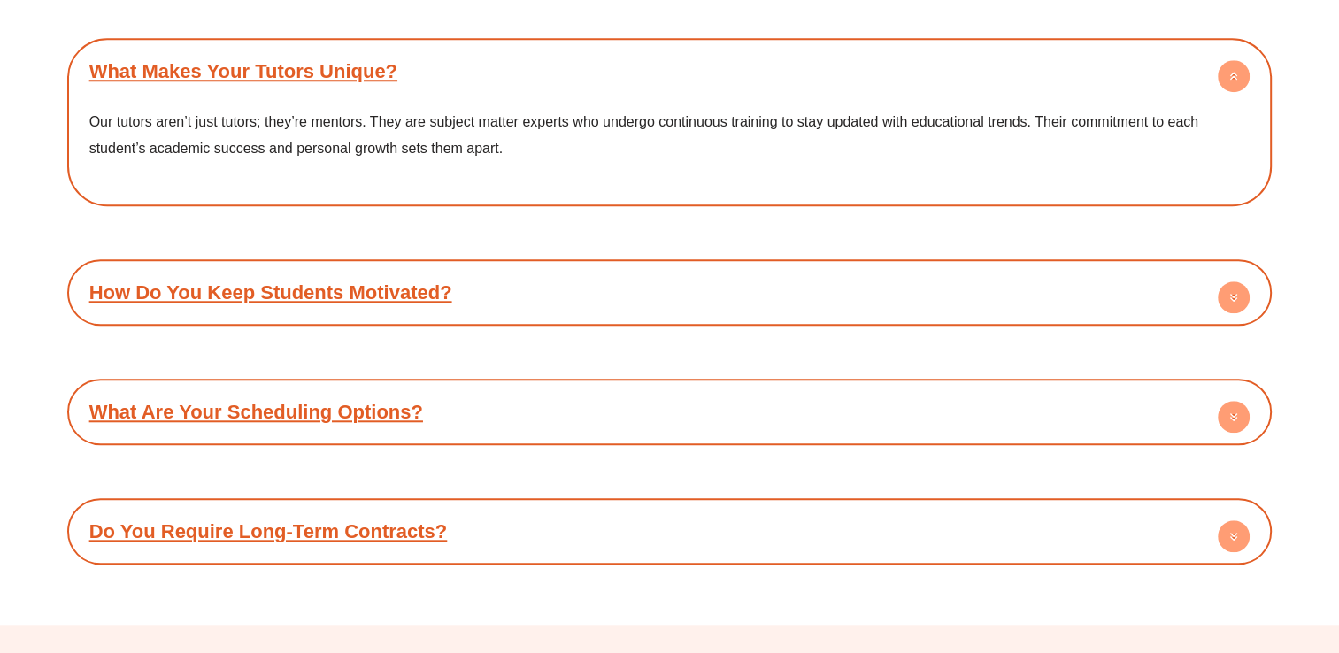
click at [1245, 281] on circle at bounding box center [1233, 297] width 32 height 32
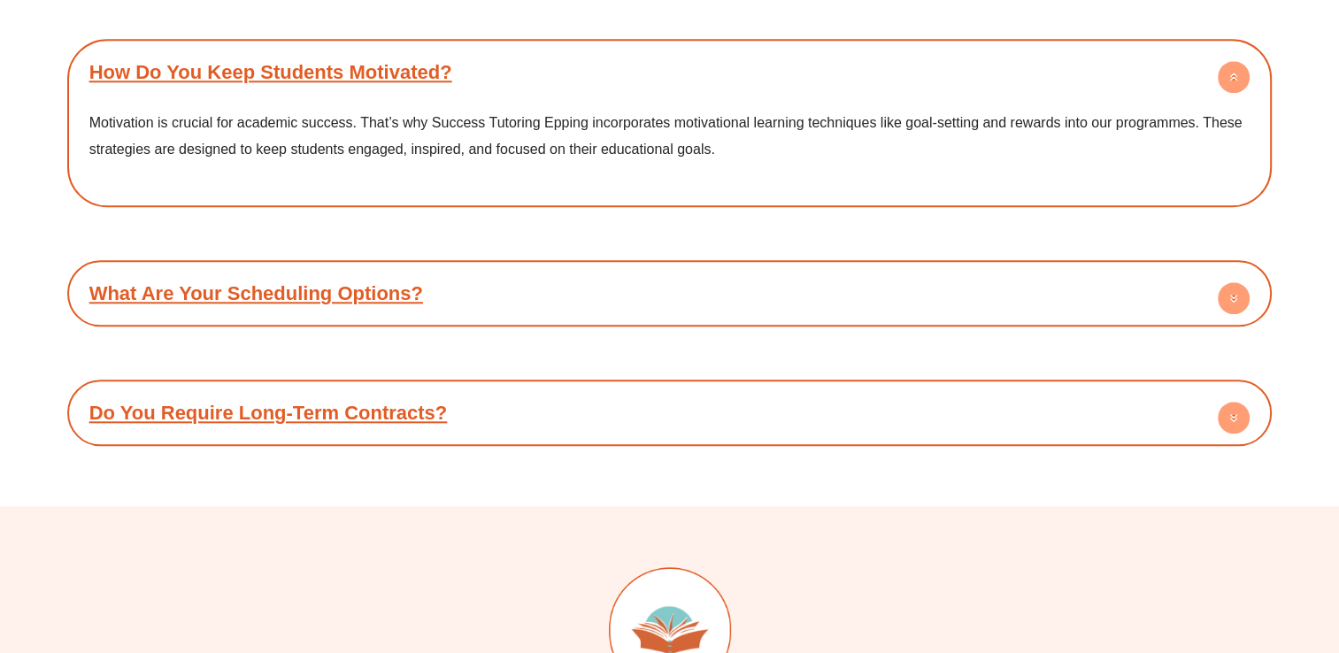
scroll to position [8506, 0]
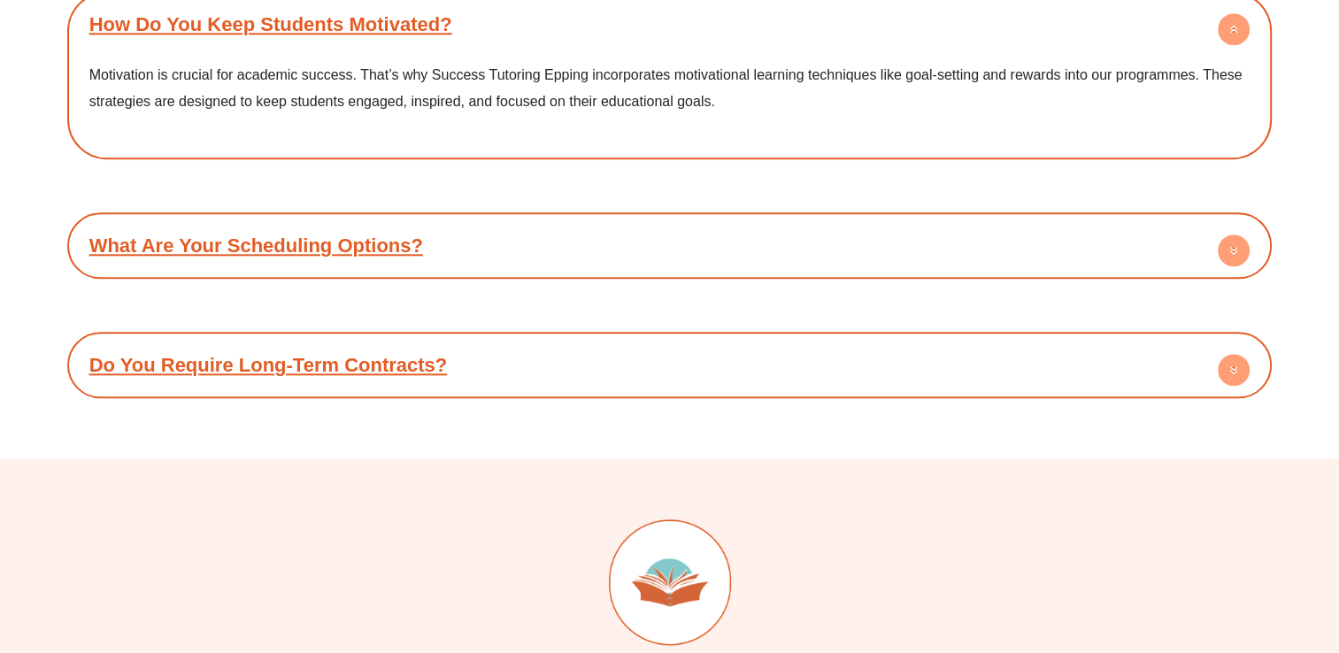
click at [1246, 234] on circle at bounding box center [1233, 250] width 32 height 32
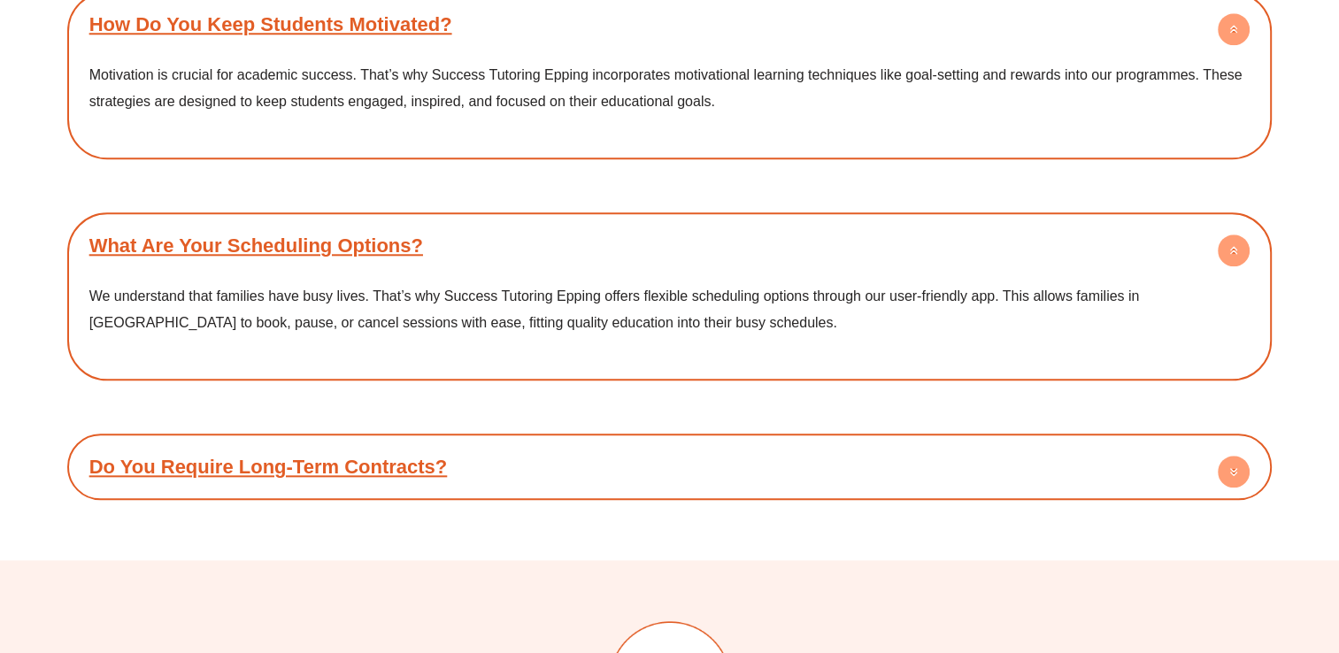
click at [1231, 456] on circle at bounding box center [1233, 472] width 32 height 32
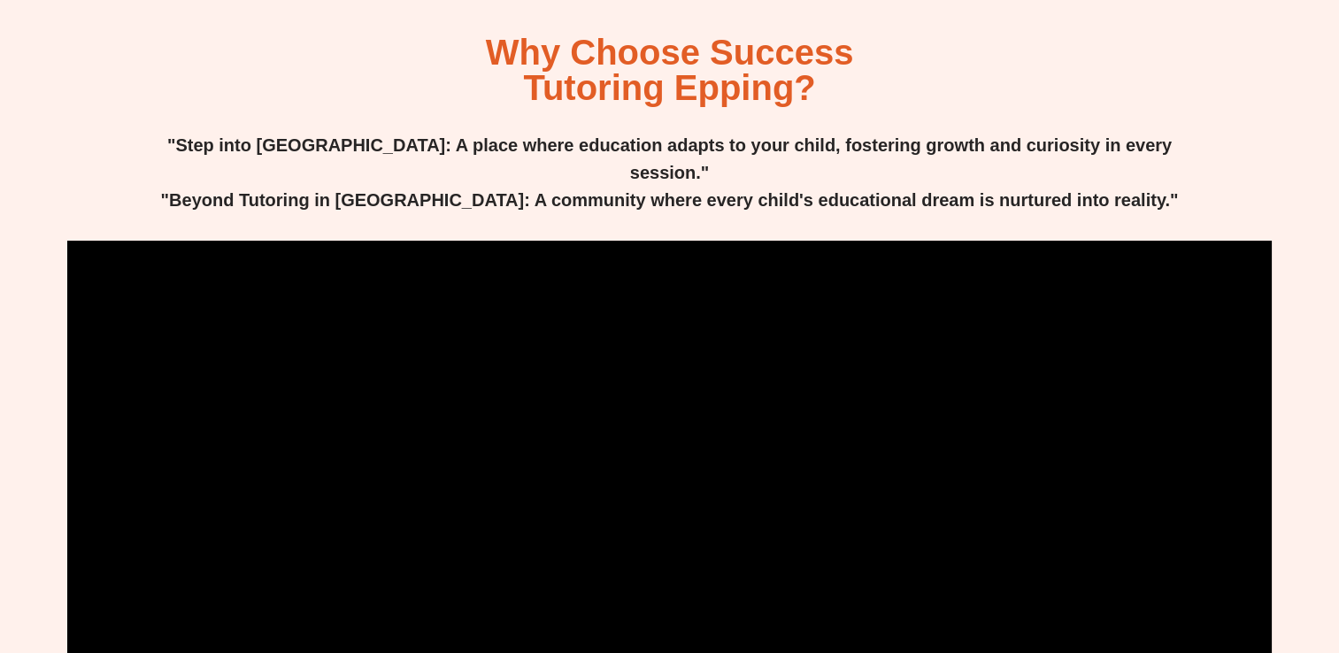
scroll to position [0, 0]
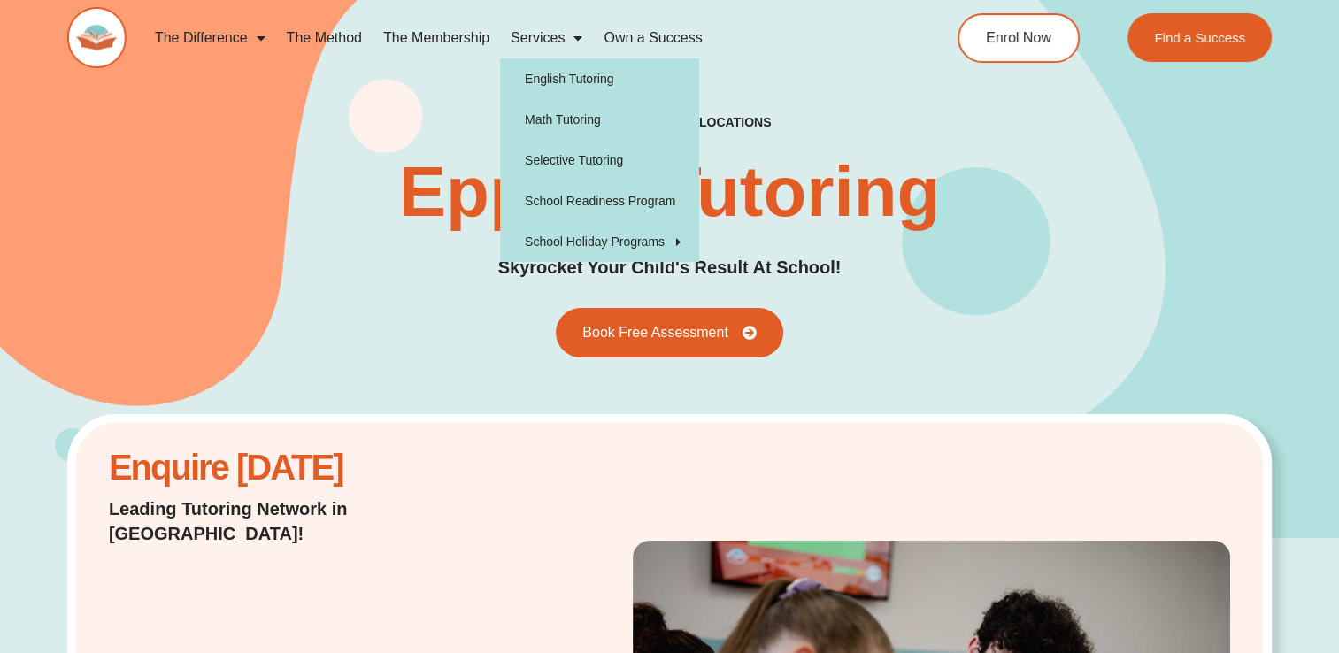
click at [561, 37] on link "Services" at bounding box center [546, 38] width 93 height 41
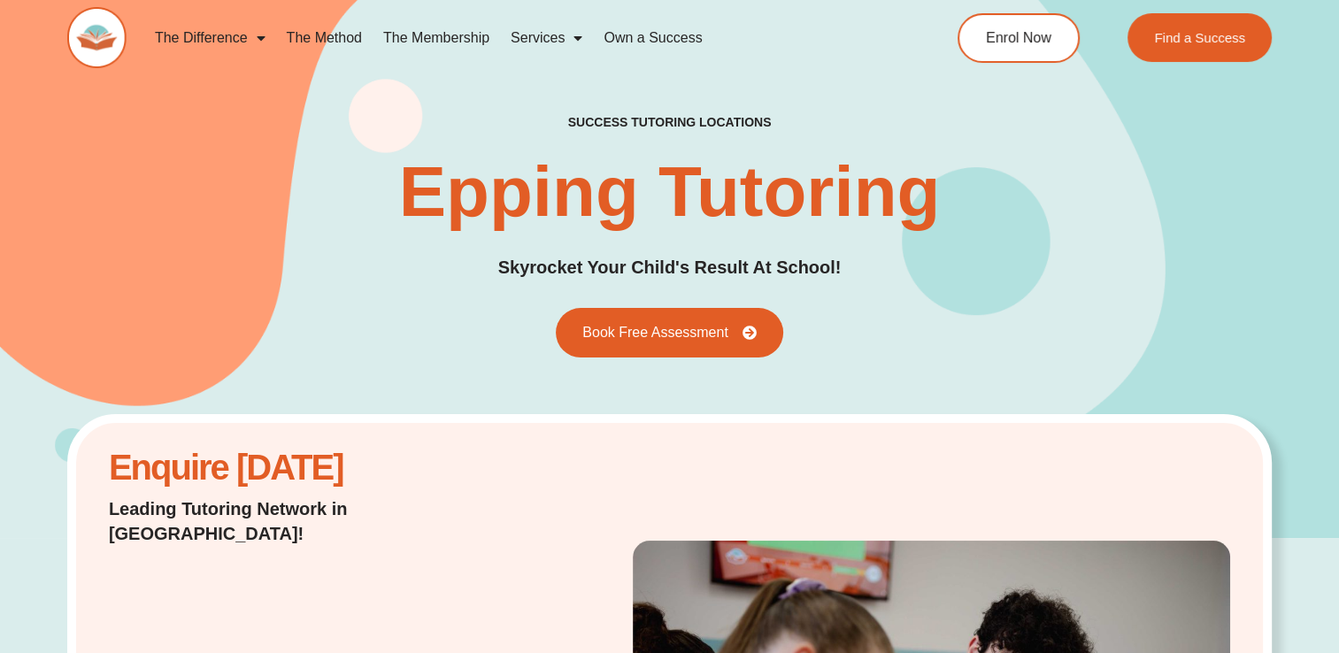
click at [561, 37] on link "Services" at bounding box center [546, 38] width 93 height 41
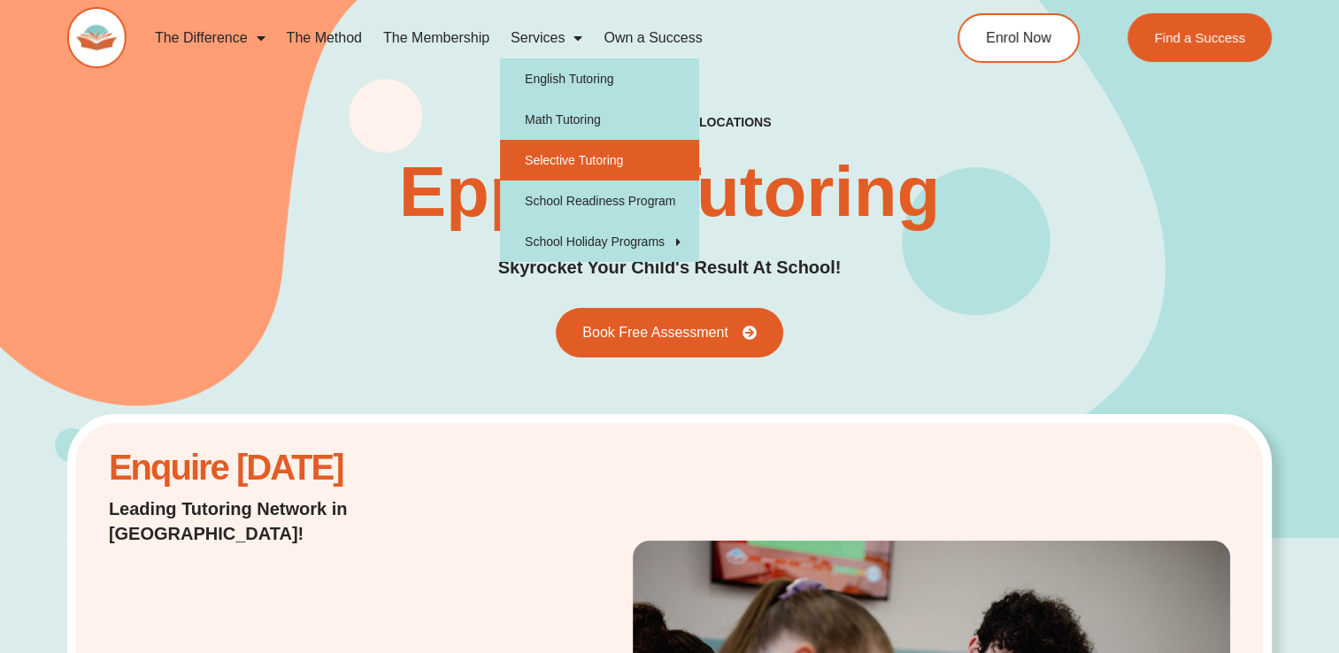
click at [538, 158] on link "Selective Tutoring" at bounding box center [599, 160] width 199 height 41
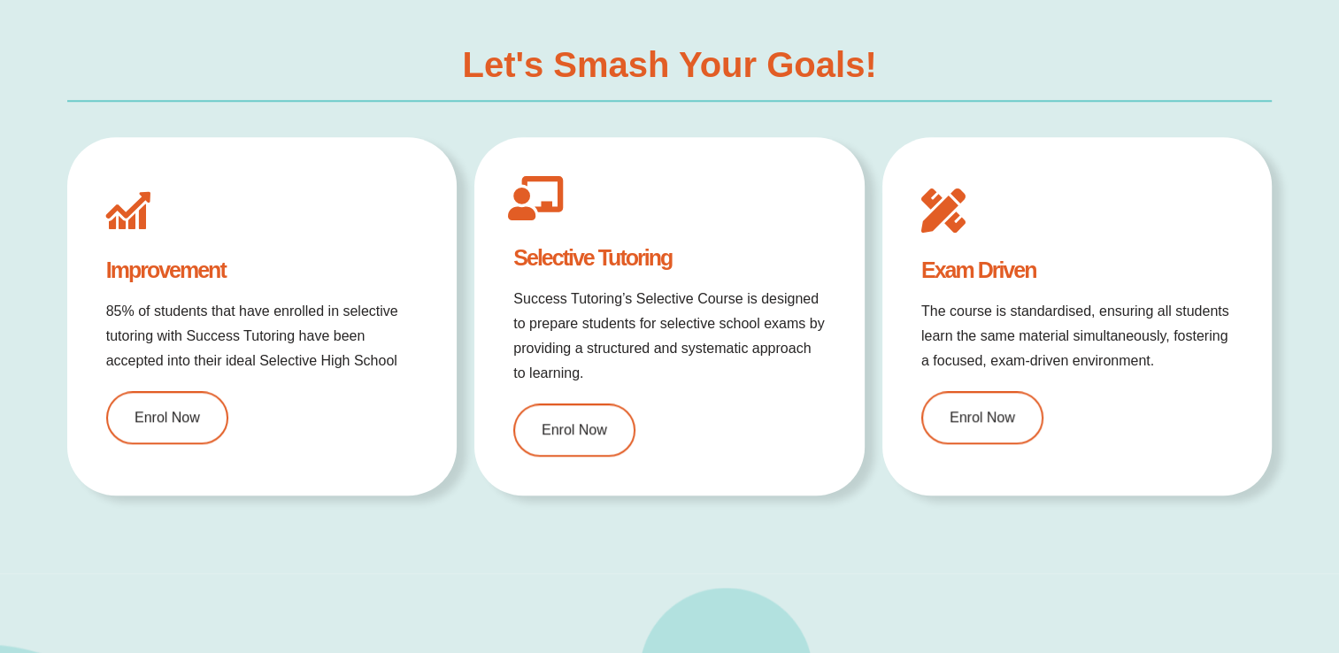
type input "*"
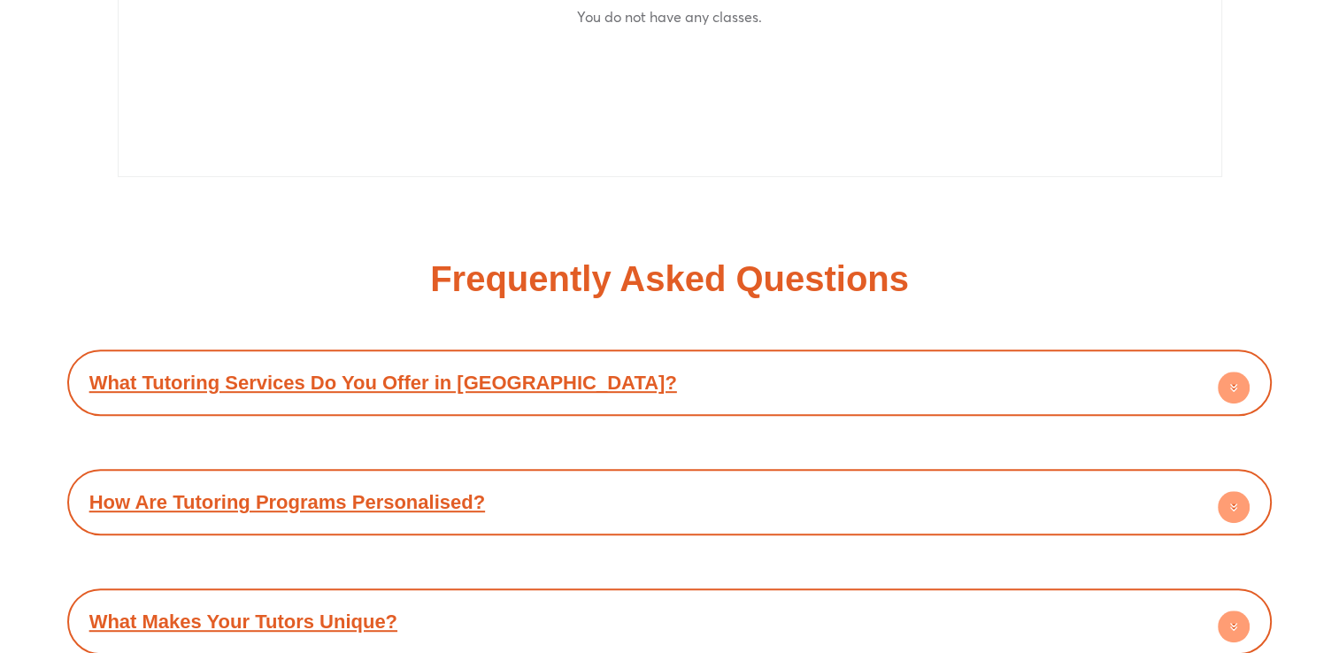
scroll to position [7462, 0]
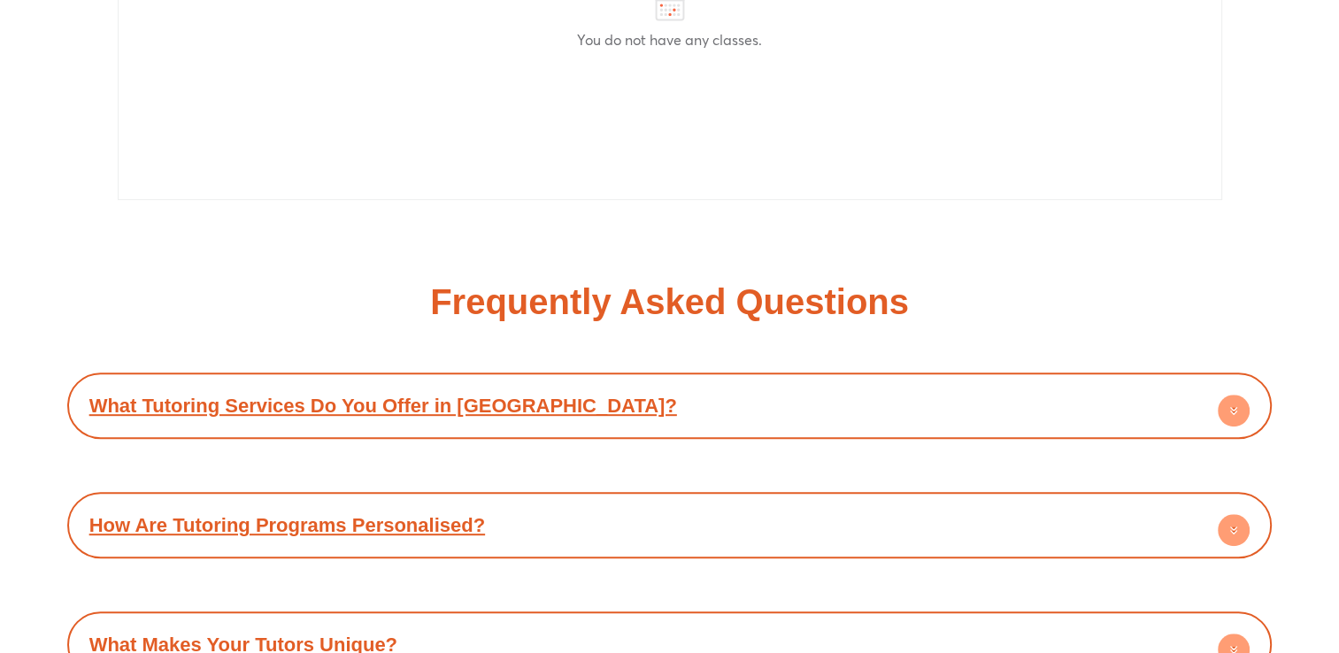
click at [1128, 381] on div "What Tutoring Services Do You Offer in [GEOGRAPHIC_DATA]?" at bounding box center [669, 405] width 1187 height 49
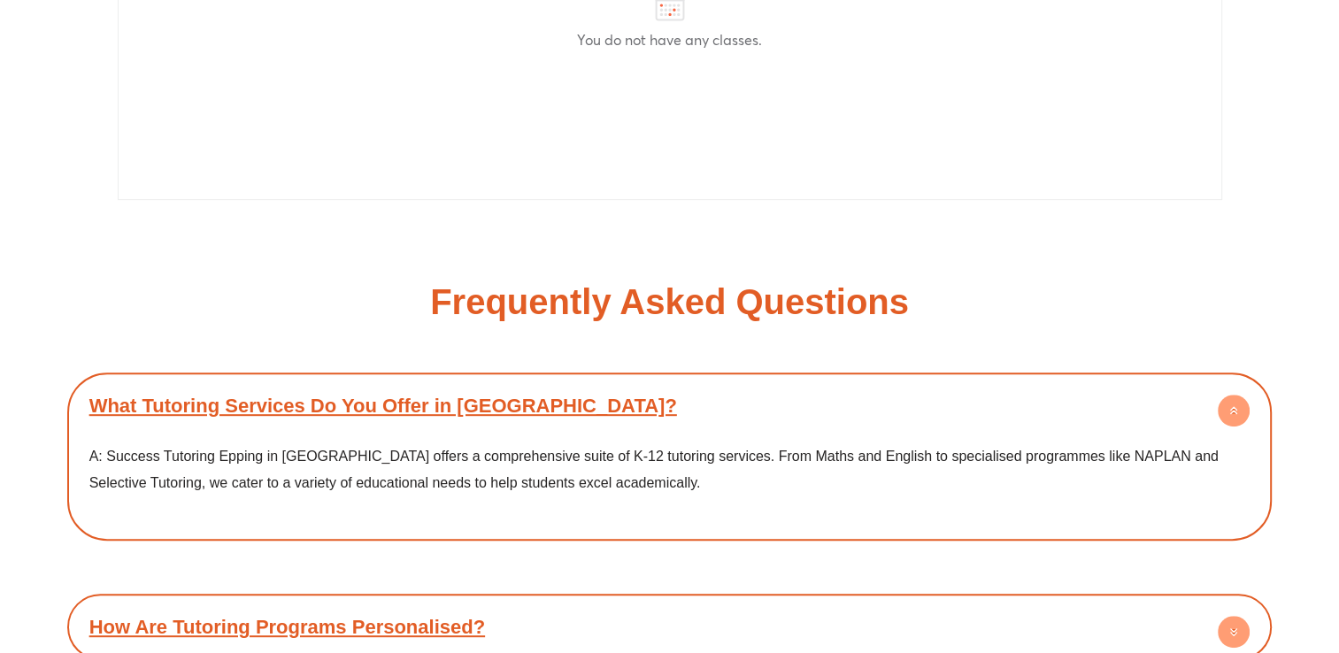
click at [1128, 381] on div "What Tutoring Services Do You Offer in [GEOGRAPHIC_DATA]?" at bounding box center [669, 405] width 1187 height 49
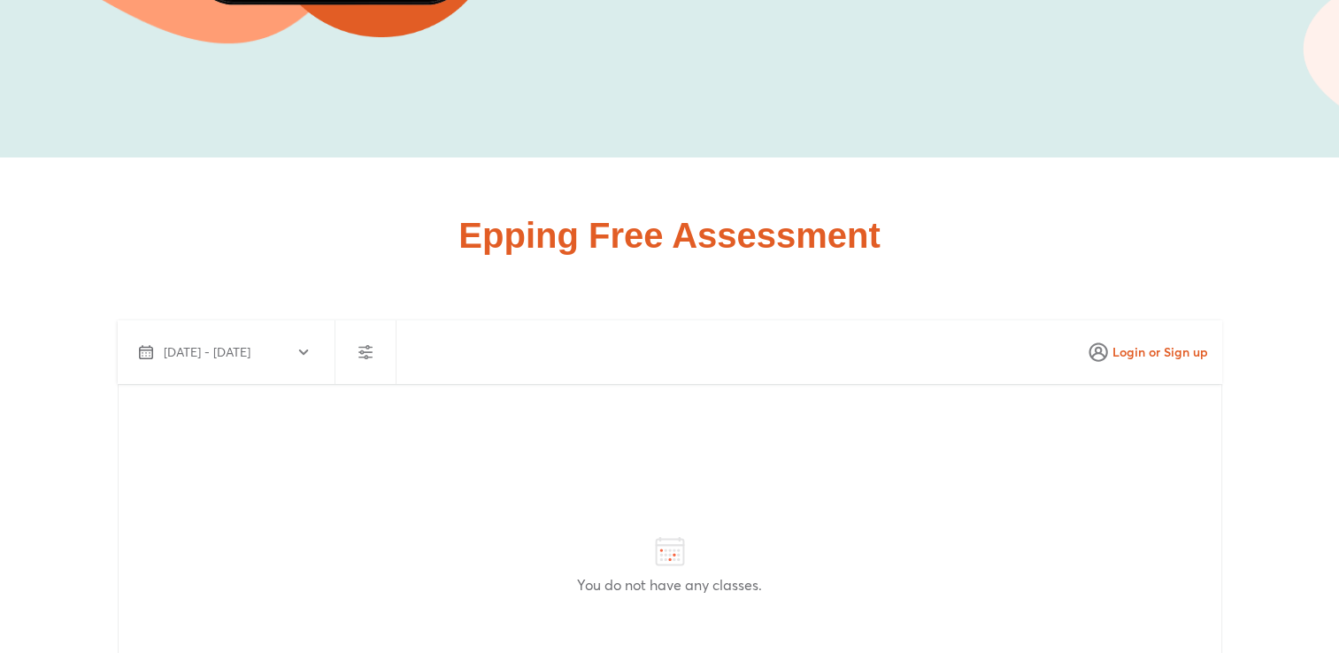
scroll to position [6929, 0]
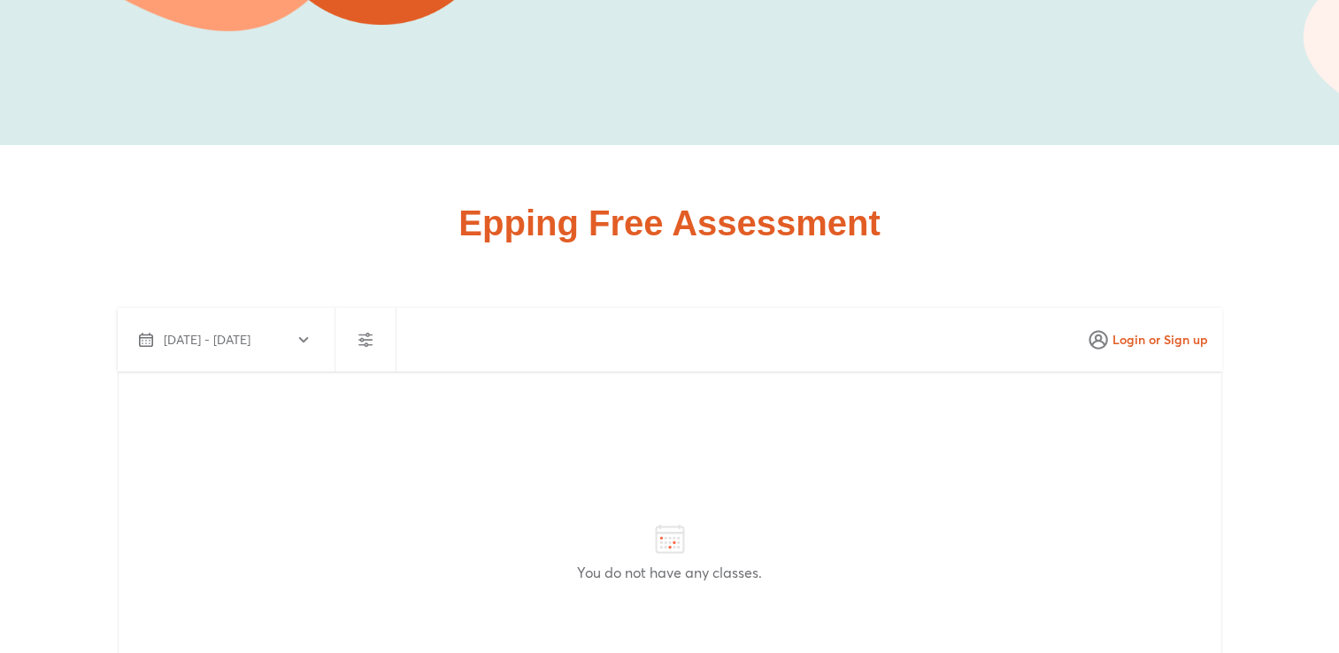
click at [358, 333] on use "button" at bounding box center [365, 340] width 14 height 14
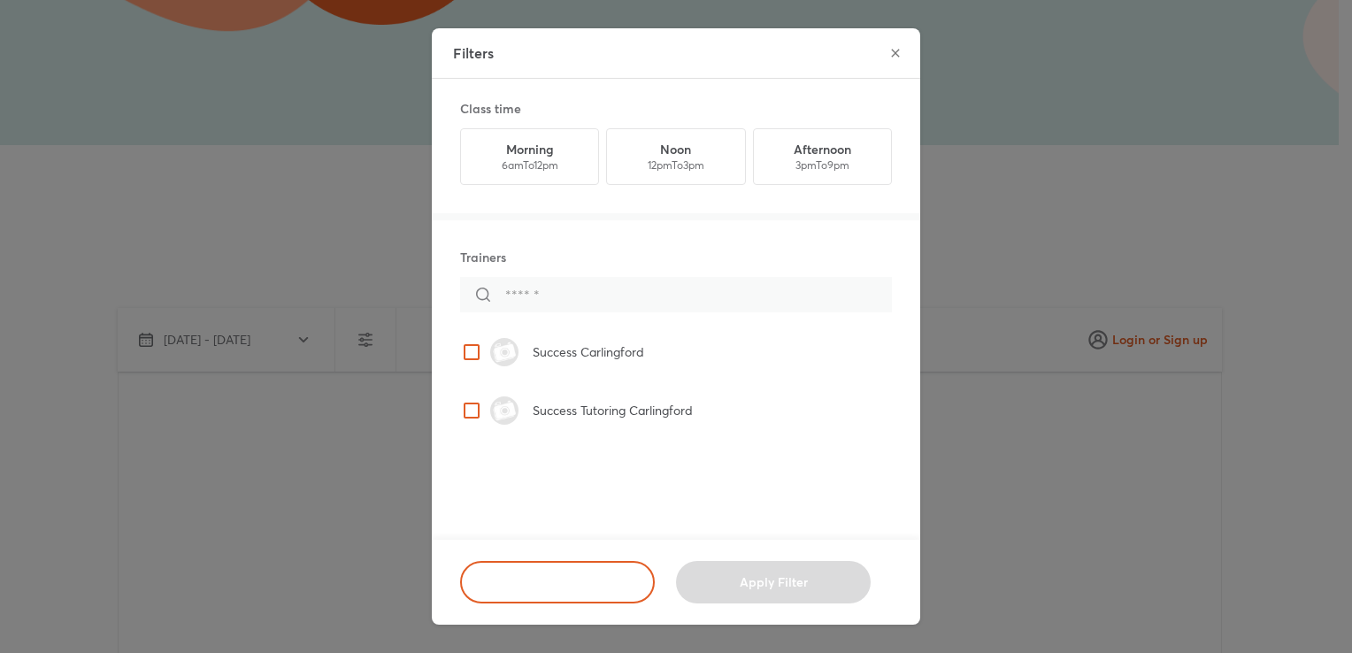
click at [1016, 183] on div "Filters Class time Morning 6am To 12pm Noon 12pm To 3pm Afternoon 3pm To 9pm Tr…" at bounding box center [676, 326] width 1352 height 653
click at [907, 59] on button "close" at bounding box center [895, 52] width 35 height 35
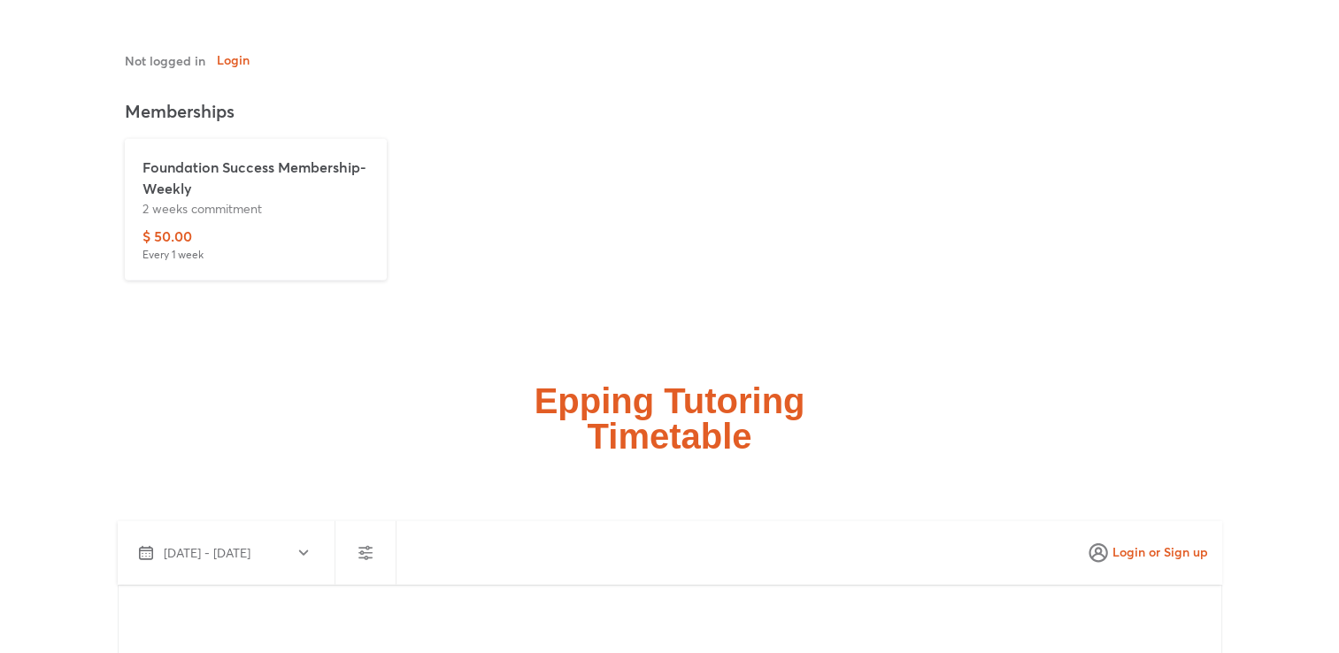
scroll to position [4841, 0]
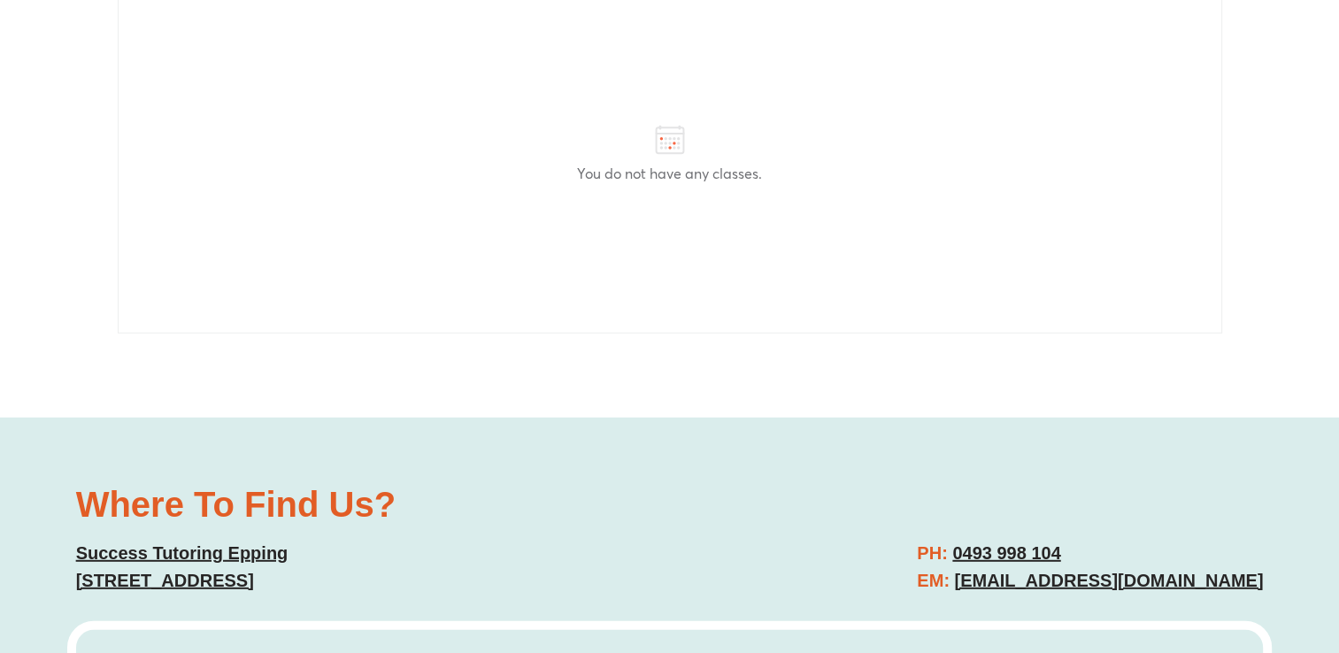
click at [906, 531] on div "PH: [PHONE_NUMBER] EM: [EMAIL_ADDRESS][DOMAIN_NAME]" at bounding box center [976, 567] width 594 height 73
drag, startPoint x: 983, startPoint y: 489, endPoint x: 1224, endPoint y: 401, distance: 257.2
click at [1224, 478] on div "Where To Find Us? Success Tutoring [STREET_ADDRESS] PH: [PHONE_NUMBER] EM: [EMA…" at bounding box center [669, 541] width 1205 height 126
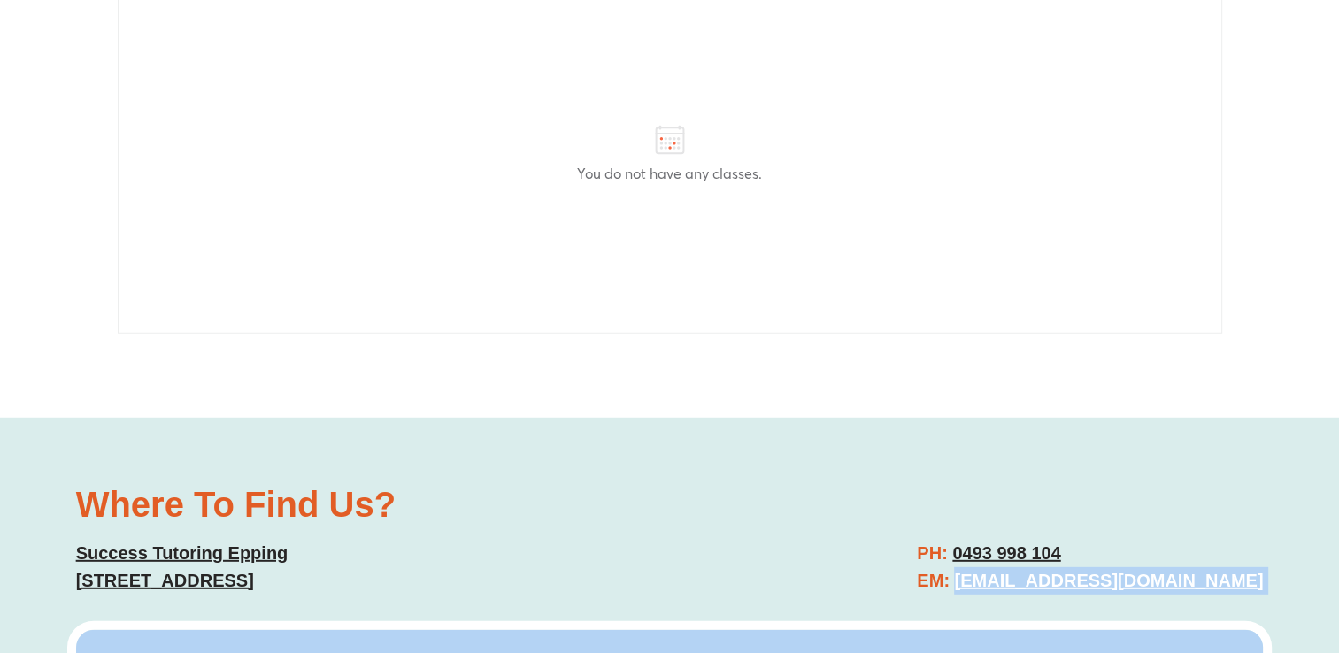
drag, startPoint x: 983, startPoint y: 489, endPoint x: 1170, endPoint y: 455, distance: 190.7
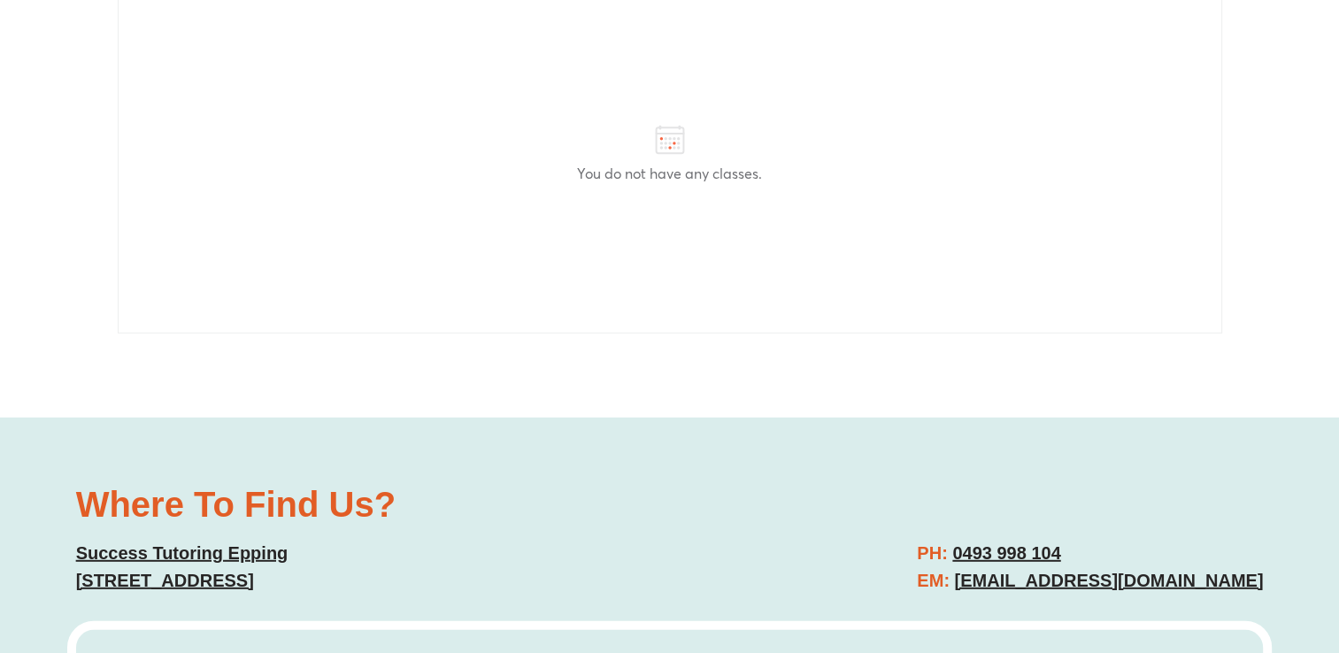
click at [1196, 478] on div "Where To Find Us? Success Tutoring [STREET_ADDRESS] PH: [PHONE_NUMBER] EM: [EMA…" at bounding box center [669, 541] width 1205 height 126
